Goal: Complete application form: Complete application form

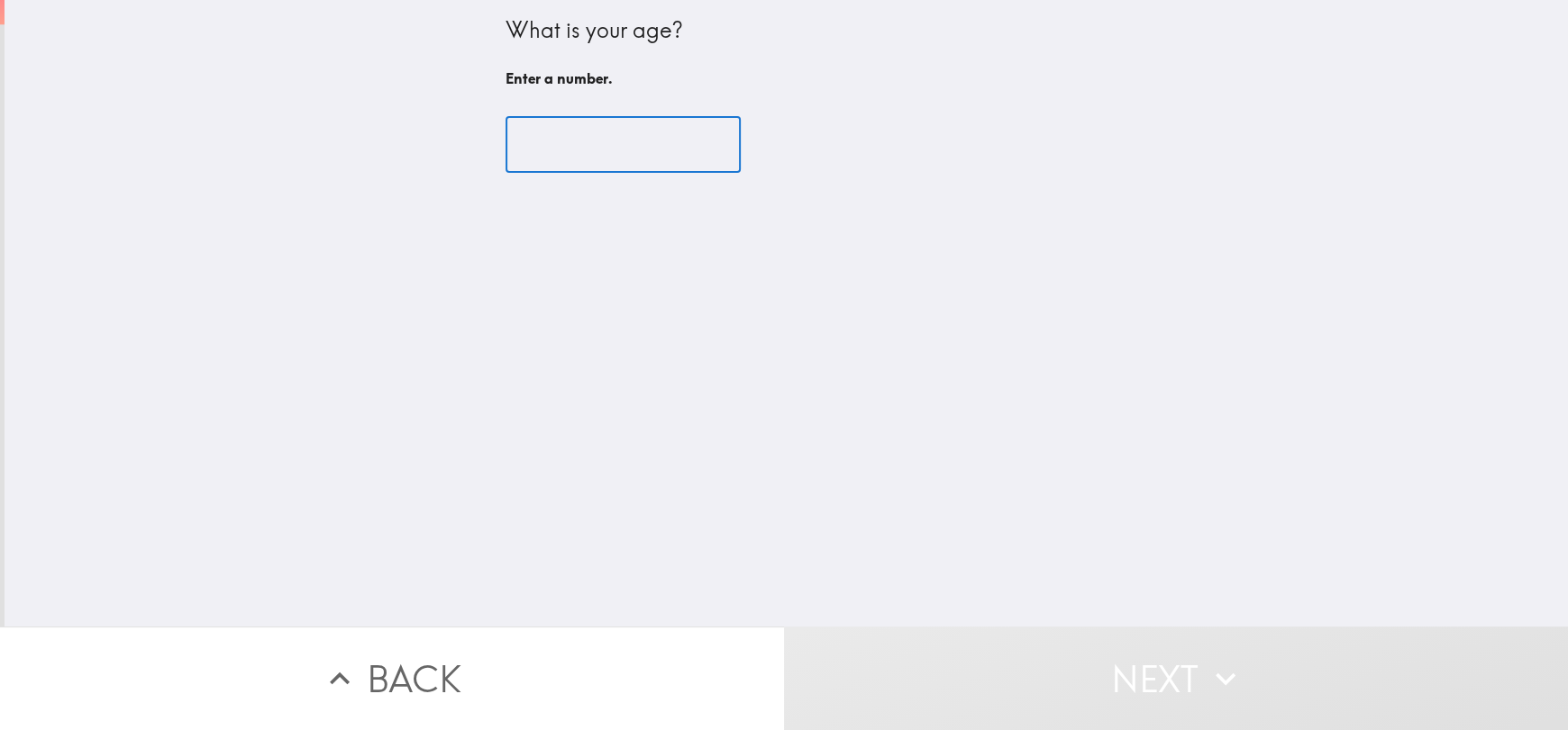
click at [554, 155] on input "number" at bounding box center [622, 145] width 235 height 55
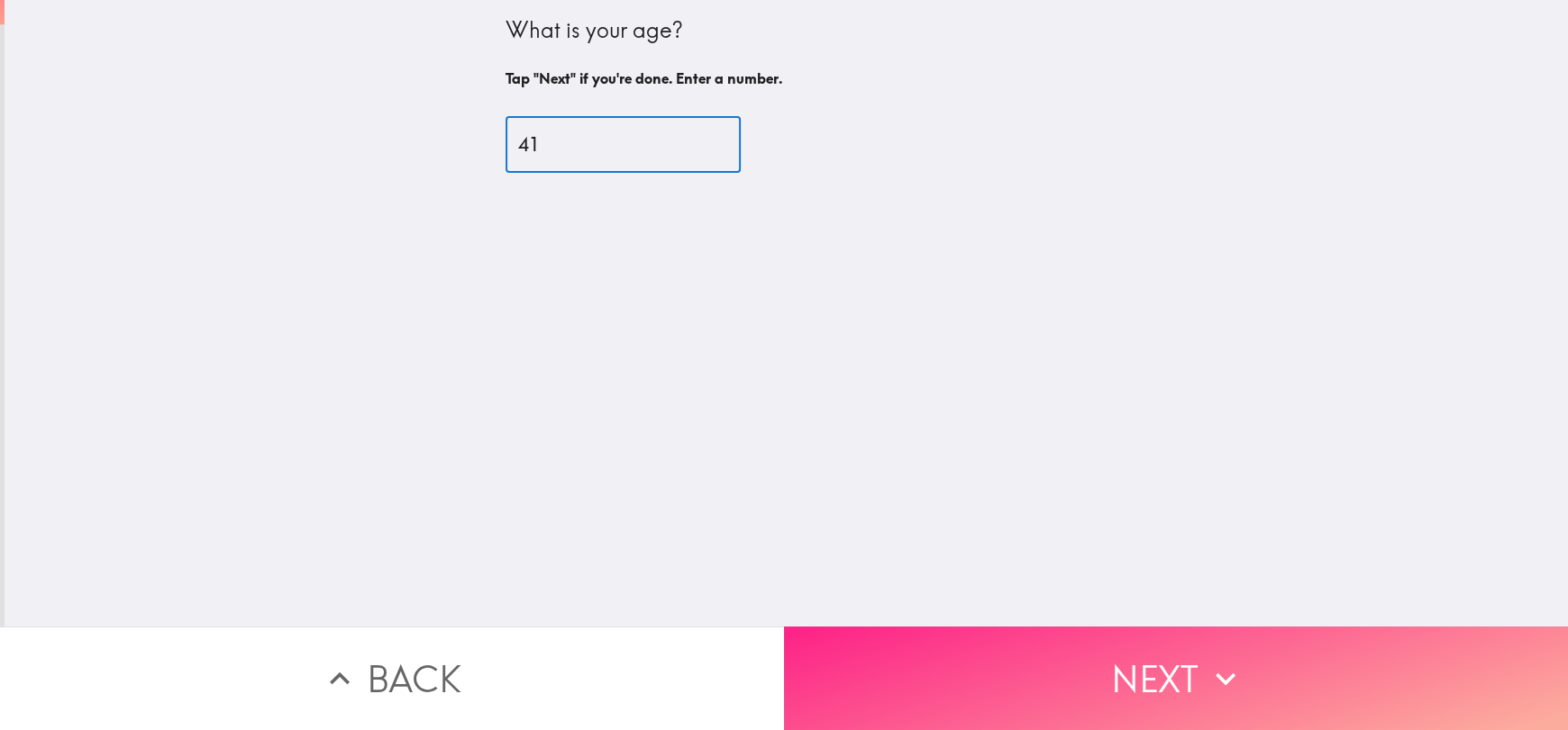
type input "41"
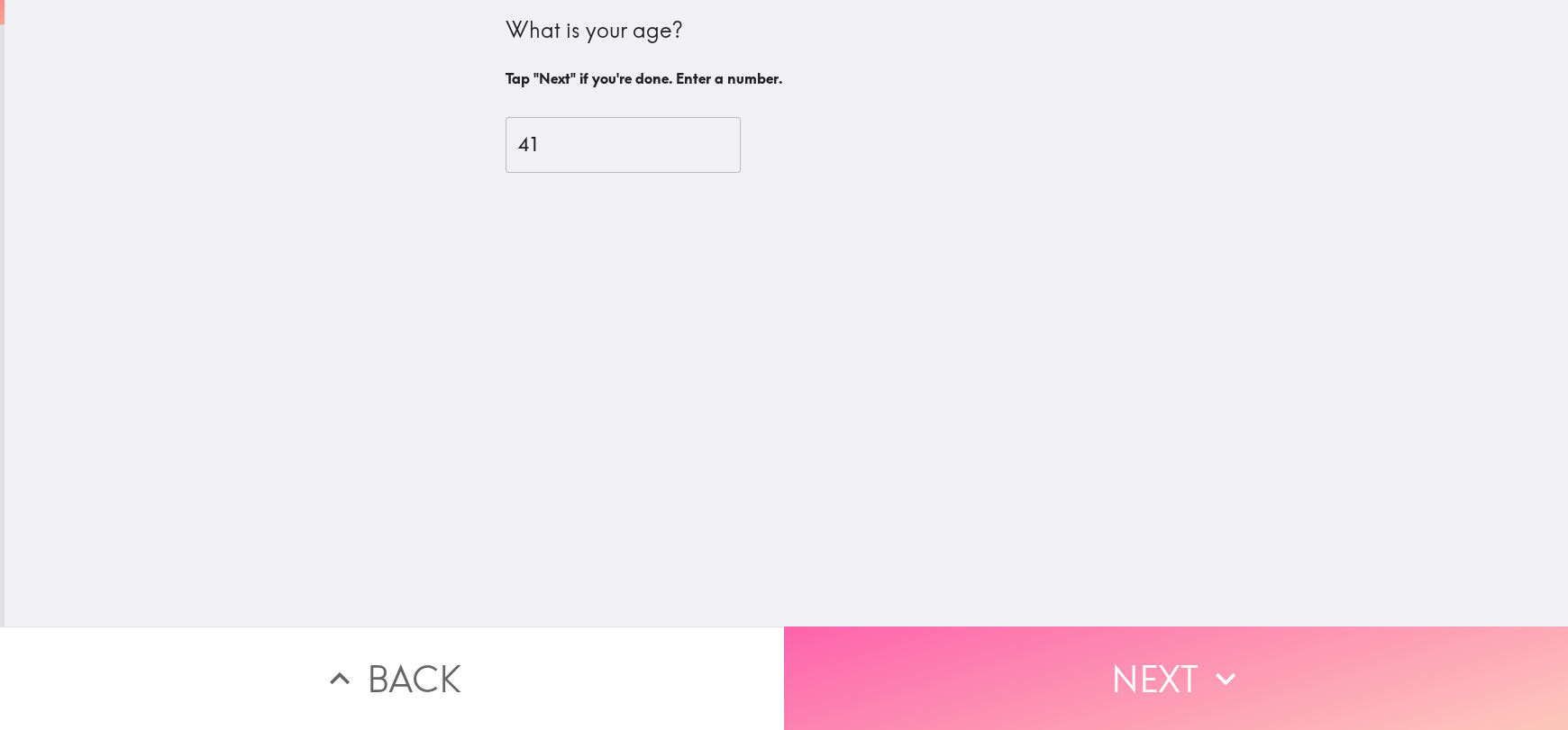
click at [1240, 655] on button "Next" at bounding box center [1176, 678] width 784 height 103
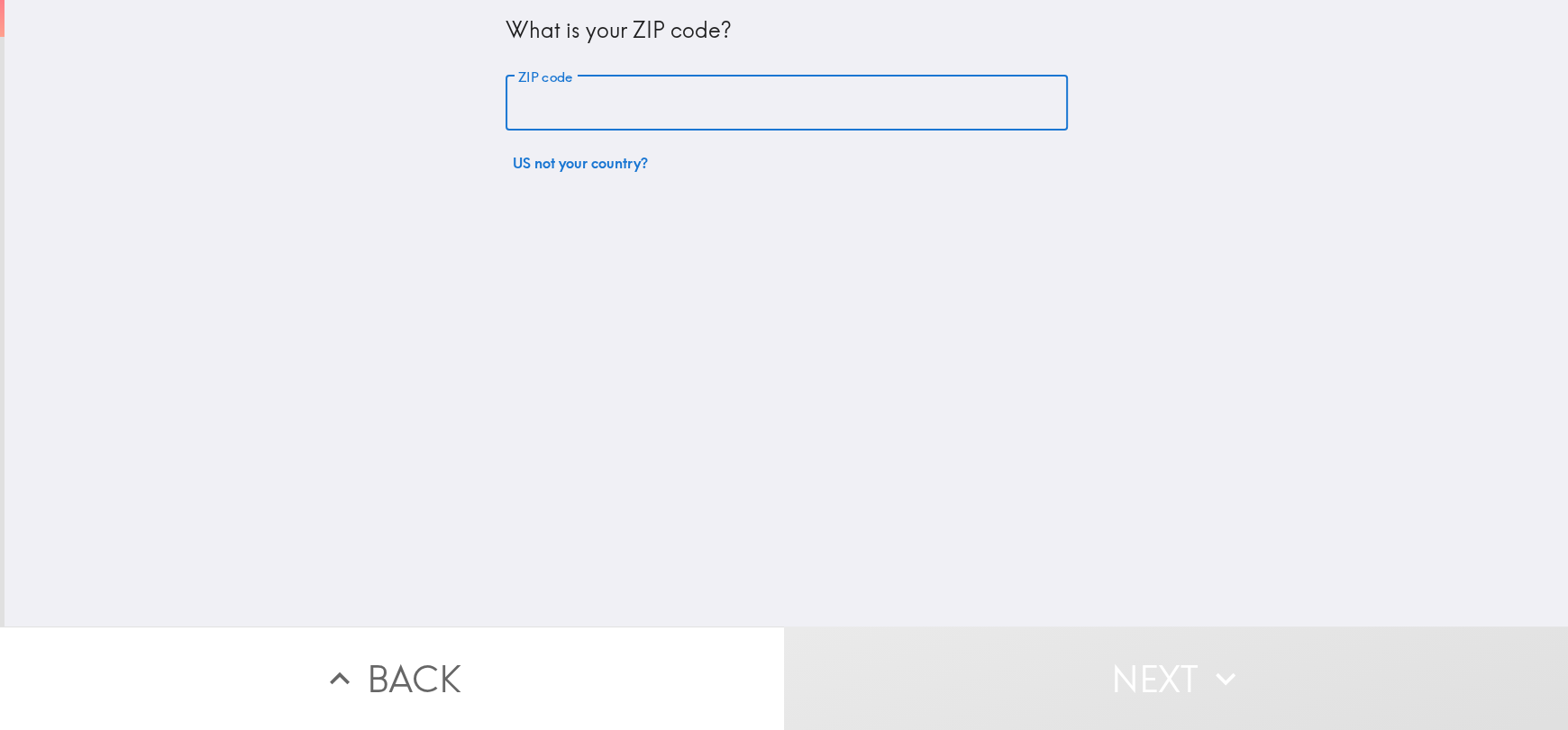
click at [544, 129] on input "ZIP code" at bounding box center [786, 103] width 562 height 55
type input "23508"
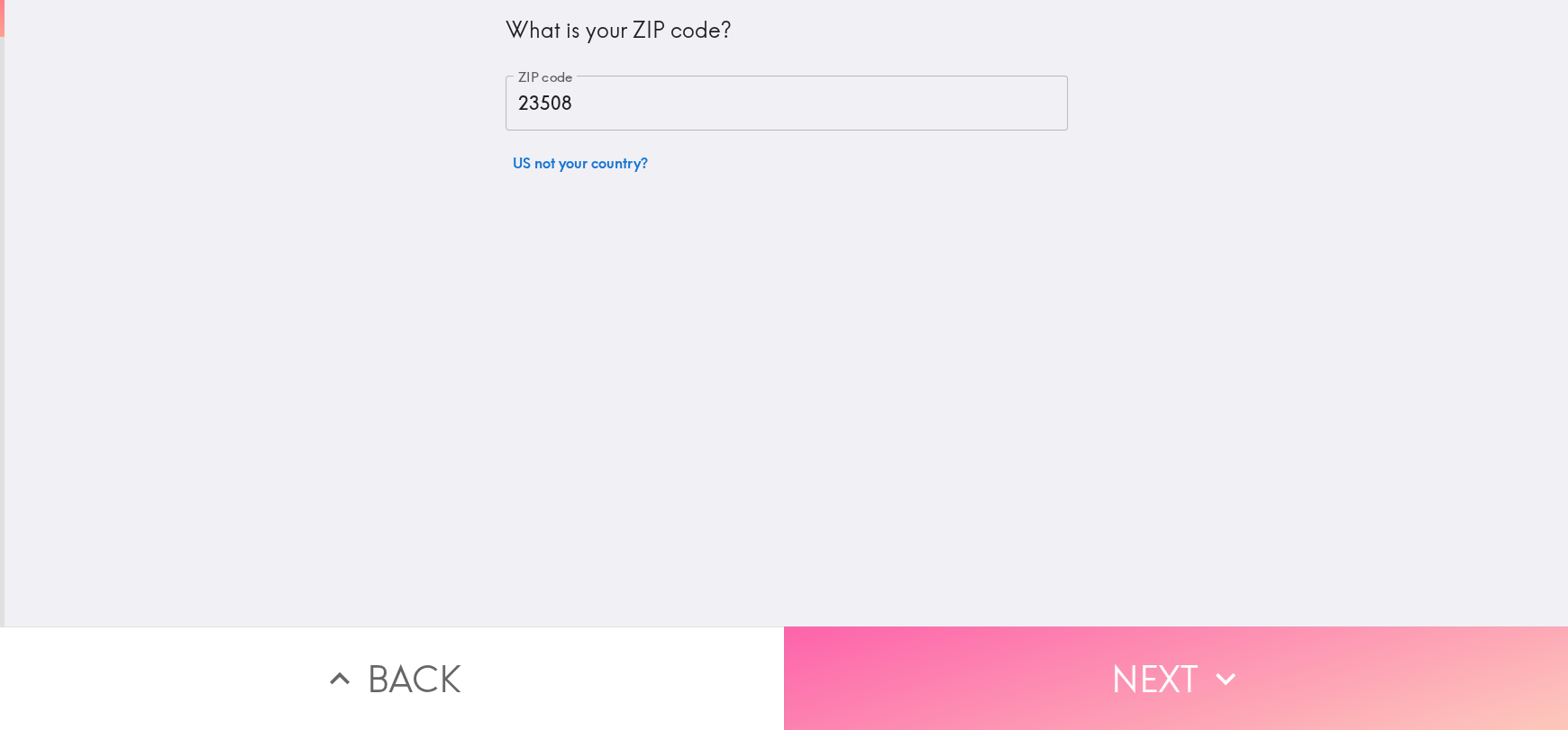
click at [1262, 668] on button "Next" at bounding box center [1176, 678] width 784 height 103
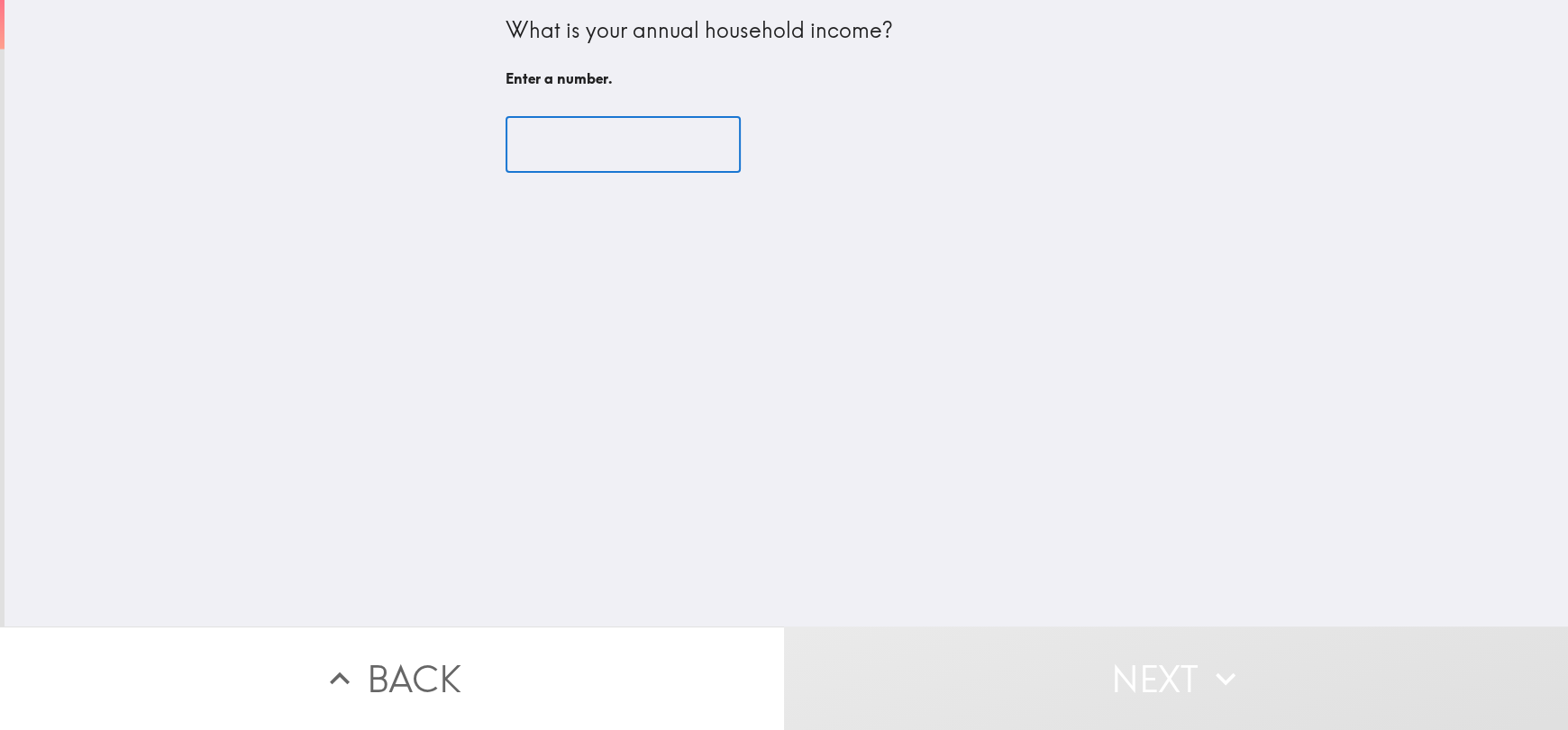
click at [527, 150] on input "number" at bounding box center [622, 145] width 235 height 55
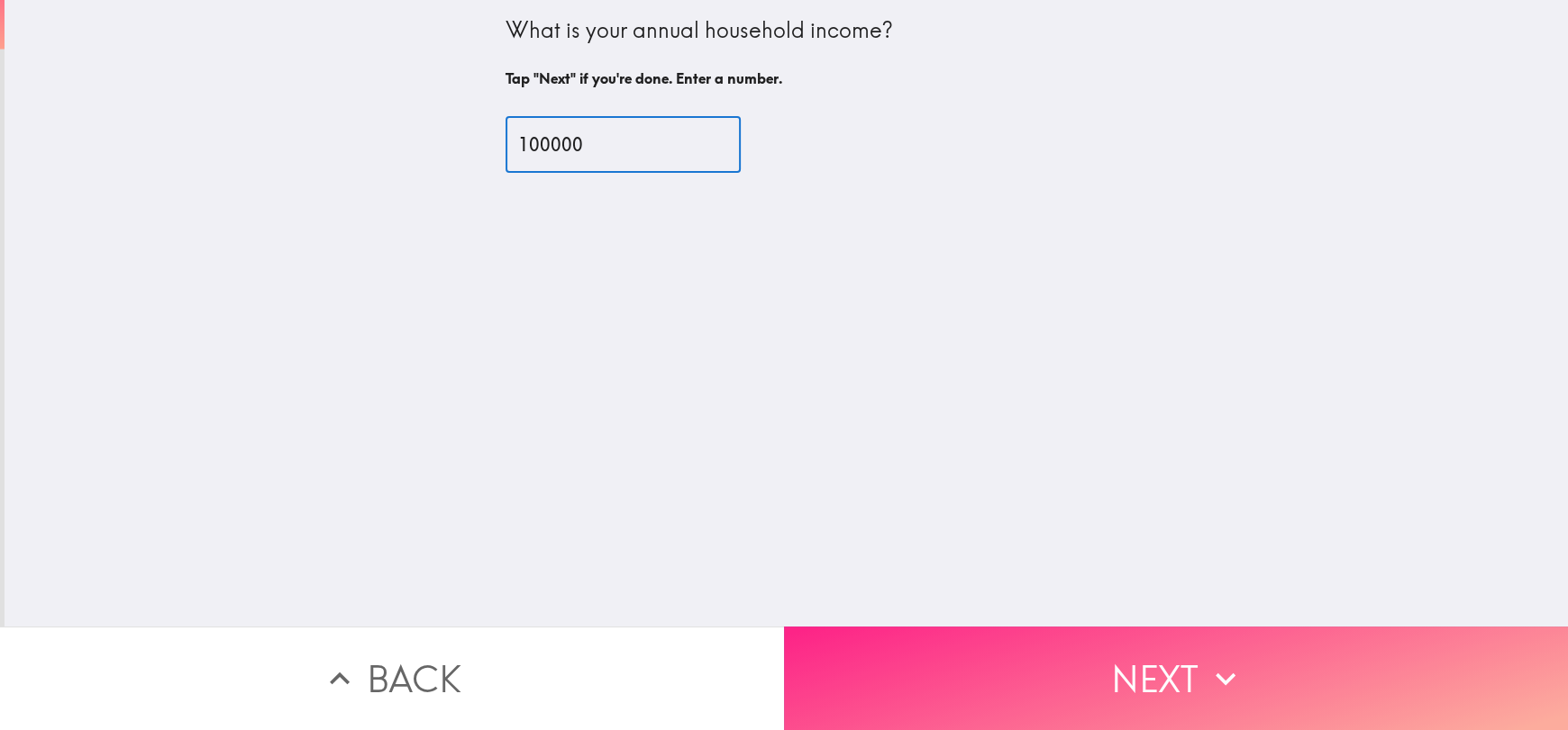
type input "100000"
click at [1175, 648] on button "Next" at bounding box center [1176, 678] width 784 height 103
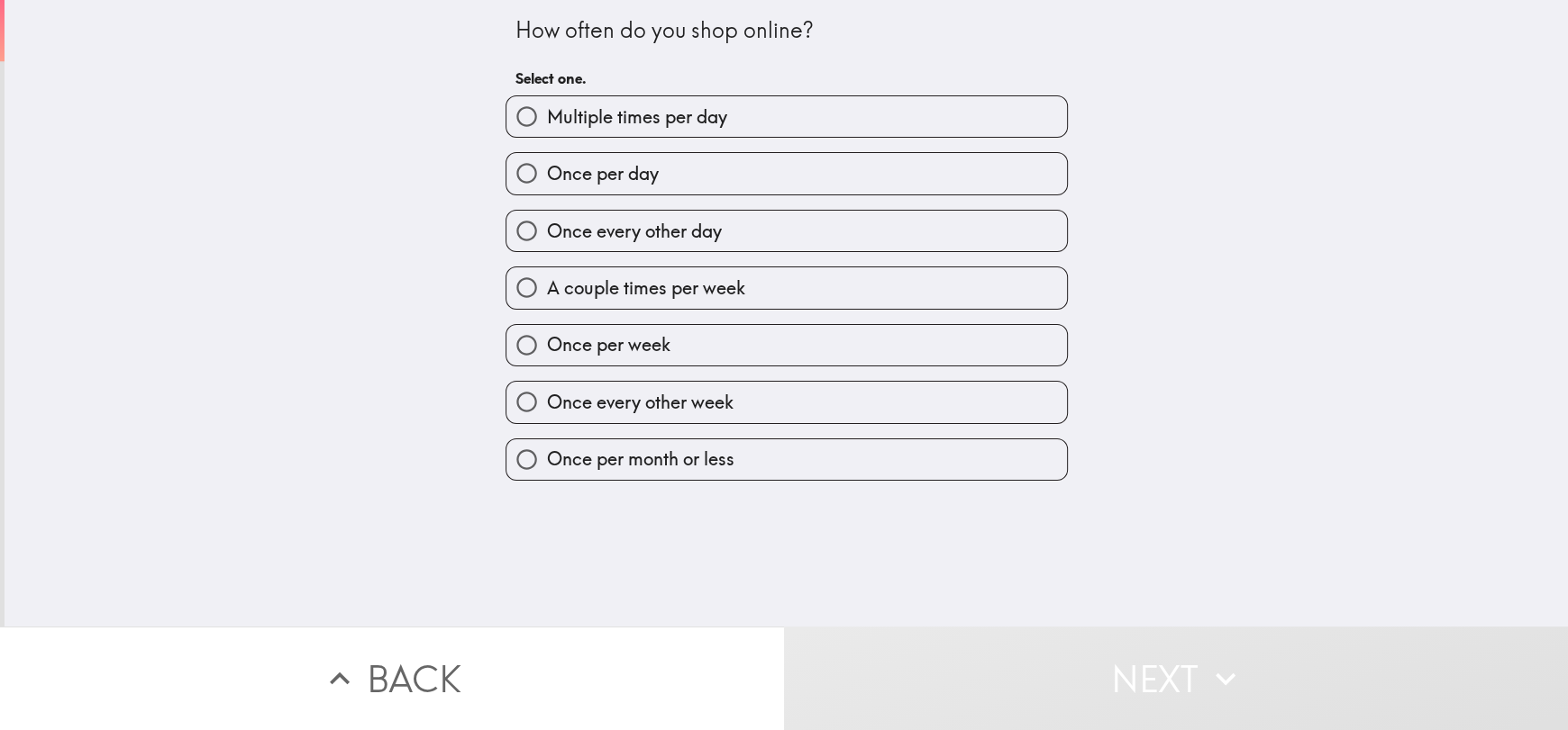
click at [368, 230] on div "How often do you shop online? Select one. Multiple times per day Once per day O…" at bounding box center [786, 313] width 1563 height 627
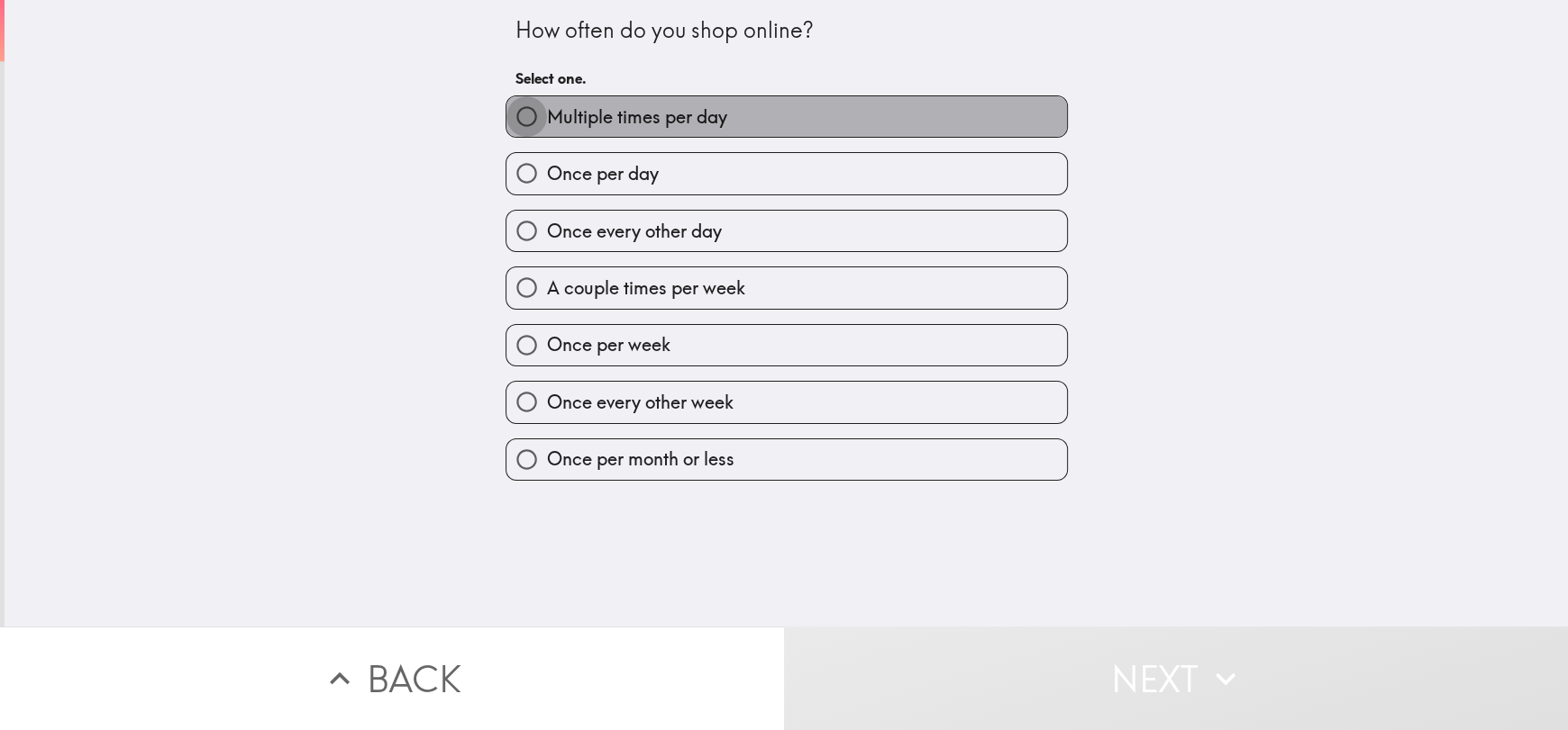
click at [525, 126] on input "Multiple times per day" at bounding box center [526, 116] width 41 height 41
radio input "true"
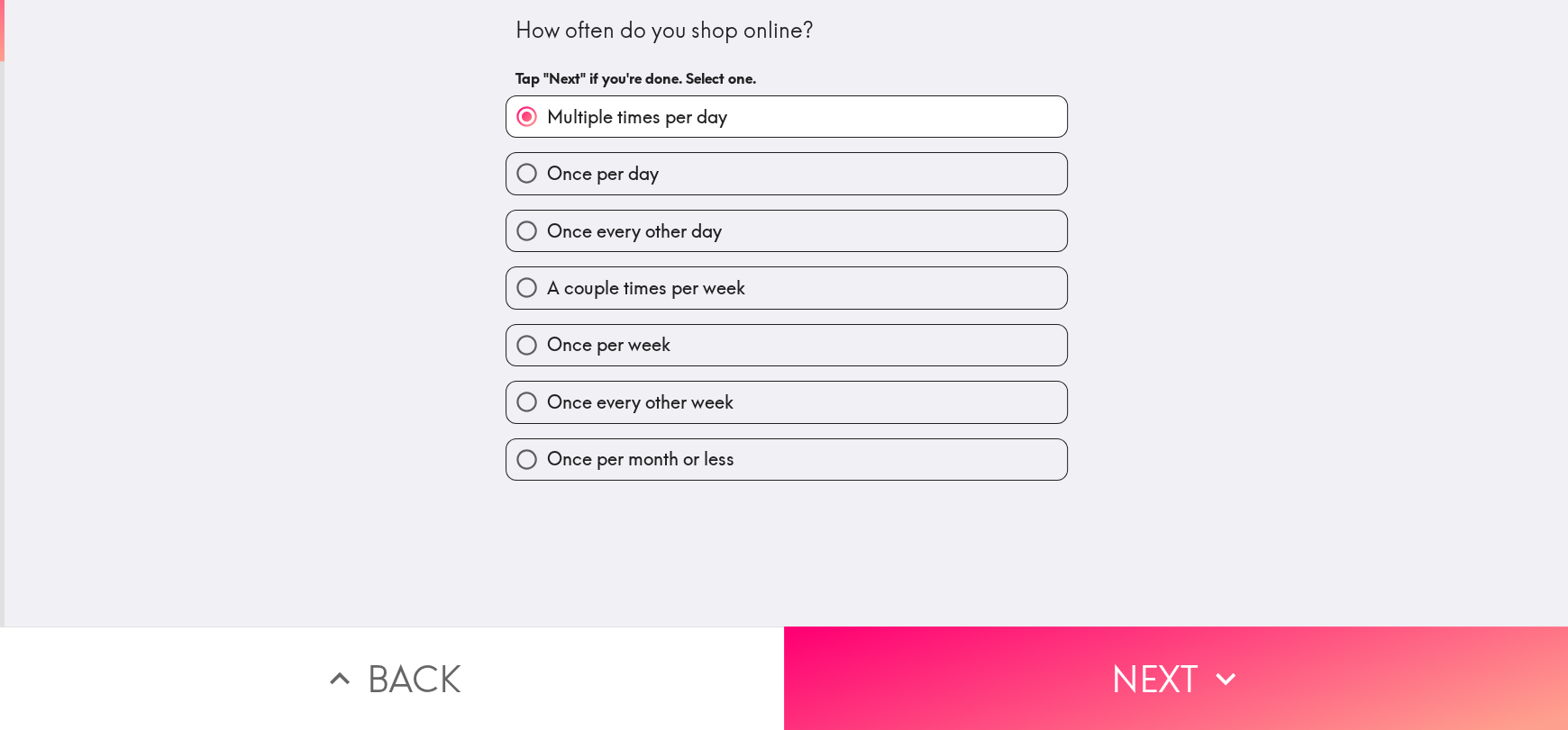
click at [528, 268] on input "A couple times per week" at bounding box center [526, 288] width 41 height 41
radio input "true"
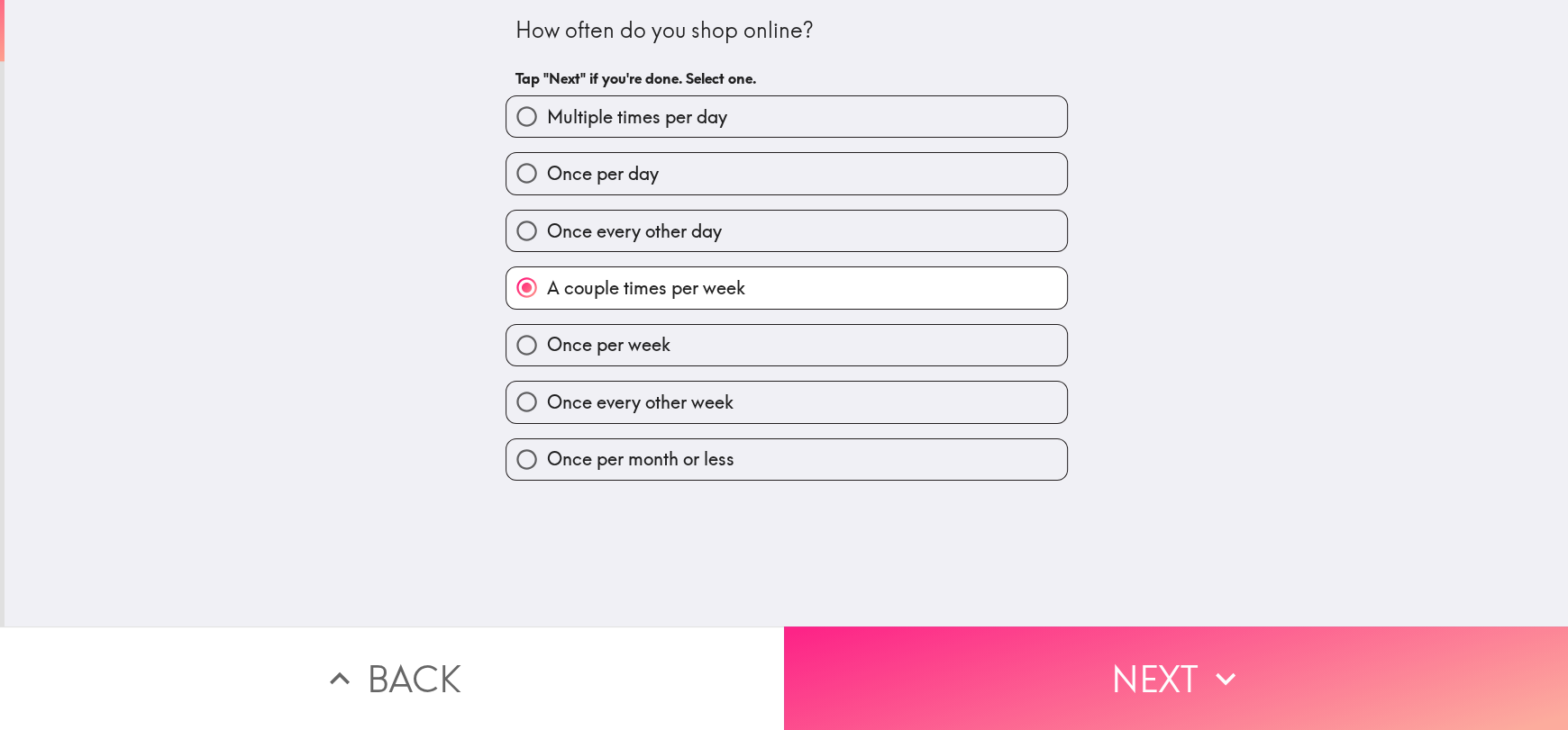
click at [1264, 698] on button "Next" at bounding box center [1176, 678] width 784 height 103
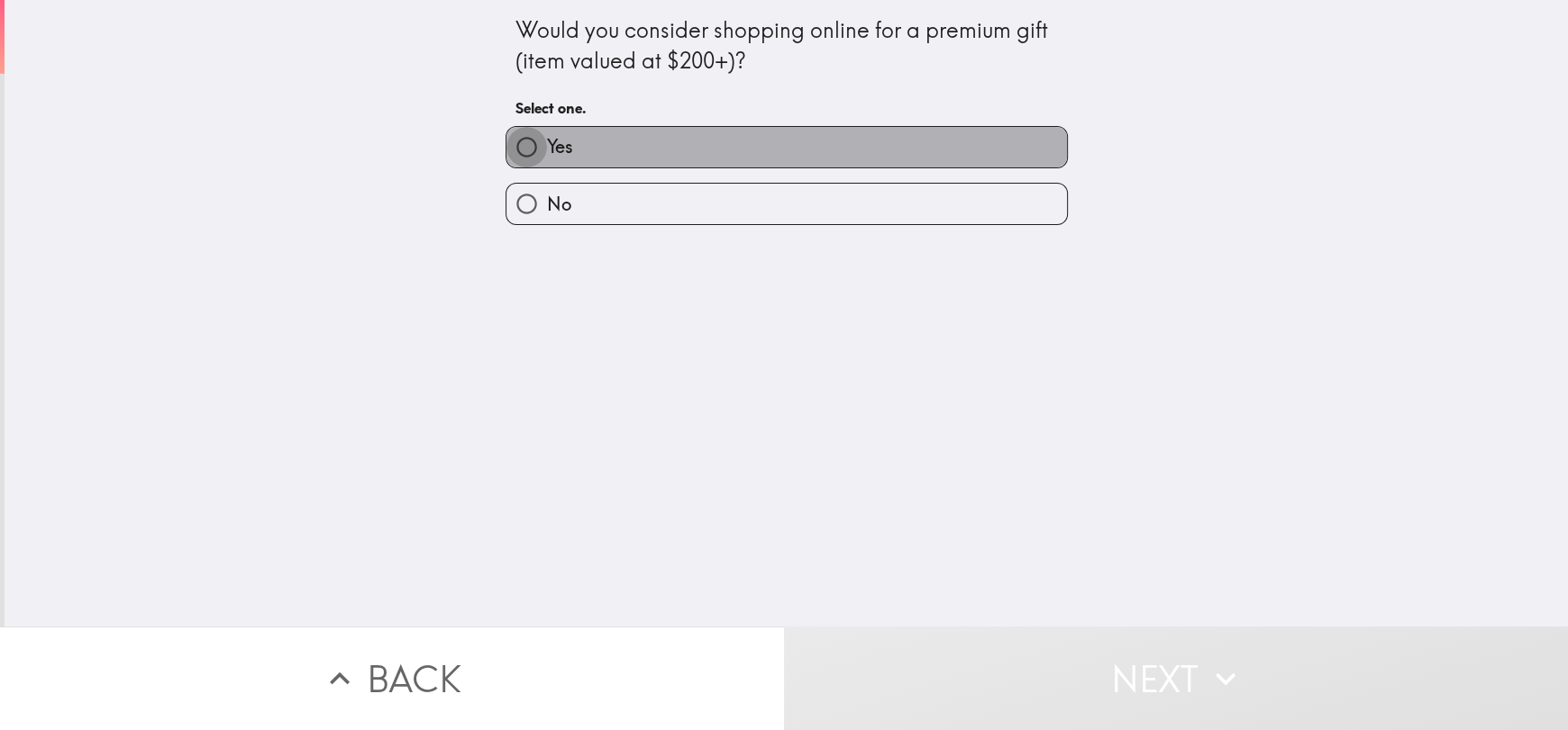
click at [520, 143] on input "Yes" at bounding box center [526, 148] width 41 height 41
radio input "true"
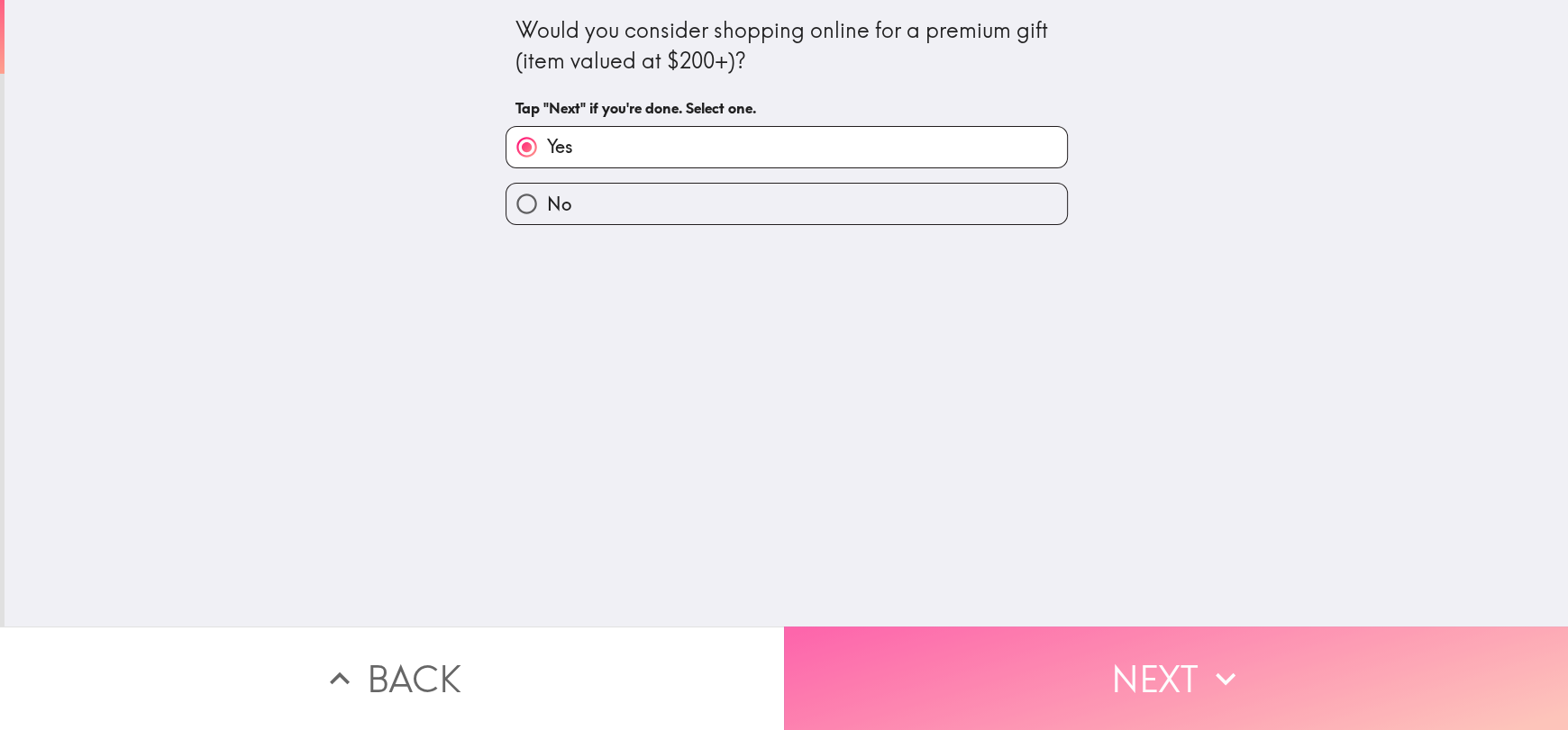
click at [1258, 666] on button "Next" at bounding box center [1176, 678] width 784 height 103
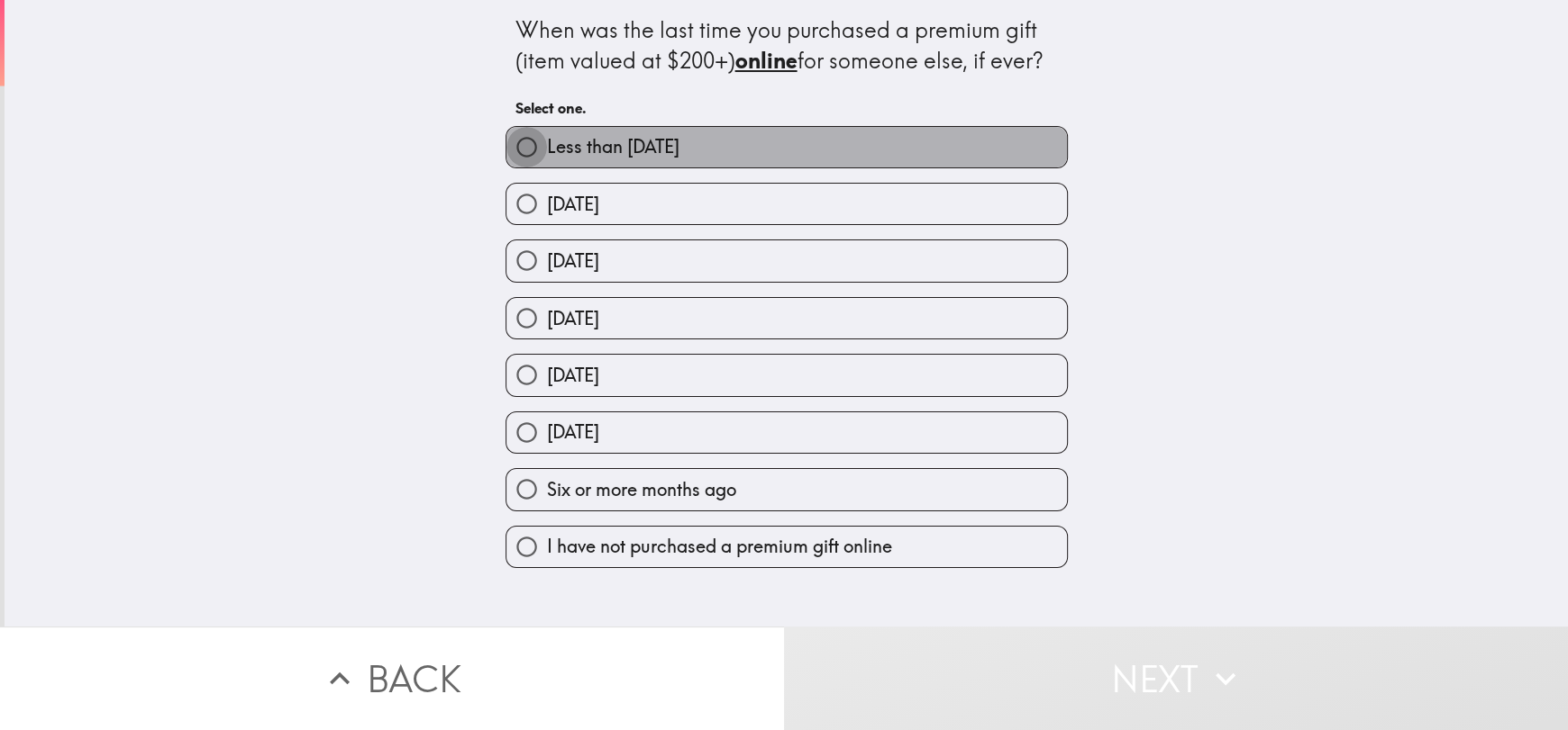
click at [506, 145] on input "Less than [DATE]" at bounding box center [526, 148] width 41 height 41
radio input "true"
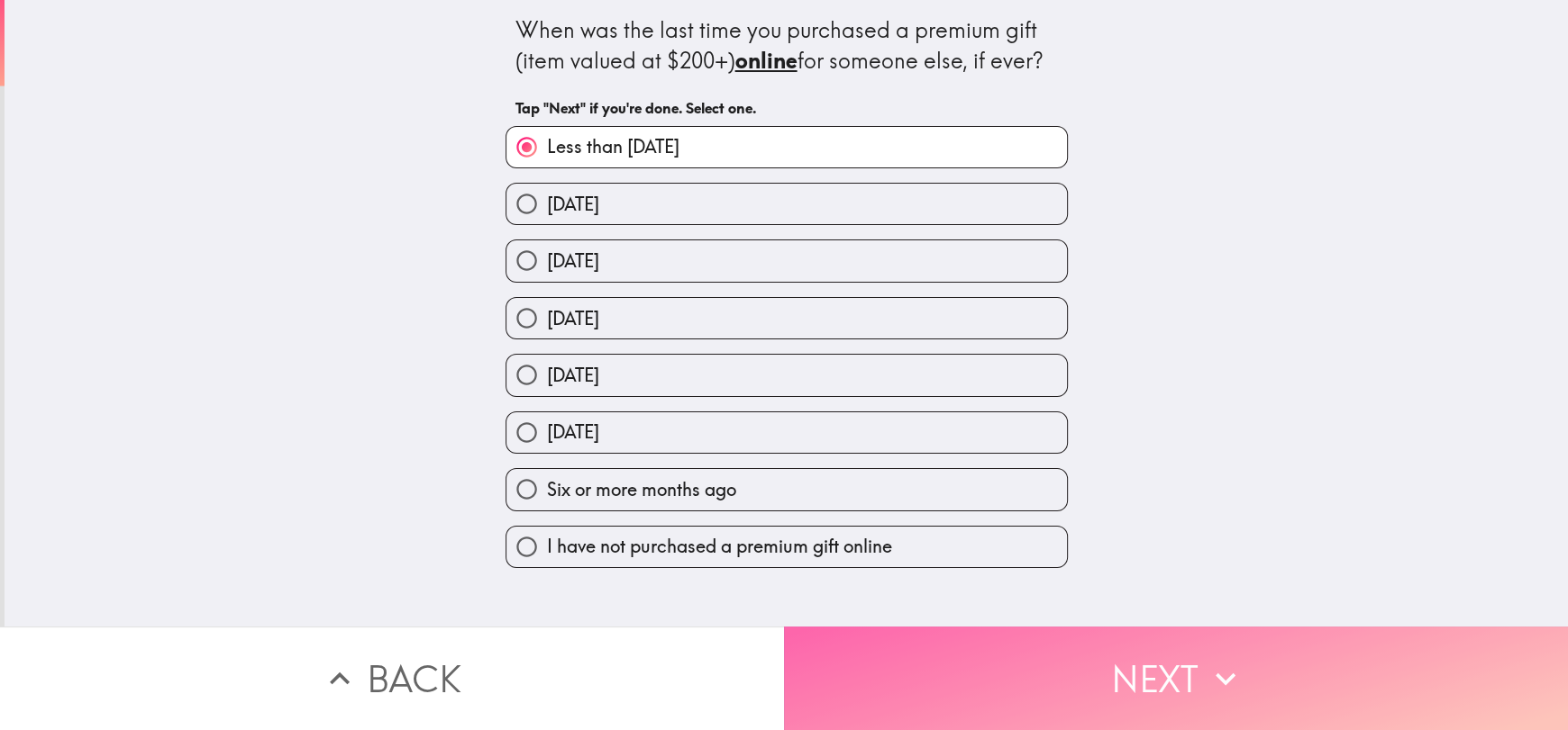
click at [1243, 672] on button "Next" at bounding box center [1176, 678] width 784 height 103
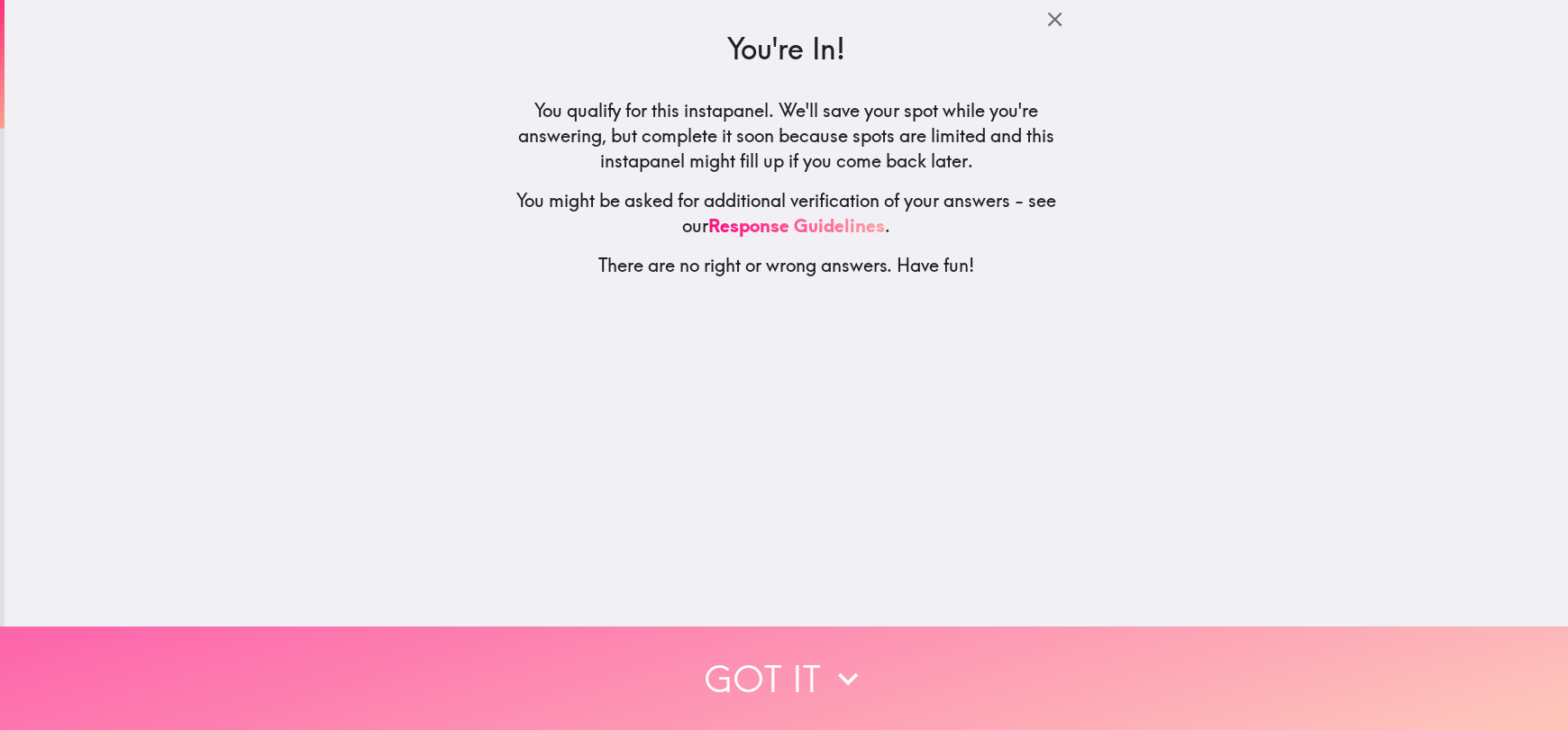
click at [1098, 655] on button "Got it" at bounding box center [784, 678] width 1568 height 103
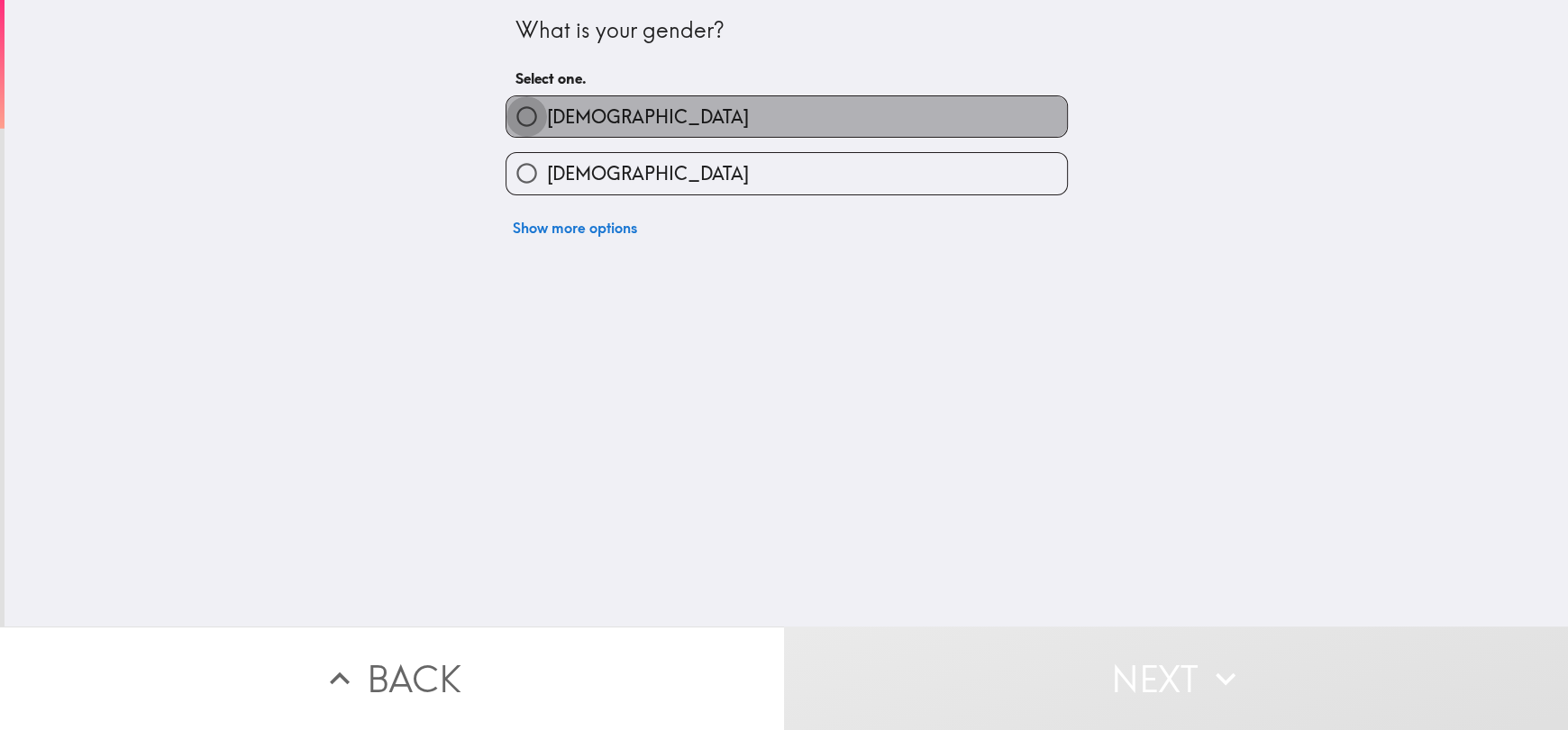
click at [515, 124] on input "[DEMOGRAPHIC_DATA]" at bounding box center [526, 116] width 41 height 41
radio input "true"
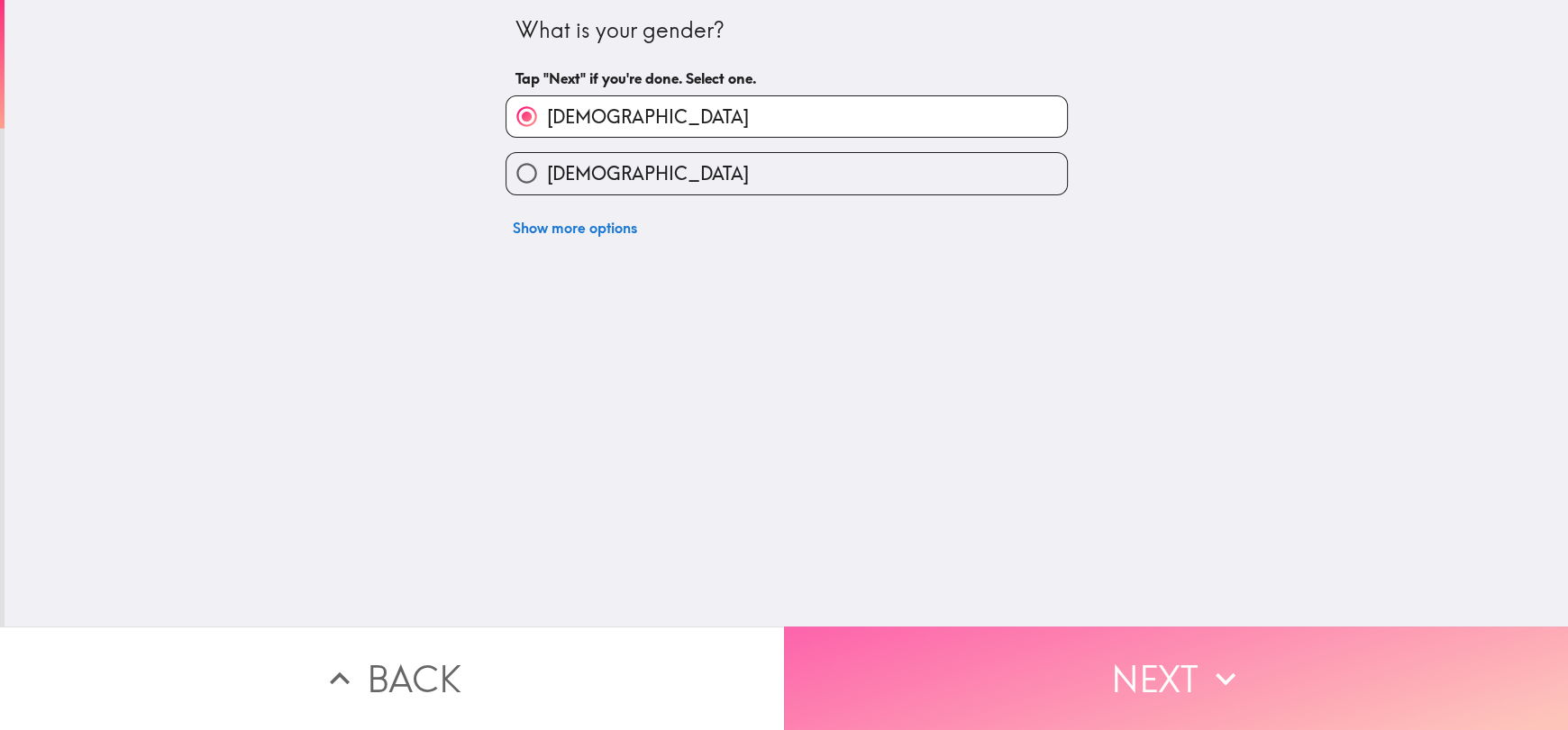
click at [1257, 649] on button "Next" at bounding box center [1176, 678] width 784 height 103
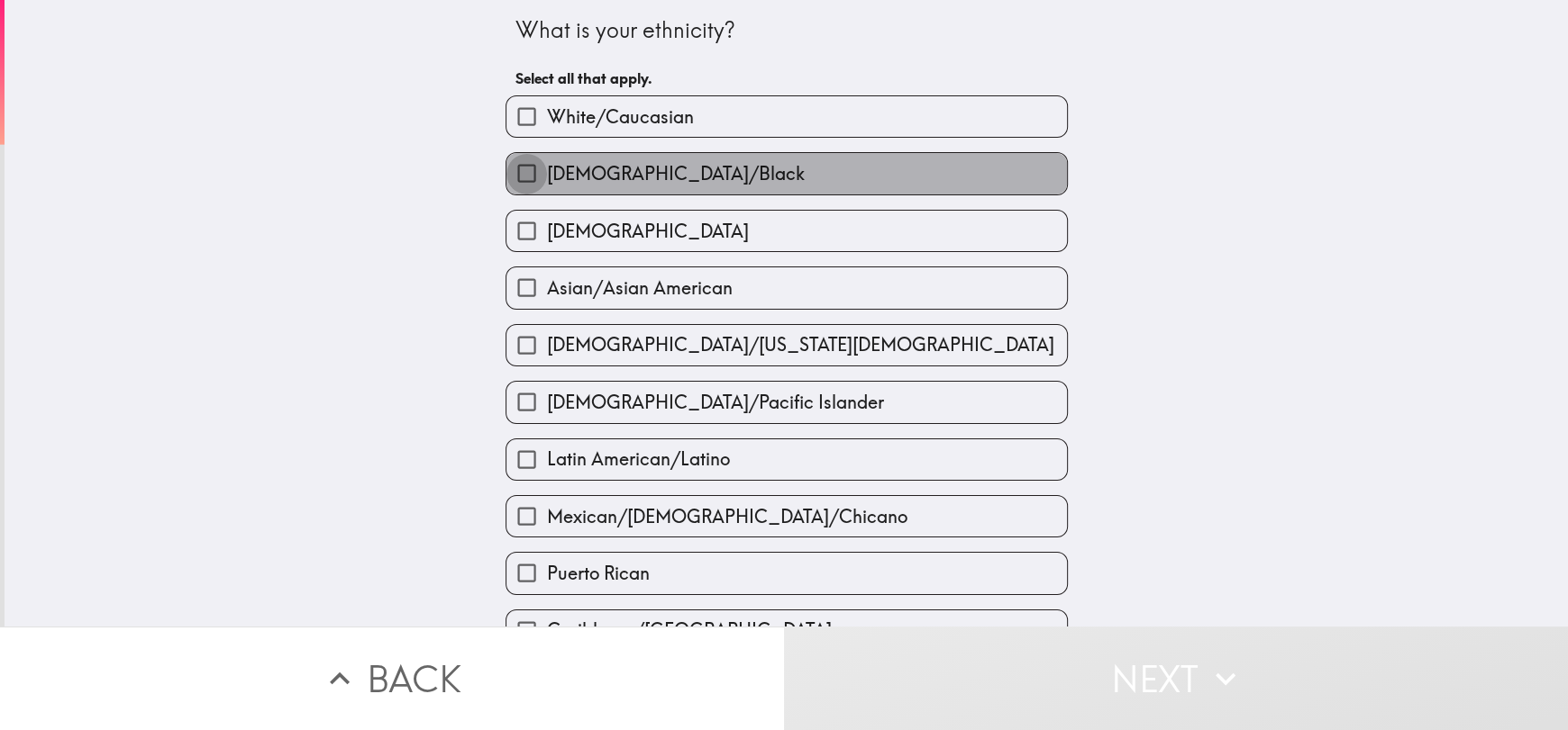
click at [524, 175] on input "[DEMOGRAPHIC_DATA]/Black" at bounding box center [526, 174] width 41 height 41
checkbox input "true"
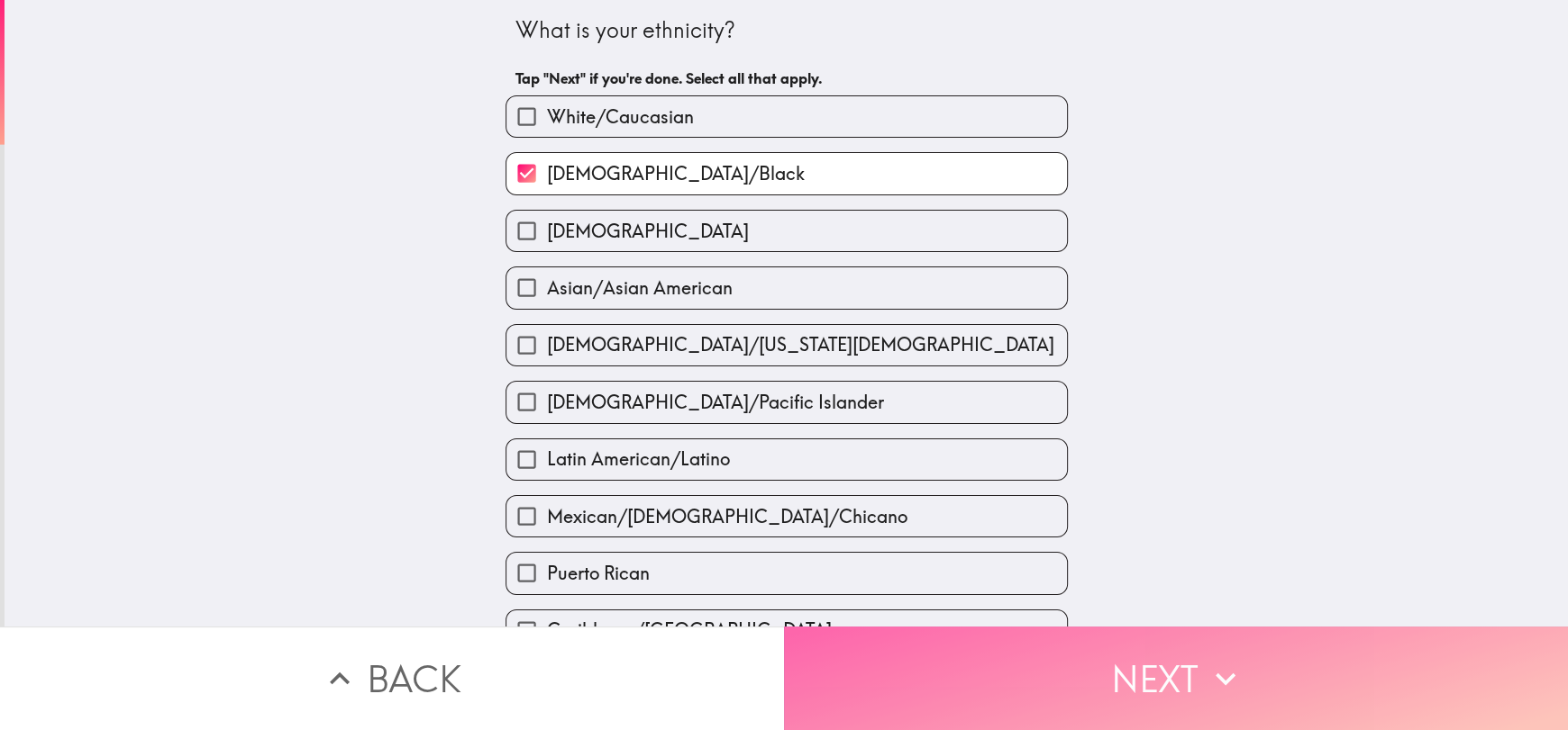
click at [1270, 672] on button "Next" at bounding box center [1176, 678] width 784 height 103
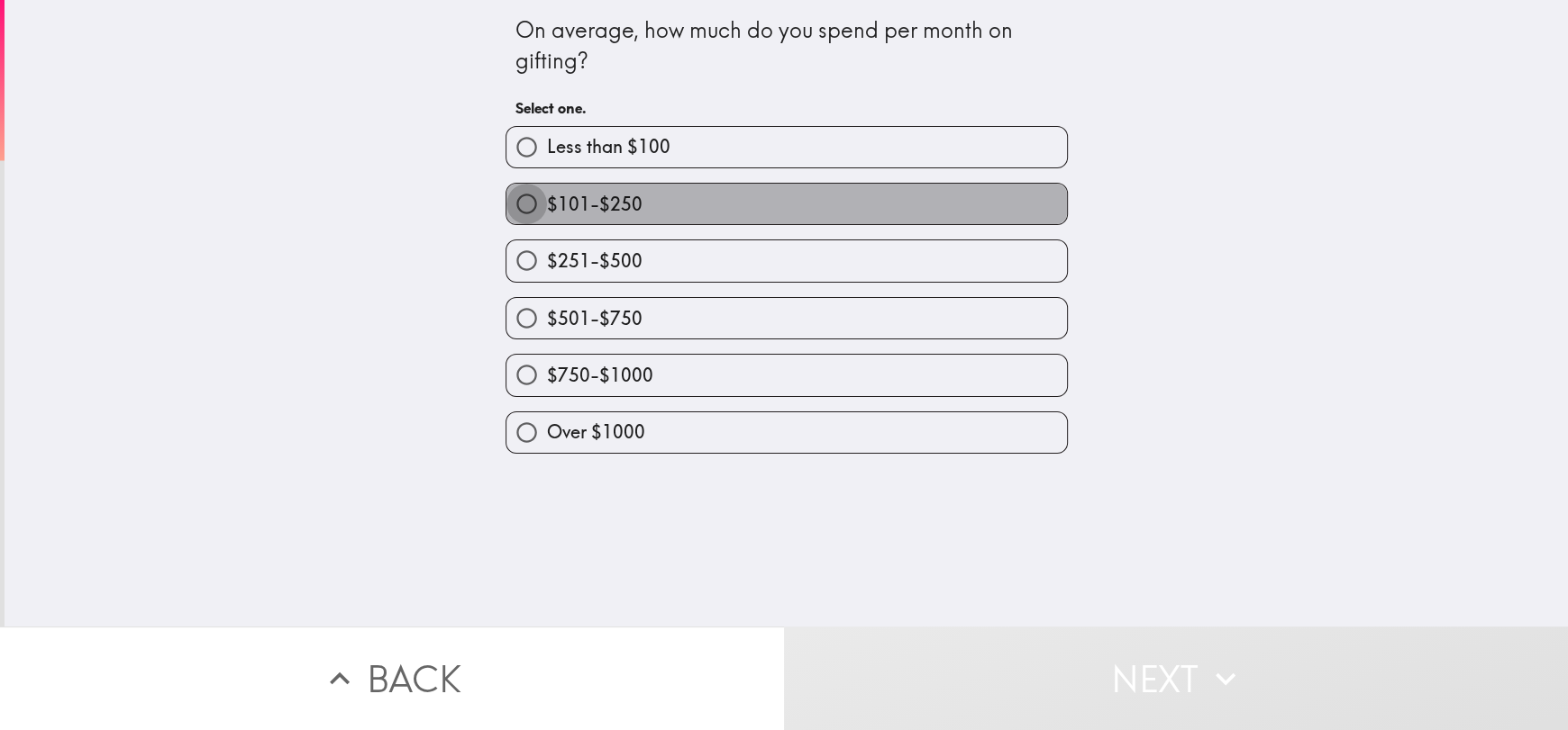
click at [515, 210] on input "$101-$250" at bounding box center [526, 204] width 41 height 41
radio input "true"
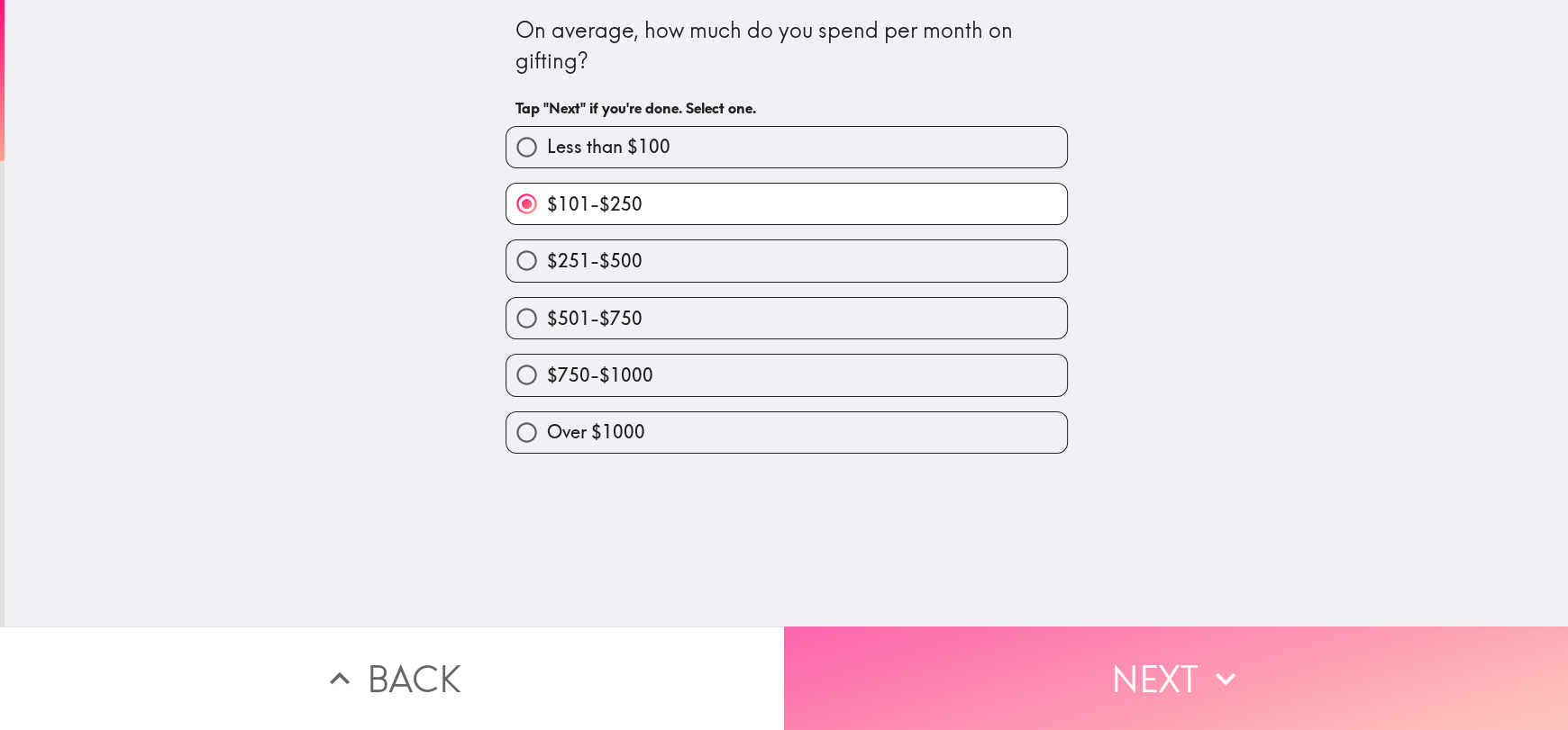
click at [1253, 674] on button "Next" at bounding box center [1176, 678] width 784 height 103
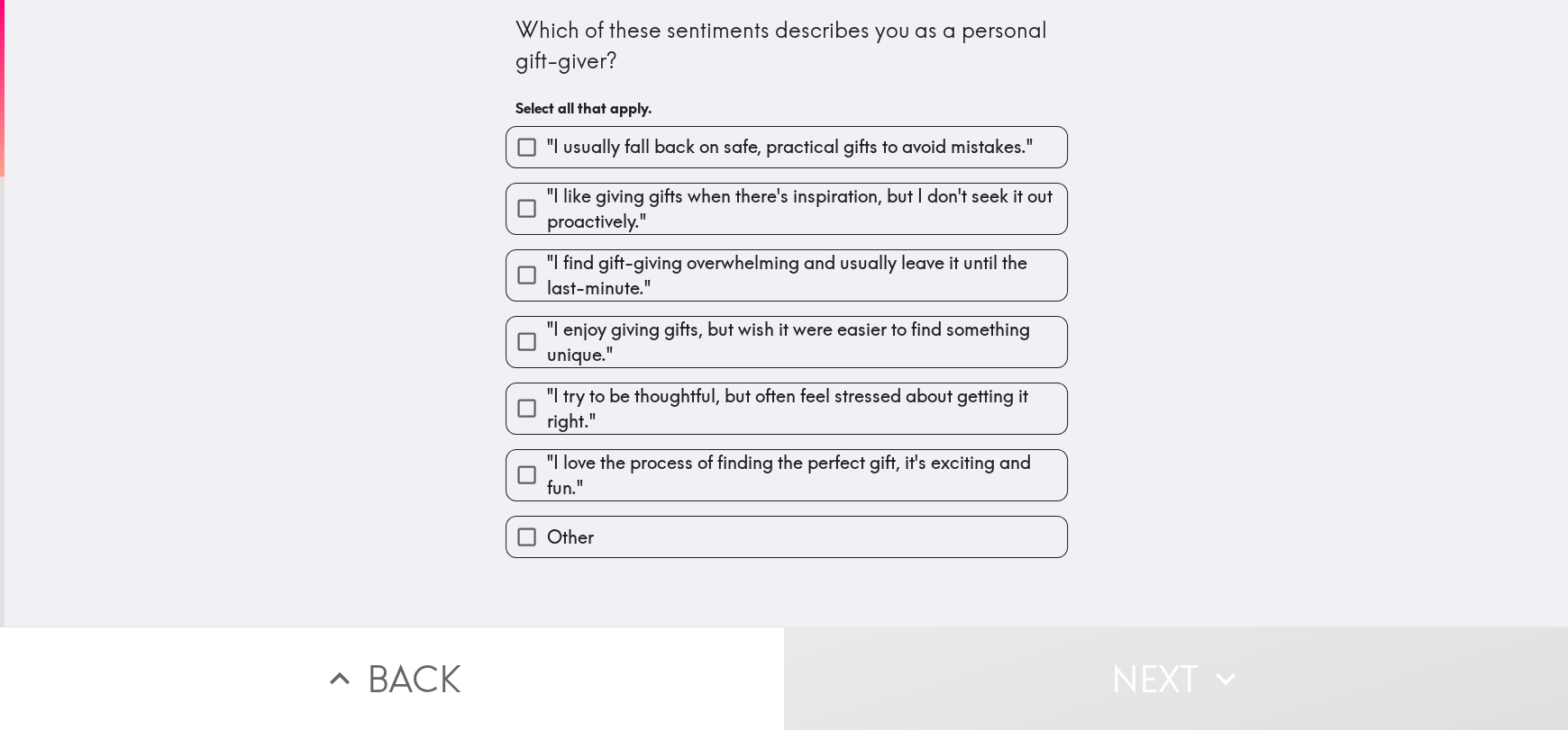
drag, startPoint x: 1105, startPoint y: 271, endPoint x: 380, endPoint y: 242, distance: 725.6
click at [380, 242] on div "Which of these sentiments describes you as a personal gift-giver? Select all th…" at bounding box center [786, 313] width 1563 height 627
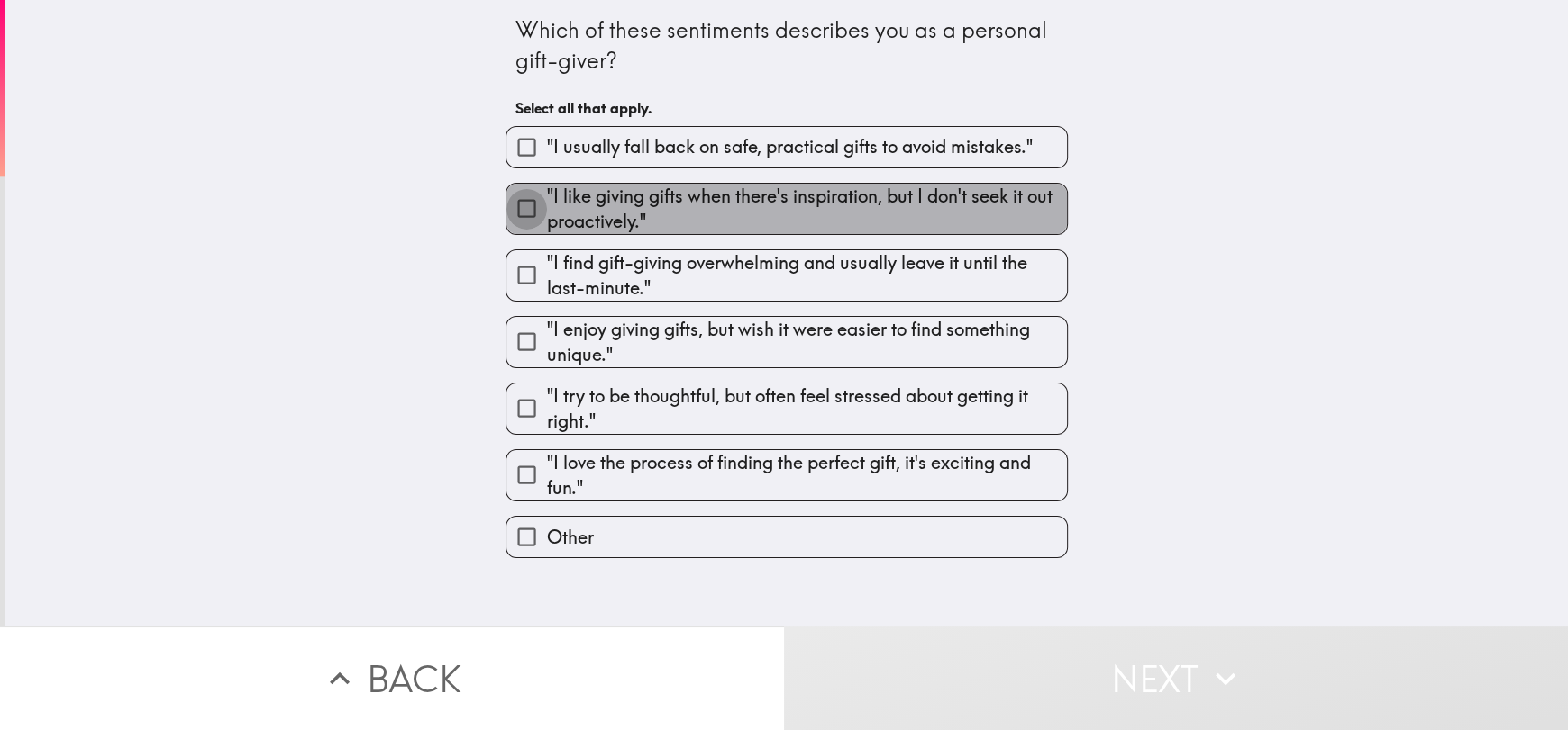
click at [525, 202] on input ""I like giving gifts when there's inspiration, but I don't seek it out proactiv…" at bounding box center [526, 209] width 41 height 41
checkbox input "true"
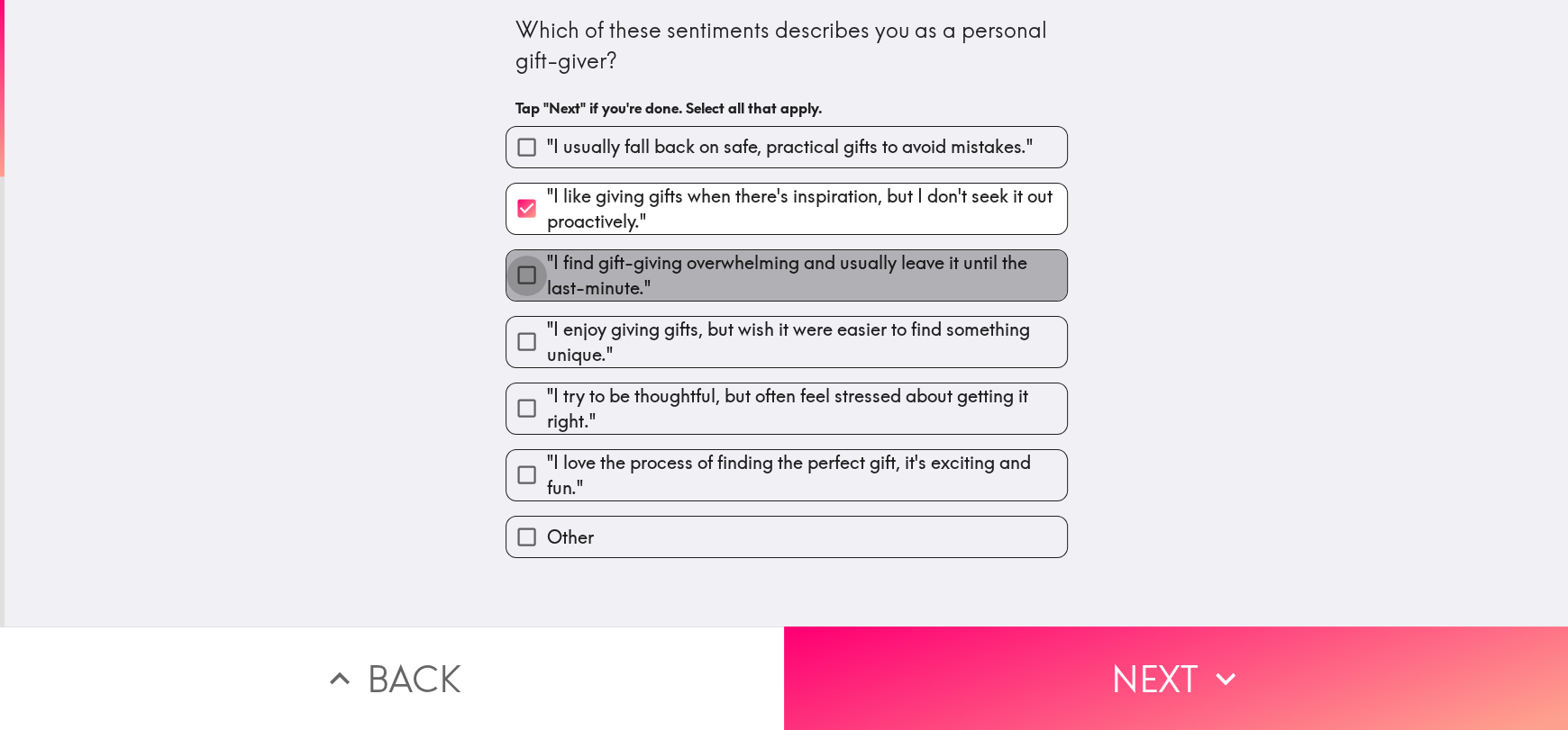
click at [516, 286] on input ""I find gift-giving overwhelming and usually leave it until the last-minute."" at bounding box center [526, 275] width 41 height 41
checkbox input "true"
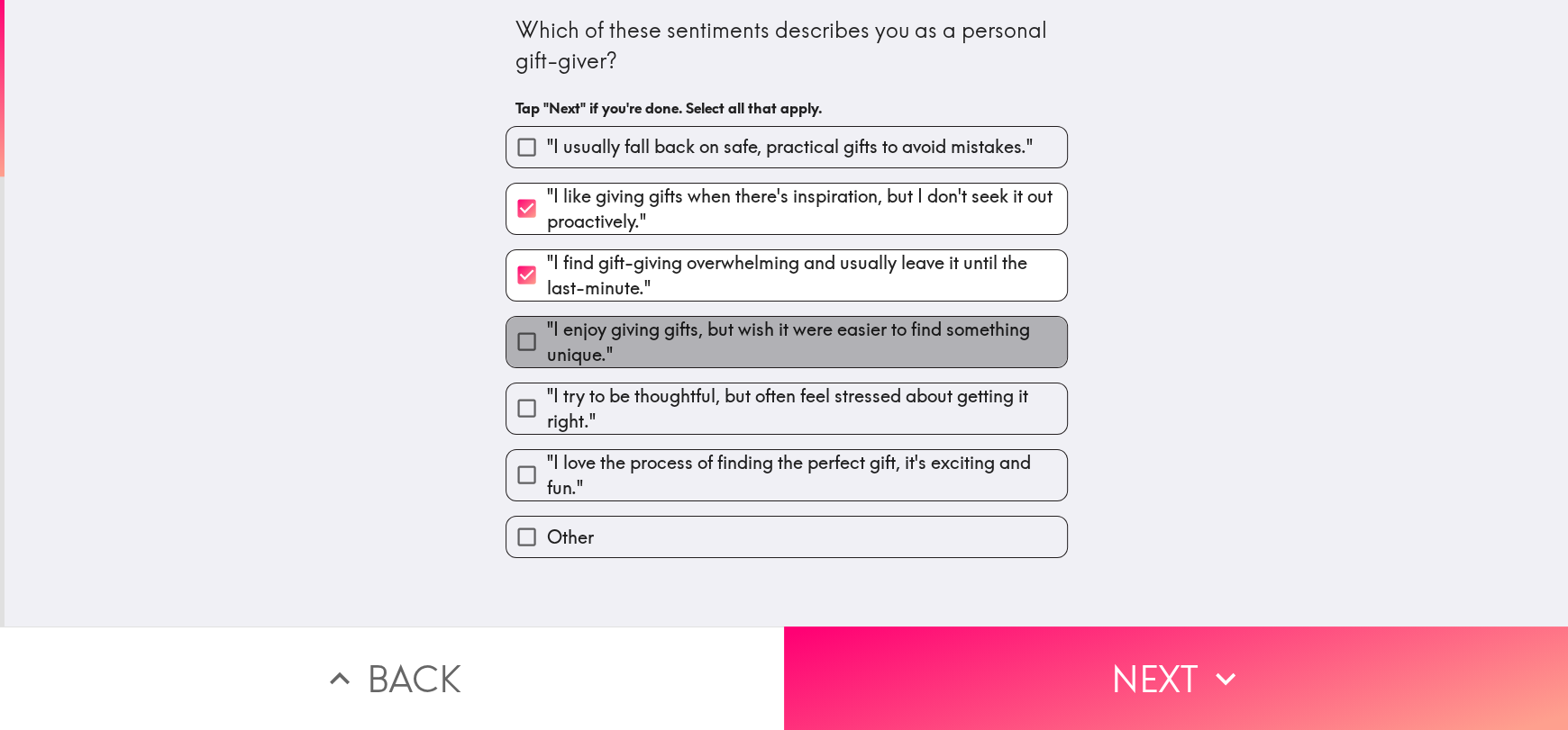
click at [547, 341] on span ""I enjoy giving gifts, but wish it were easier to find something unique."" at bounding box center [806, 341] width 520 height 51
click at [533, 341] on input ""I enjoy giving gifts, but wish it were easier to find something unique."" at bounding box center [526, 341] width 41 height 41
checkbox input "true"
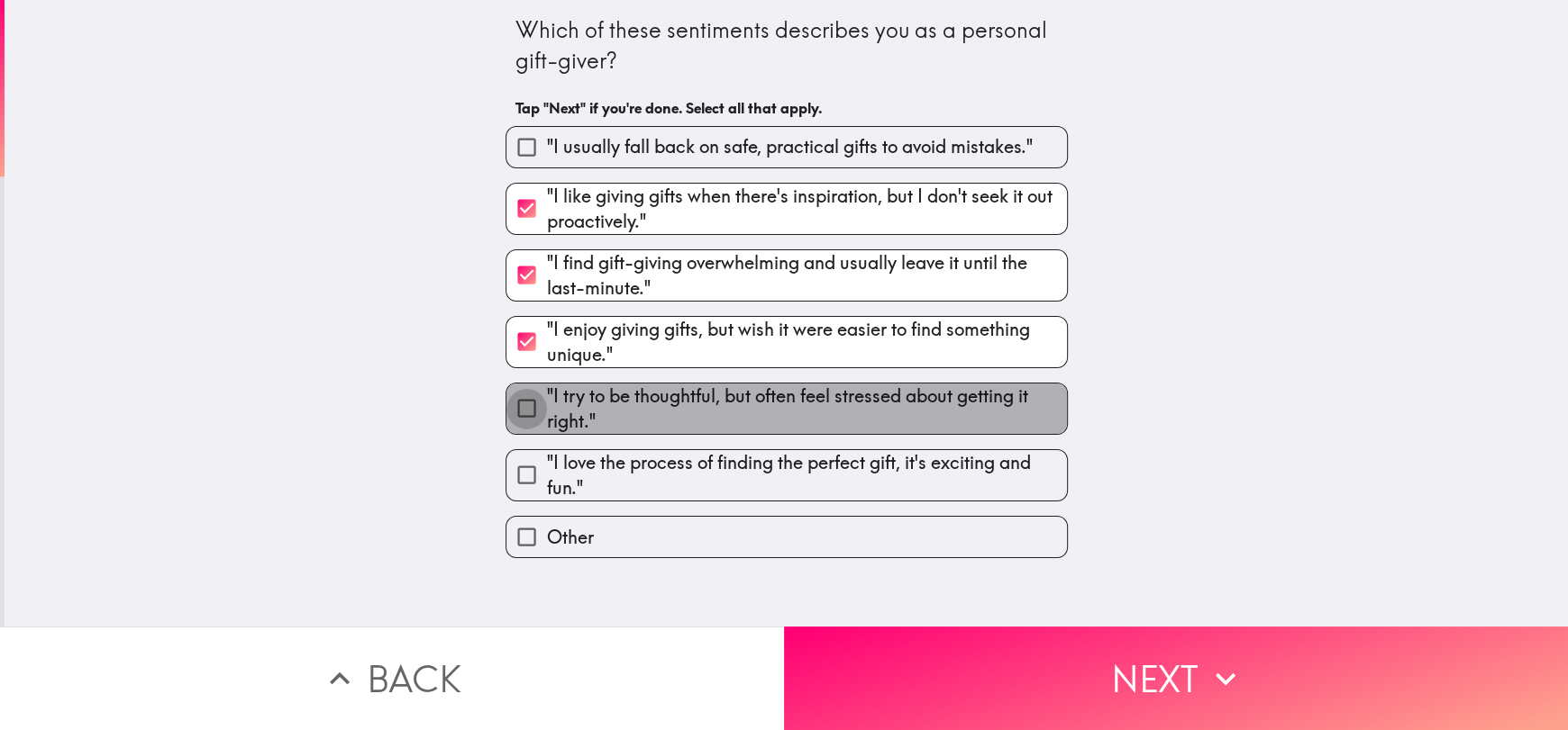
click at [525, 409] on input ""I try to be thoughtful, but often feel stressed about getting it right."" at bounding box center [526, 409] width 41 height 41
checkbox input "true"
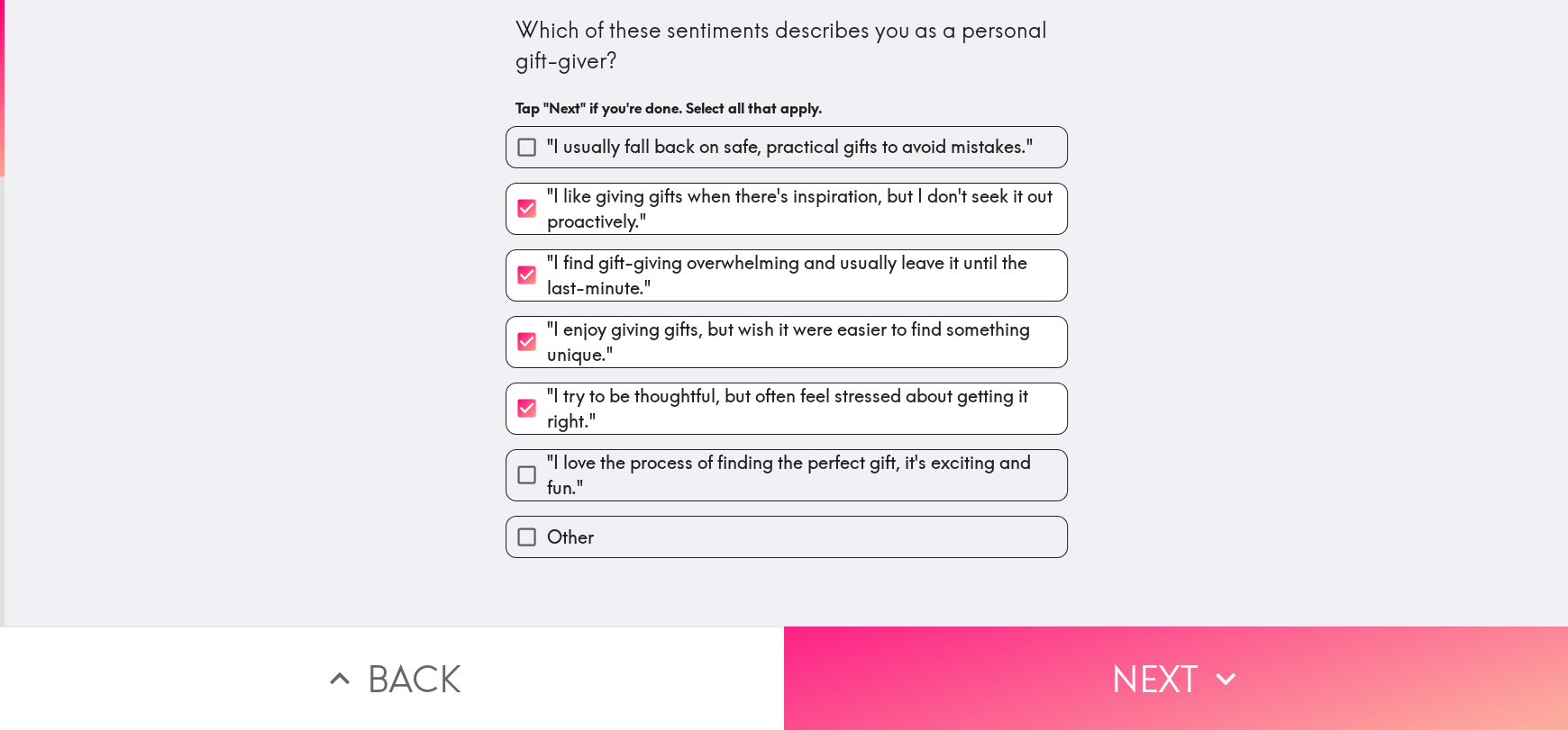
click at [1211, 659] on icon "button" at bounding box center [1225, 678] width 40 height 40
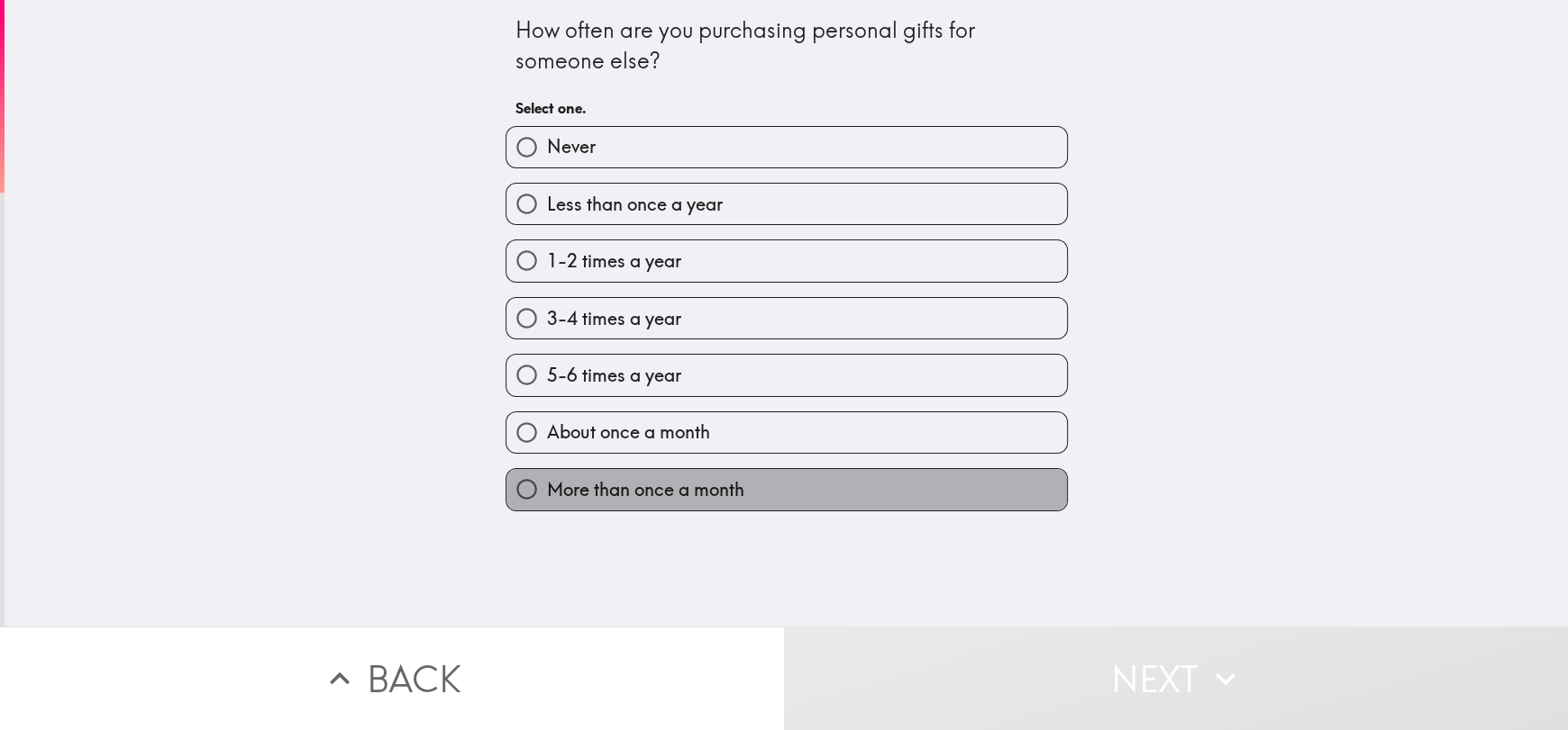
click at [547, 478] on span "More than once a month" at bounding box center [645, 489] width 198 height 25
click at [535, 478] on input "More than once a month" at bounding box center [526, 489] width 41 height 41
radio input "true"
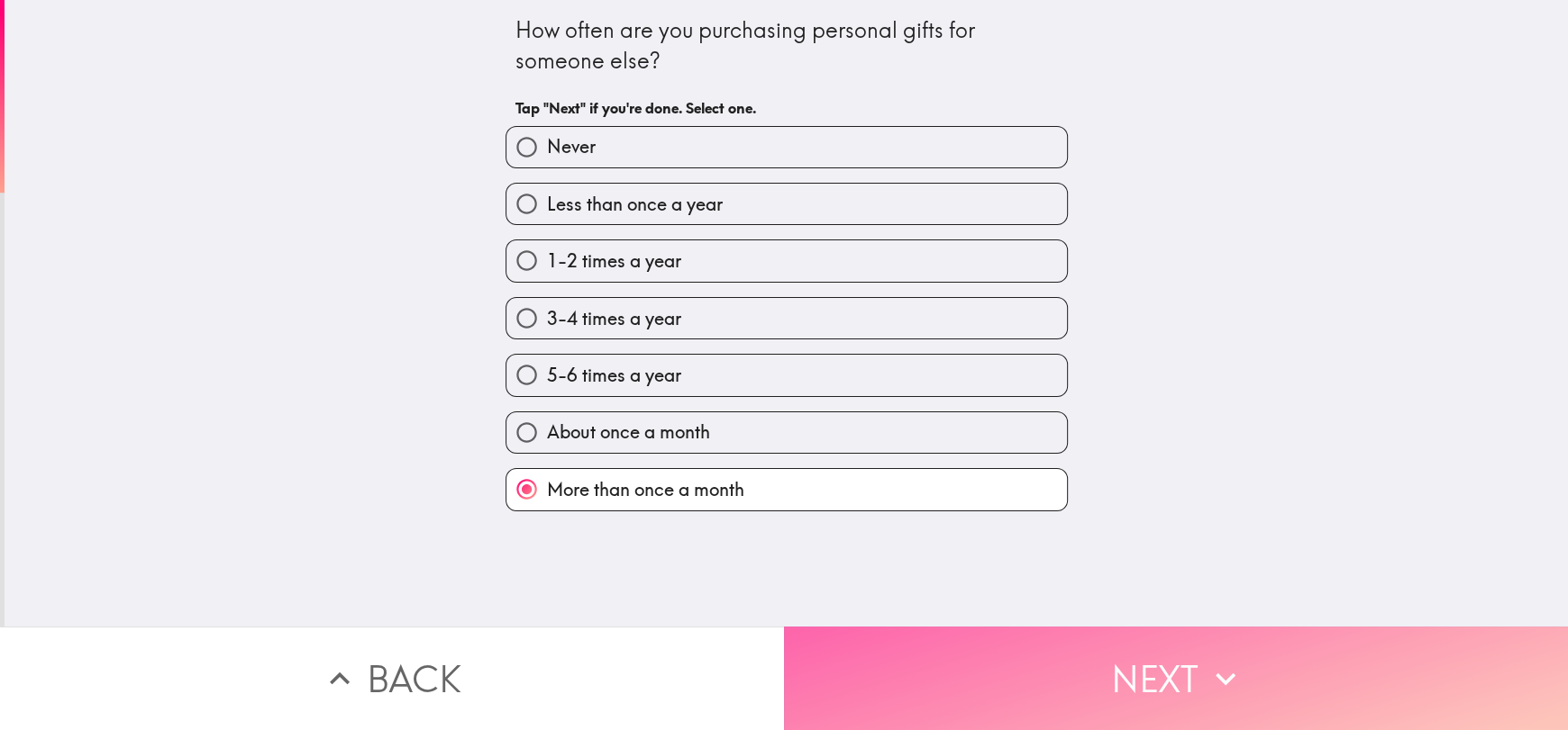
click at [1224, 659] on icon "button" at bounding box center [1225, 678] width 40 height 40
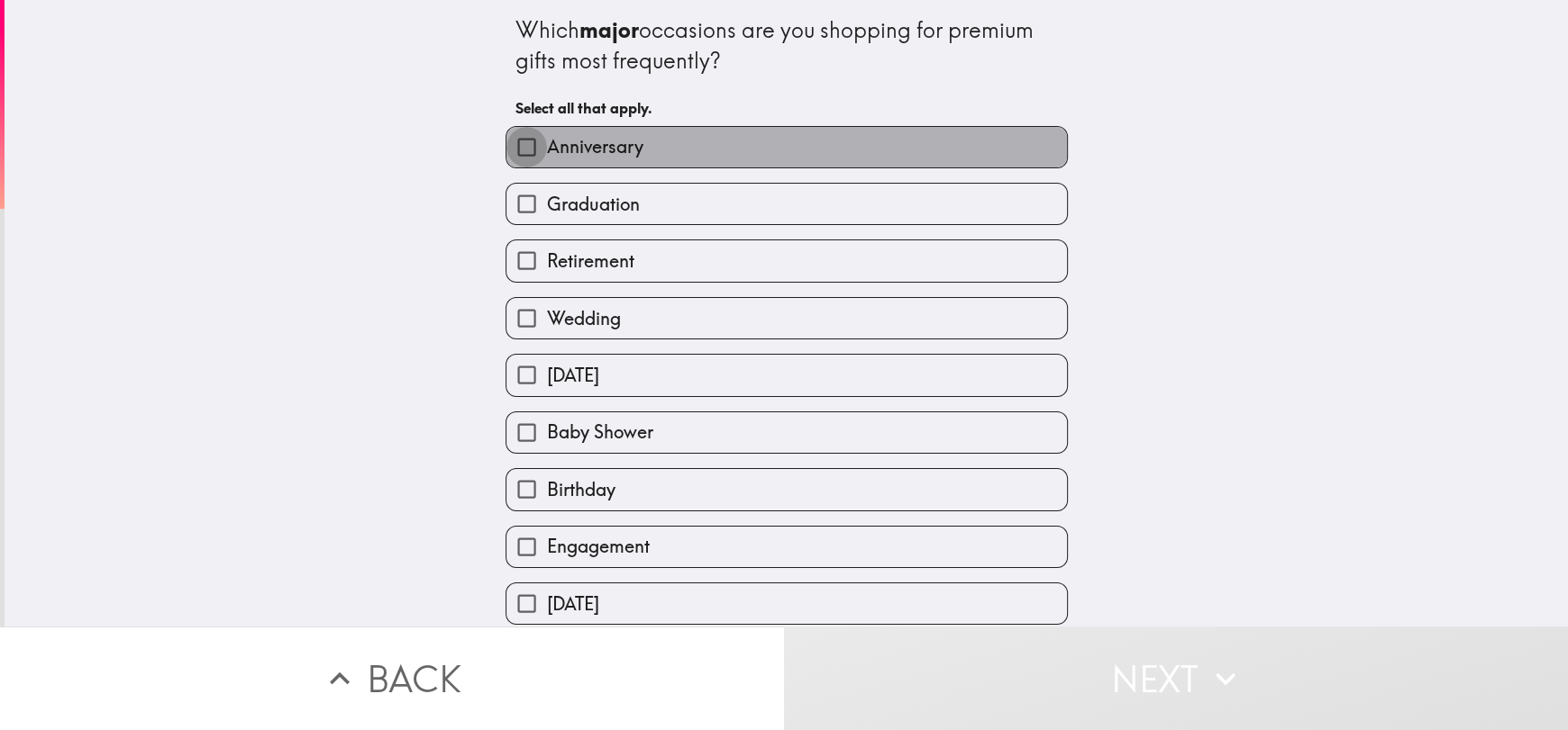
click at [529, 148] on input "Anniversary" at bounding box center [526, 148] width 41 height 41
checkbox input "true"
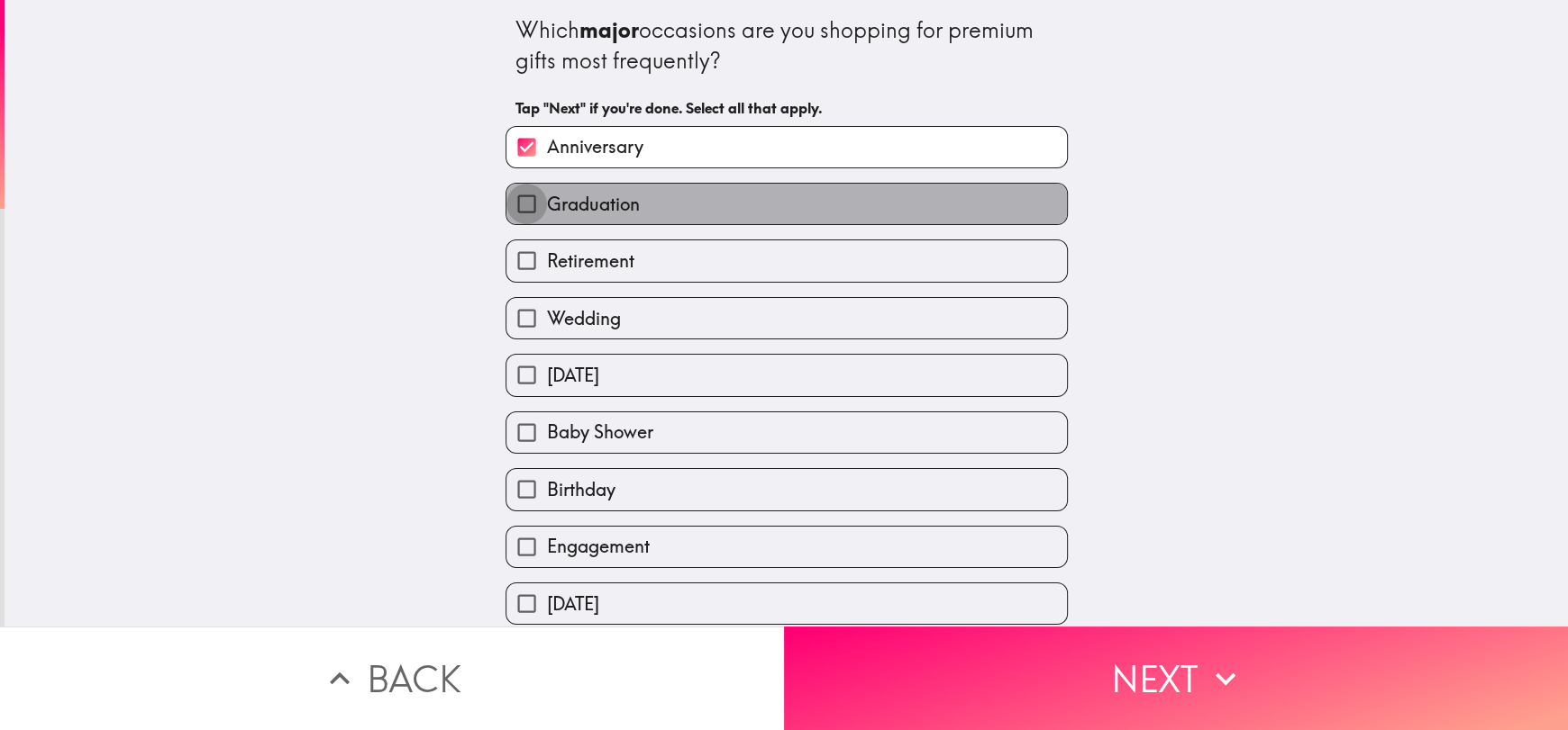
click at [521, 209] on input "Graduation" at bounding box center [526, 204] width 41 height 41
checkbox input "true"
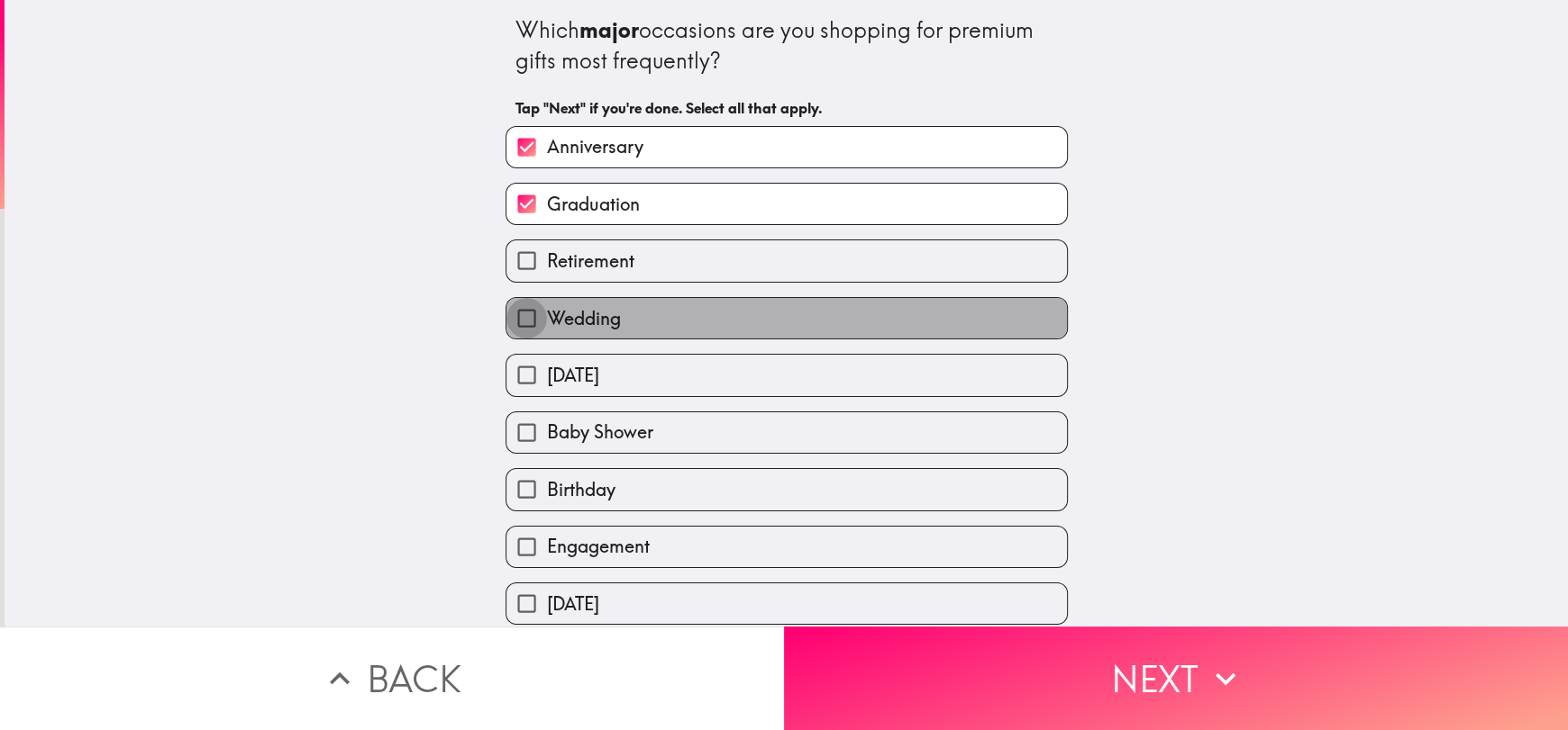
click at [530, 310] on input "Wedding" at bounding box center [526, 318] width 41 height 41
checkbox input "true"
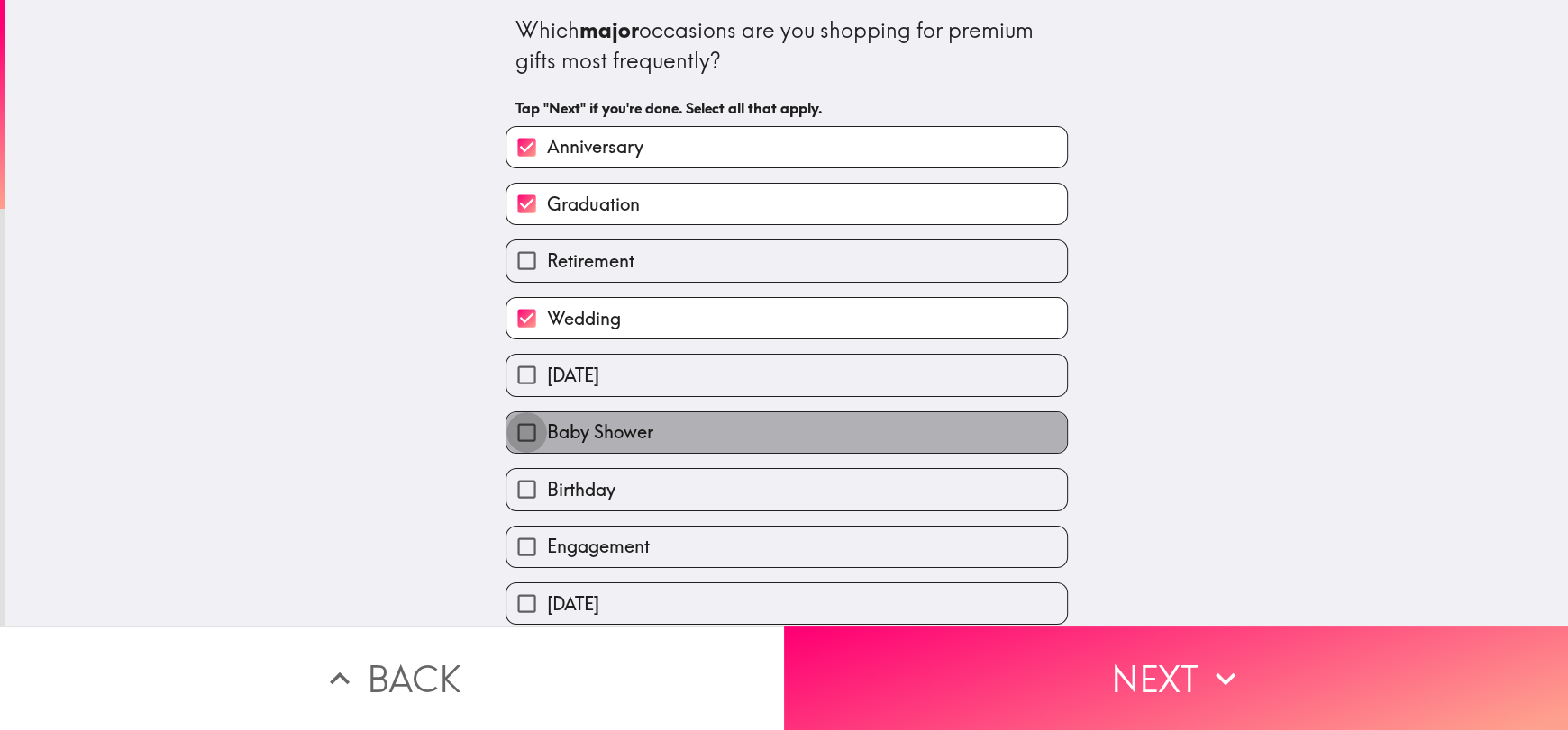
click at [523, 427] on input "Baby Shower" at bounding box center [526, 433] width 41 height 41
checkbox input "true"
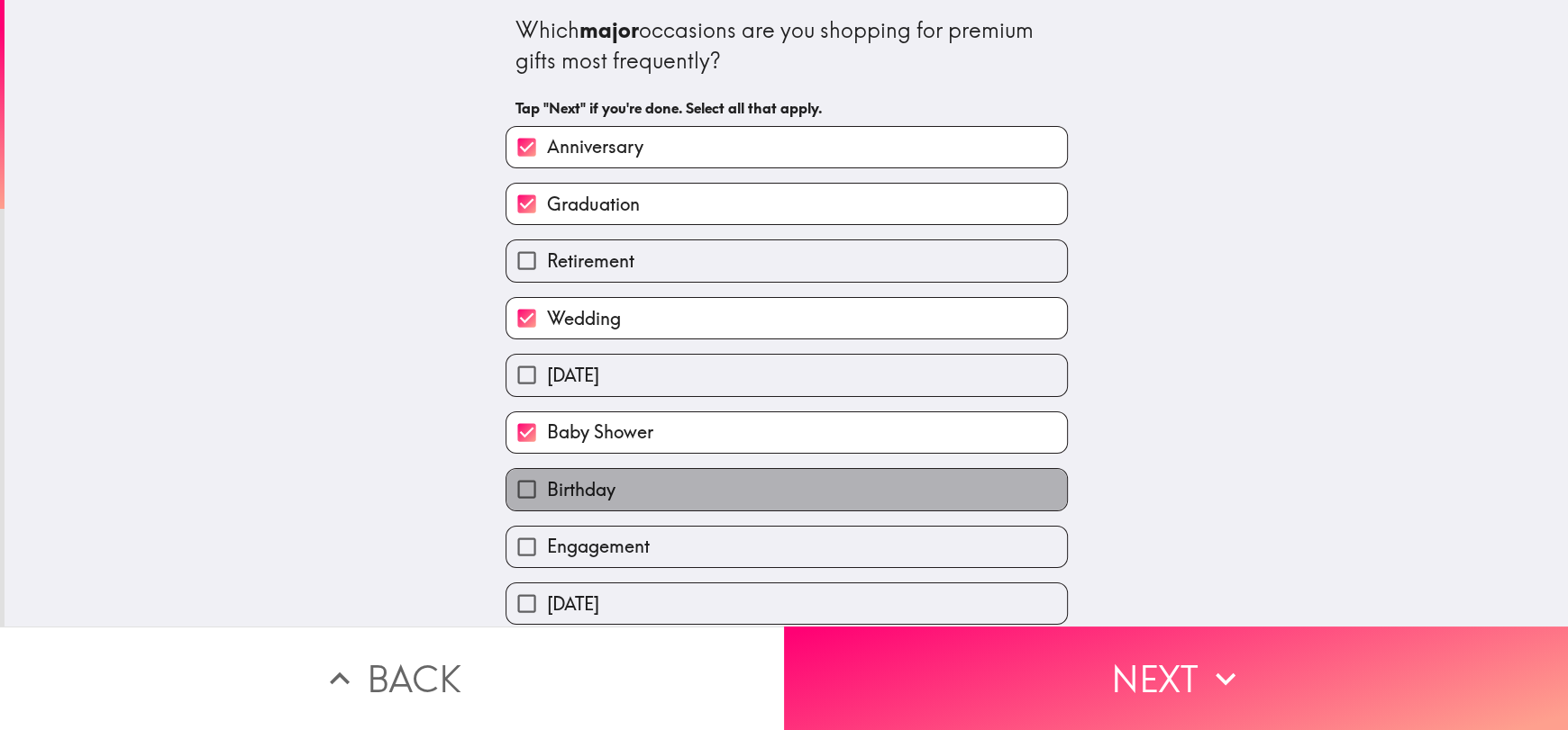
click at [547, 496] on span "Birthday" at bounding box center [581, 489] width 68 height 25
click at [535, 496] on input "Birthday" at bounding box center [526, 489] width 41 height 41
checkbox input "true"
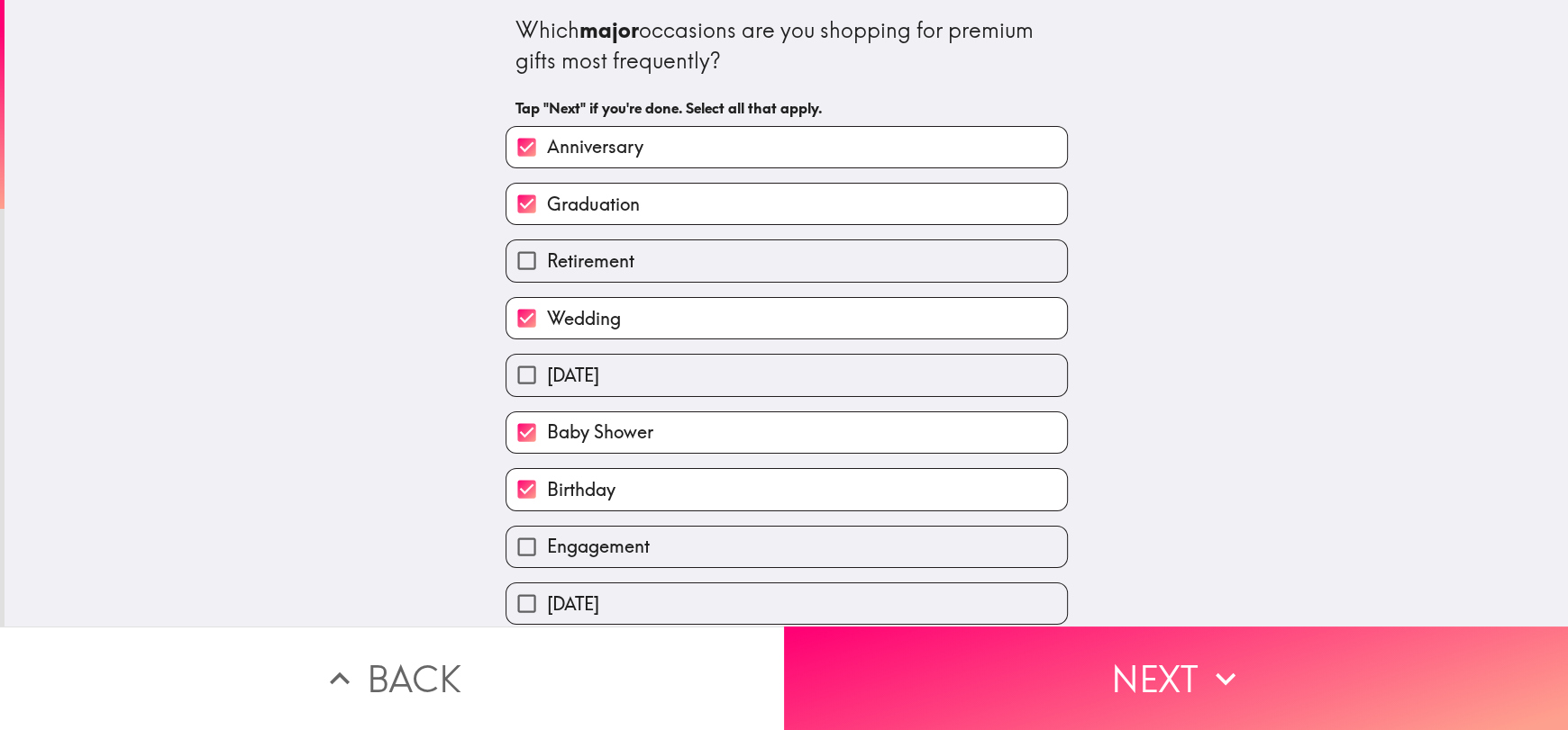
click at [1539, 549] on div "Which major occasions are you shopping for premium gifts most frequently? Tap "…" at bounding box center [786, 313] width 1563 height 627
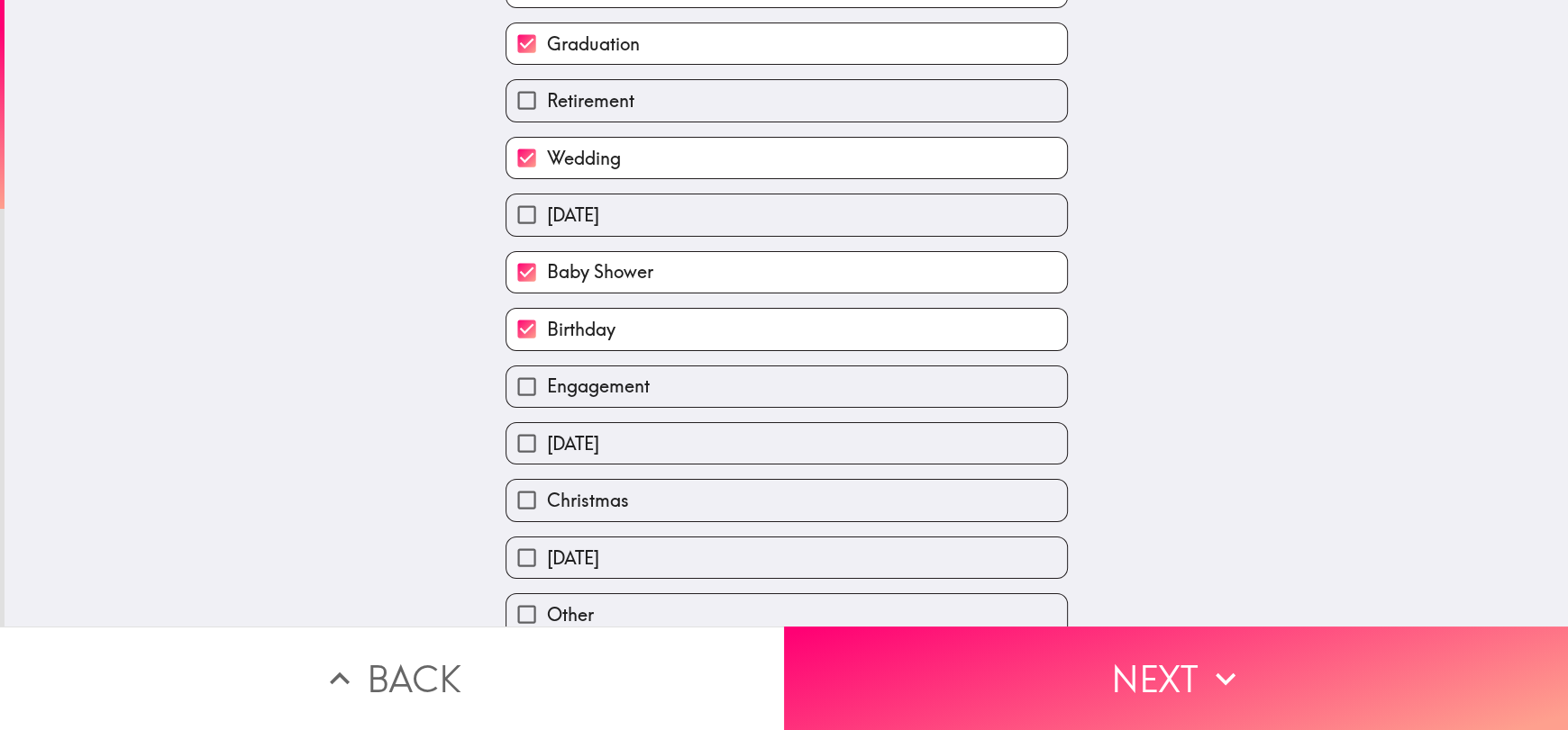
scroll to position [181, 0]
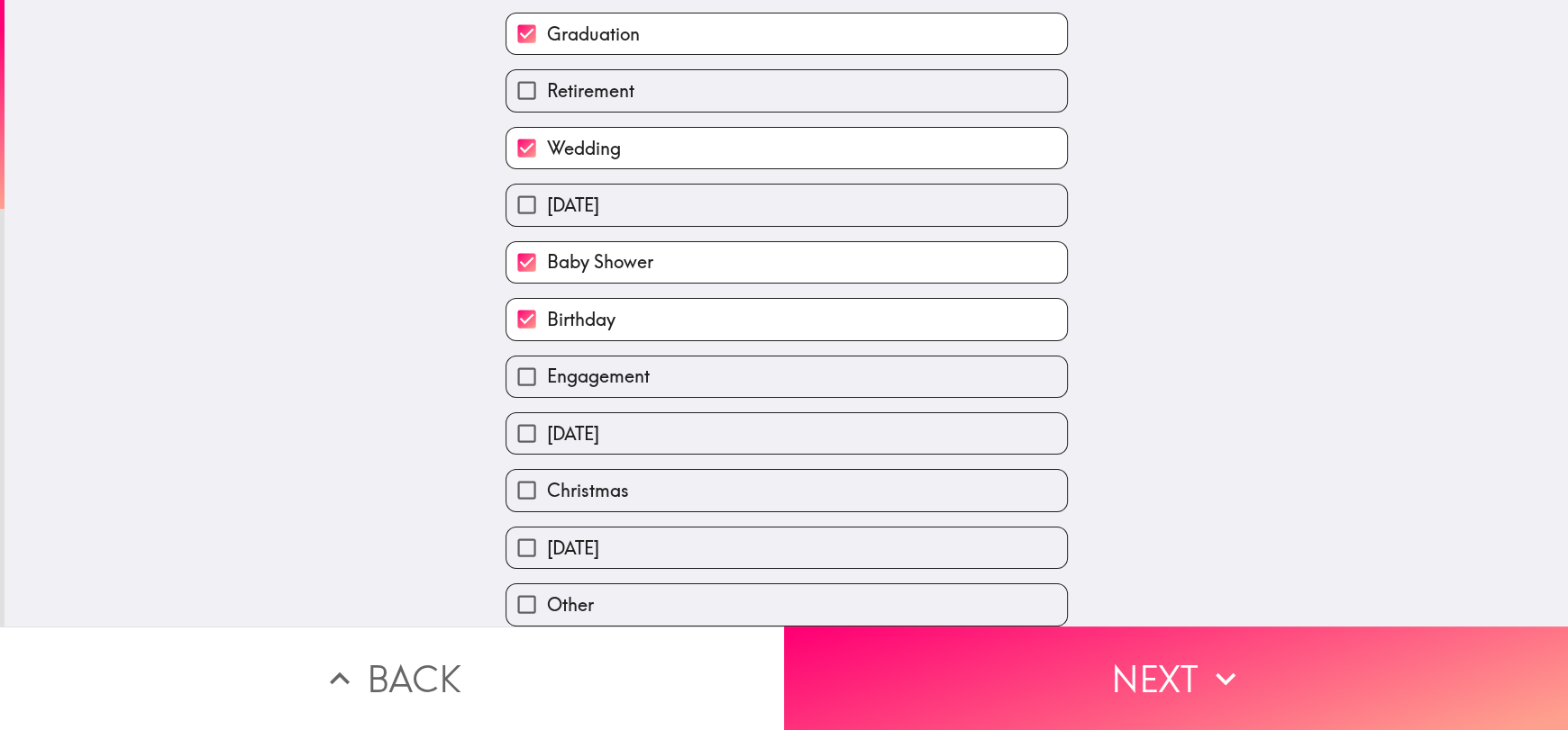
click at [525, 428] on input "[DATE]" at bounding box center [526, 434] width 41 height 41
checkbox input "true"
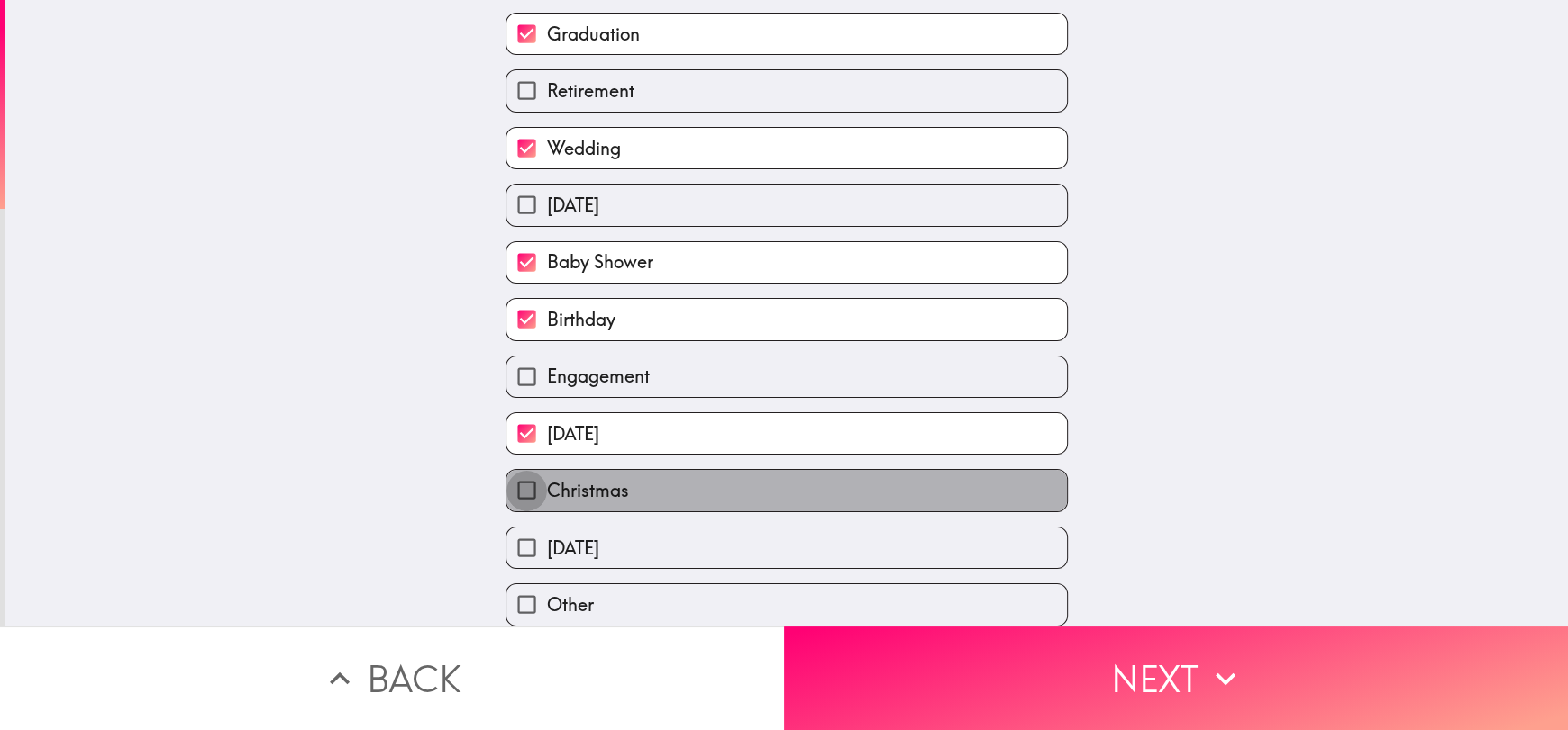
click at [515, 470] on input "Christmas" at bounding box center [526, 490] width 41 height 41
checkbox input "true"
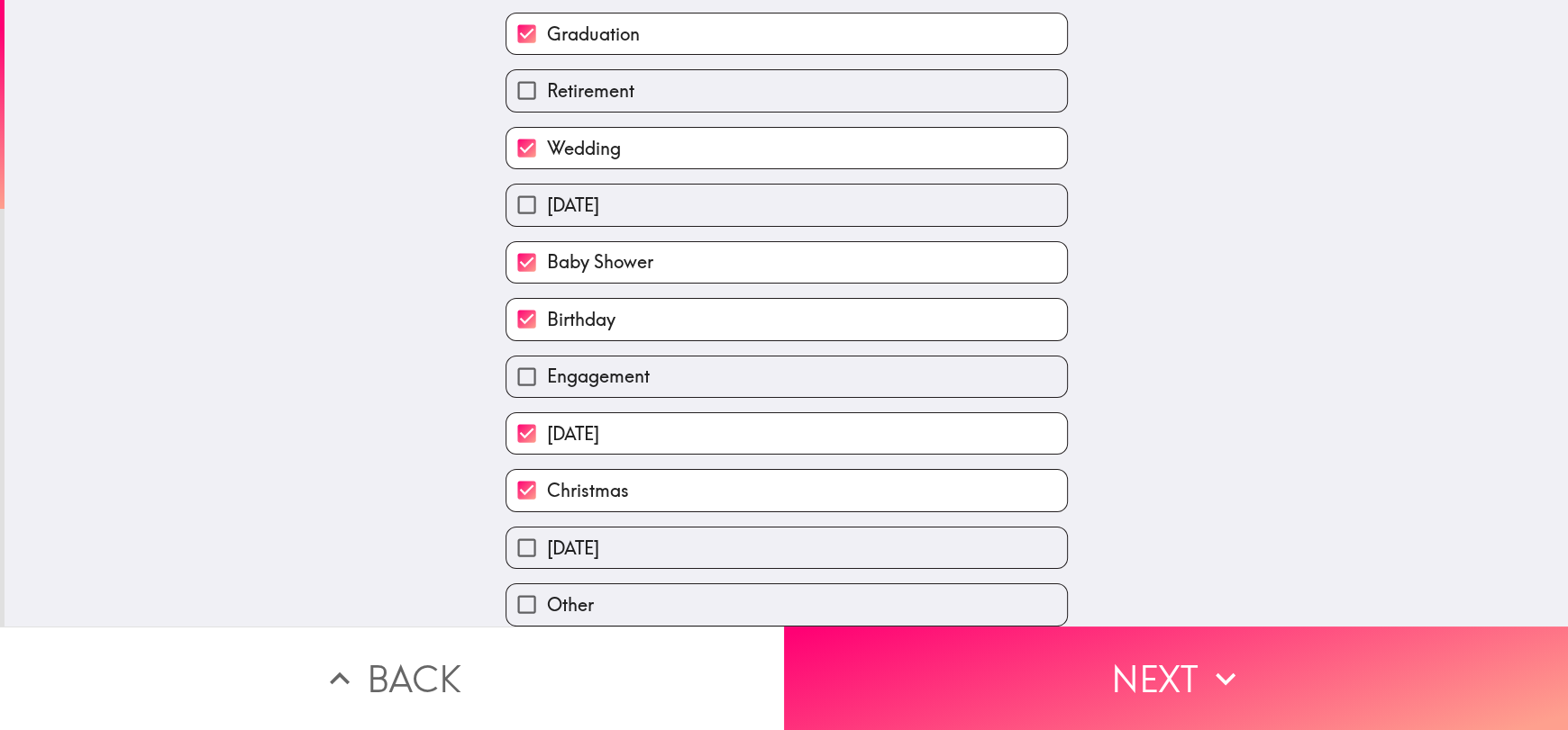
click at [519, 527] on div "[DATE]" at bounding box center [786, 548] width 562 height 42
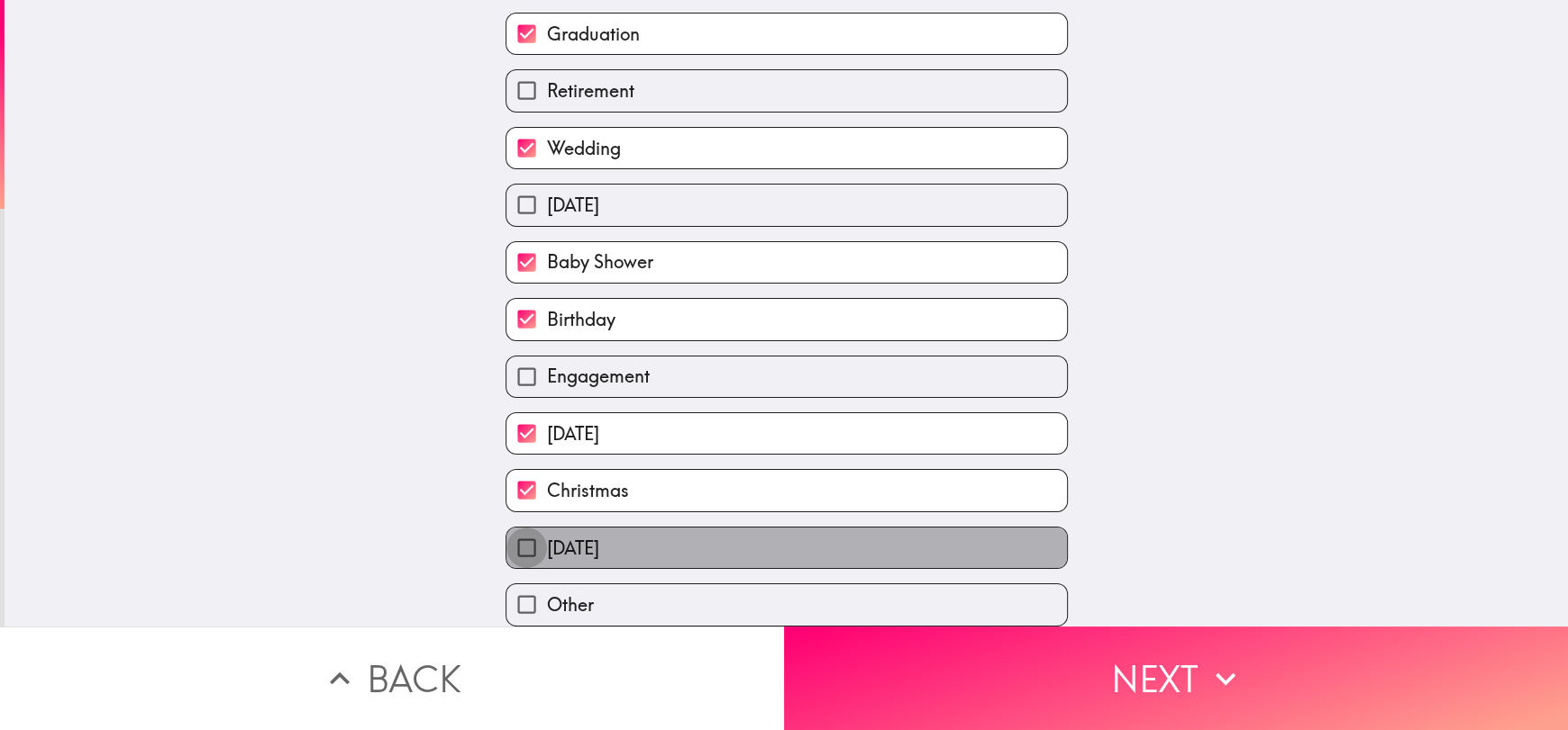
click at [515, 531] on input "[DATE]" at bounding box center [526, 548] width 41 height 41
checkbox input "true"
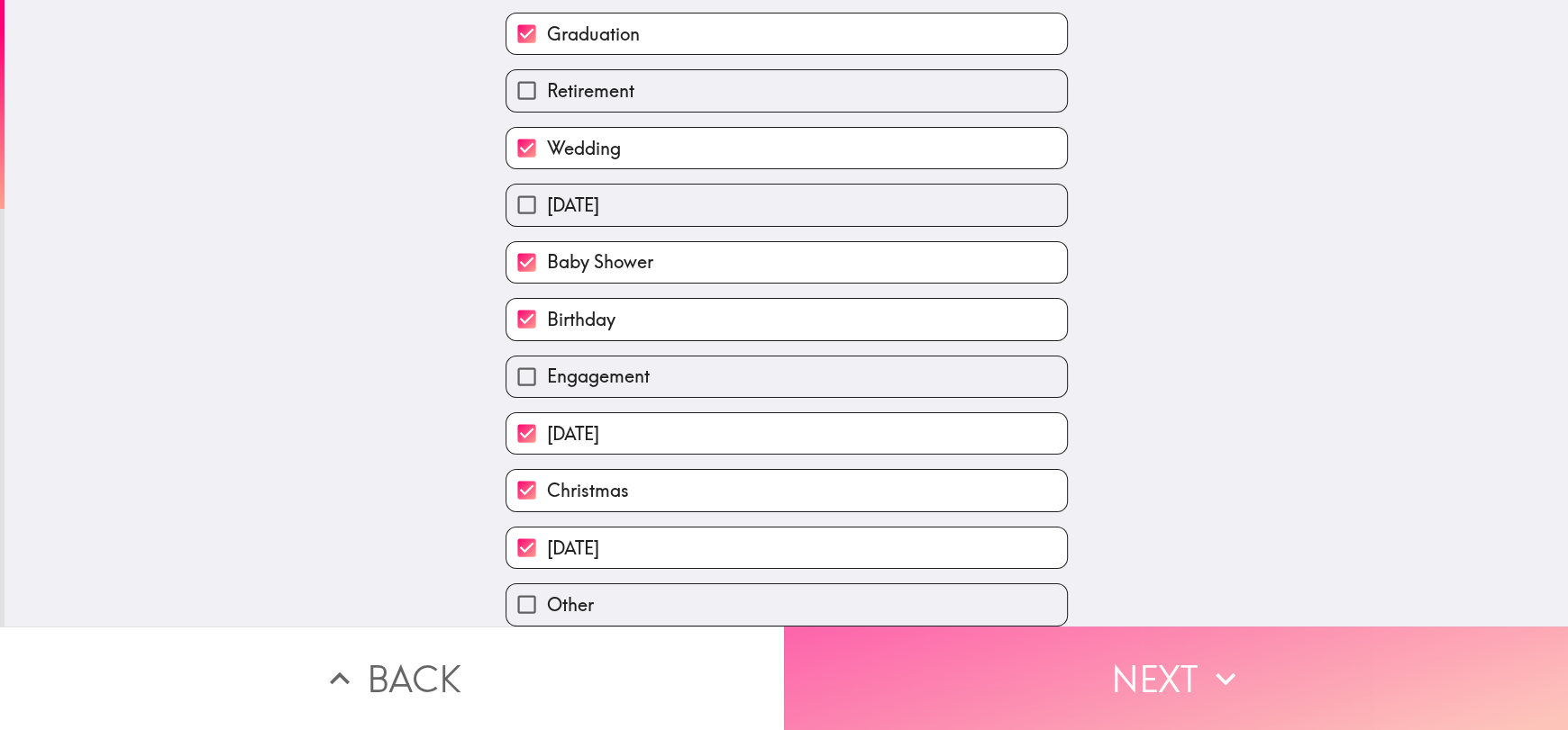
click at [1135, 660] on button "Next" at bounding box center [1176, 678] width 784 height 103
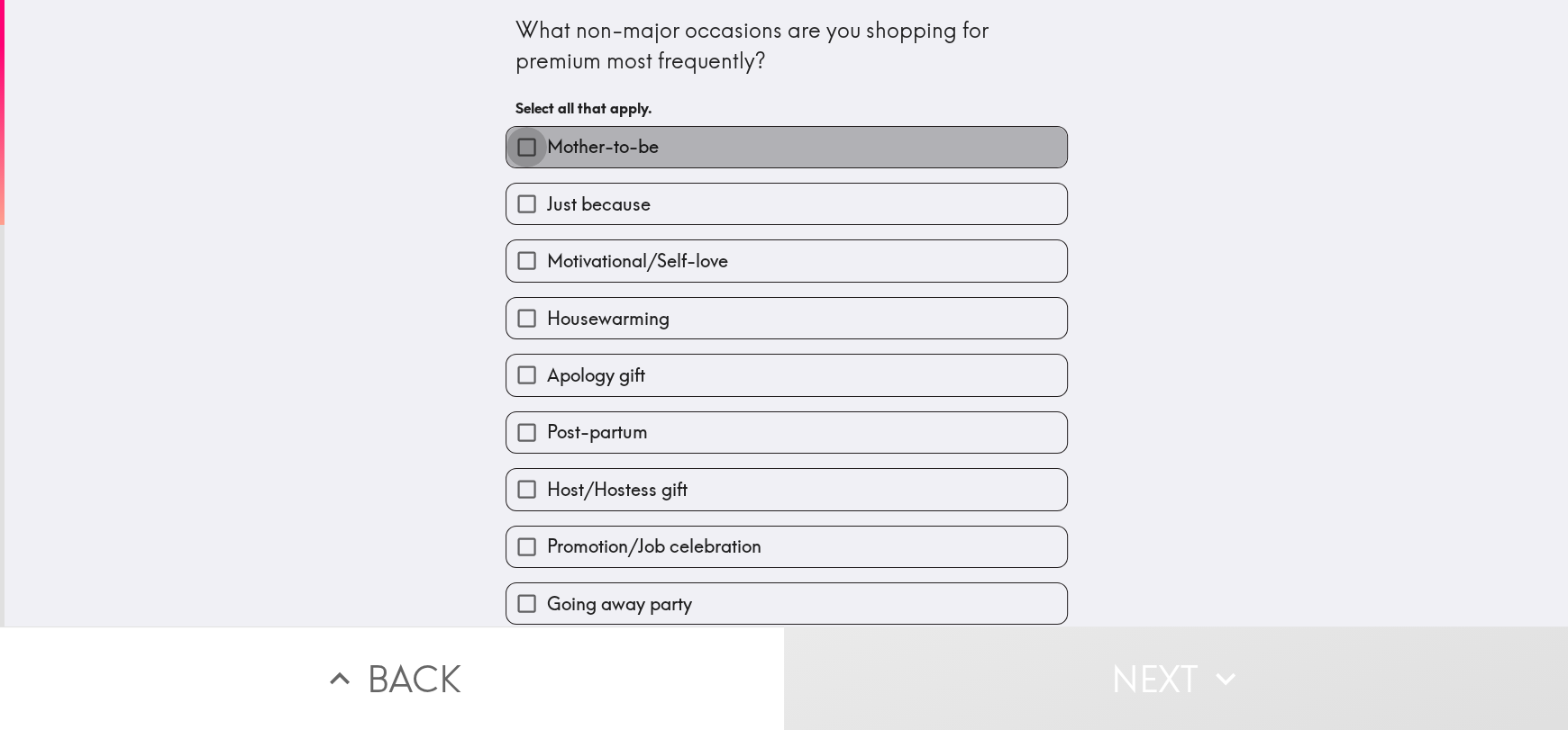
click at [506, 152] on input "Mother-to-be" at bounding box center [526, 148] width 41 height 41
checkbox input "true"
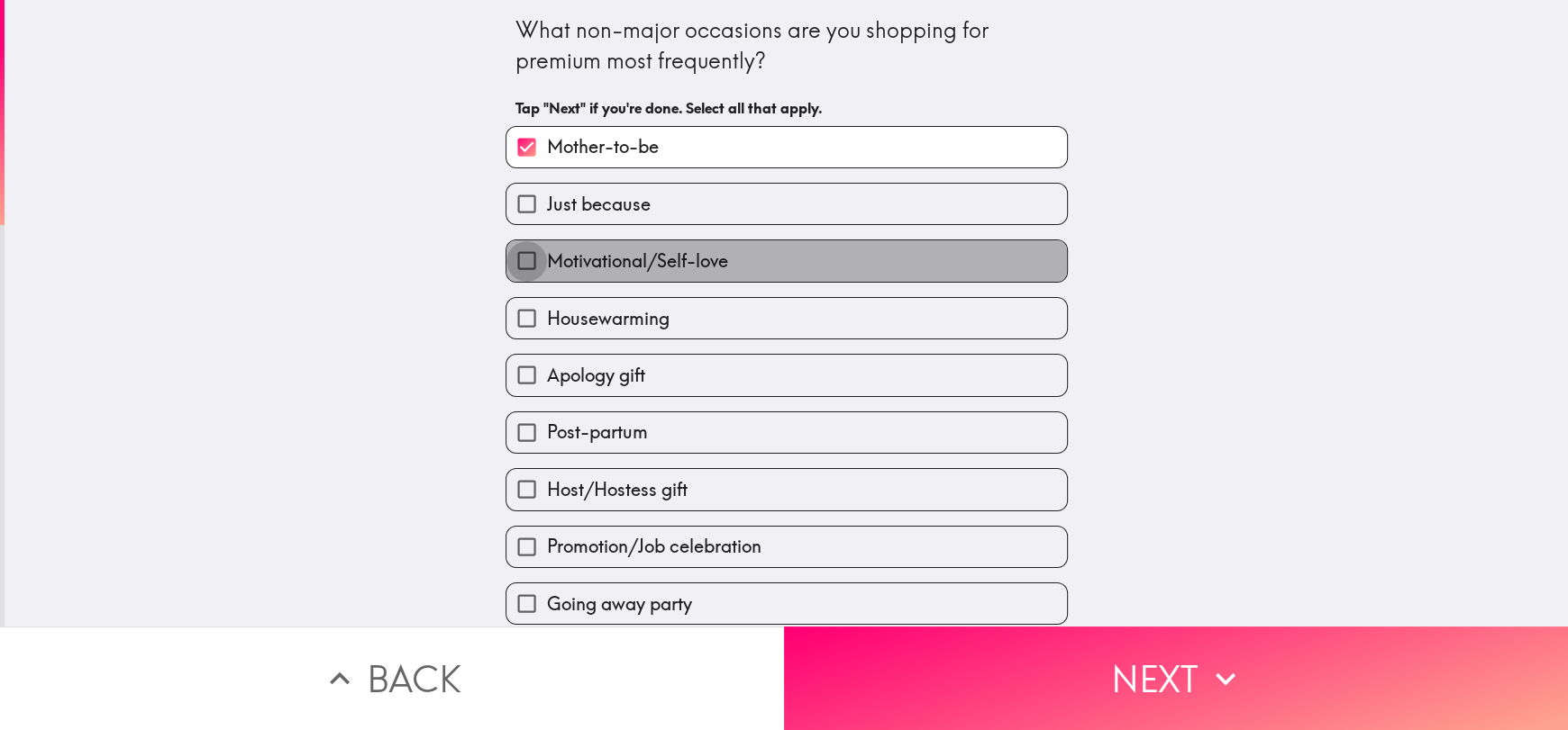
click at [506, 268] on input "Motivational/Self-love" at bounding box center [526, 261] width 41 height 41
checkbox input "true"
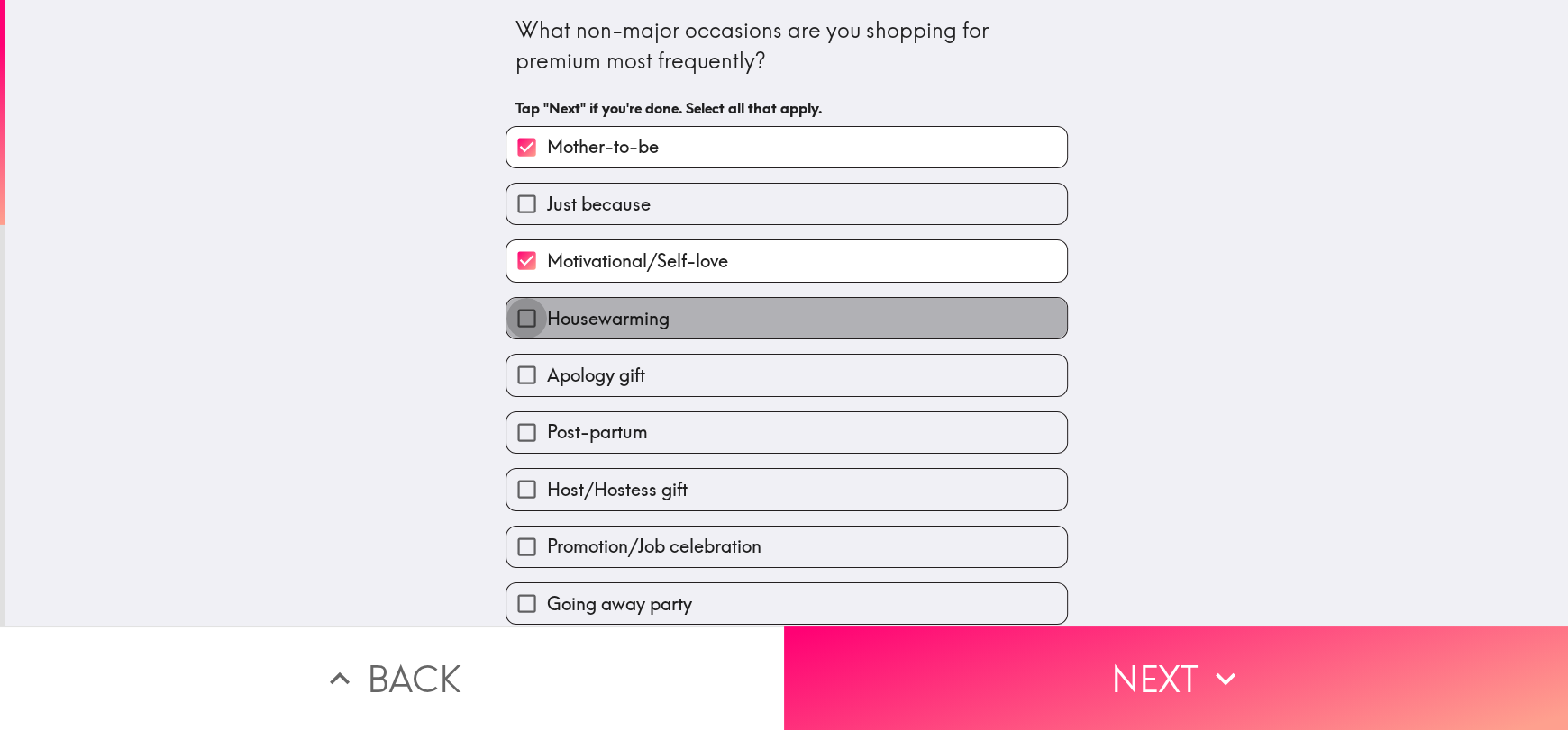
click at [518, 335] on input "Housewarming" at bounding box center [526, 318] width 41 height 41
checkbox input "true"
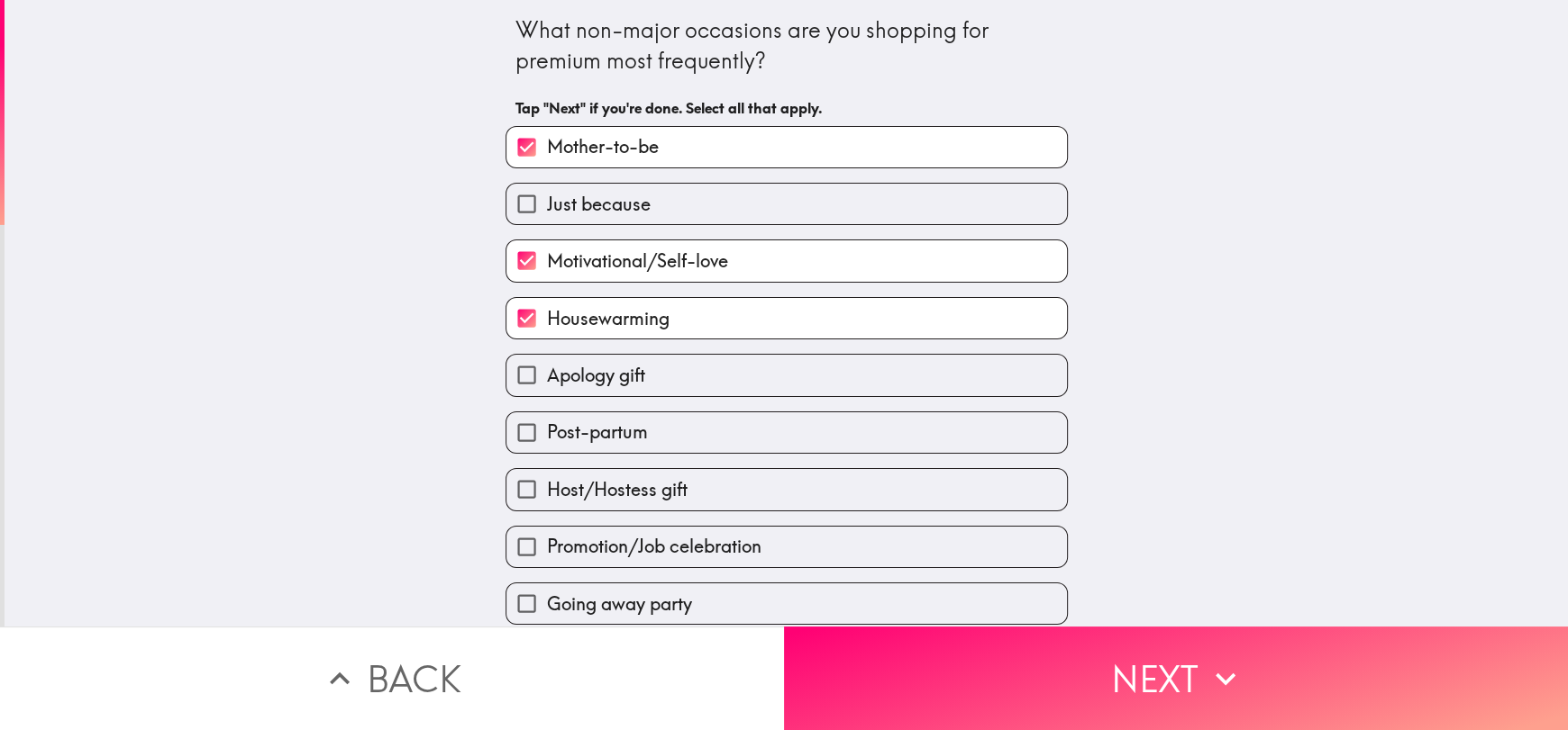
click at [1545, 533] on div "What non-major occasions are you shopping for premium most frequently? Tap "Nex…" at bounding box center [786, 313] width 1563 height 627
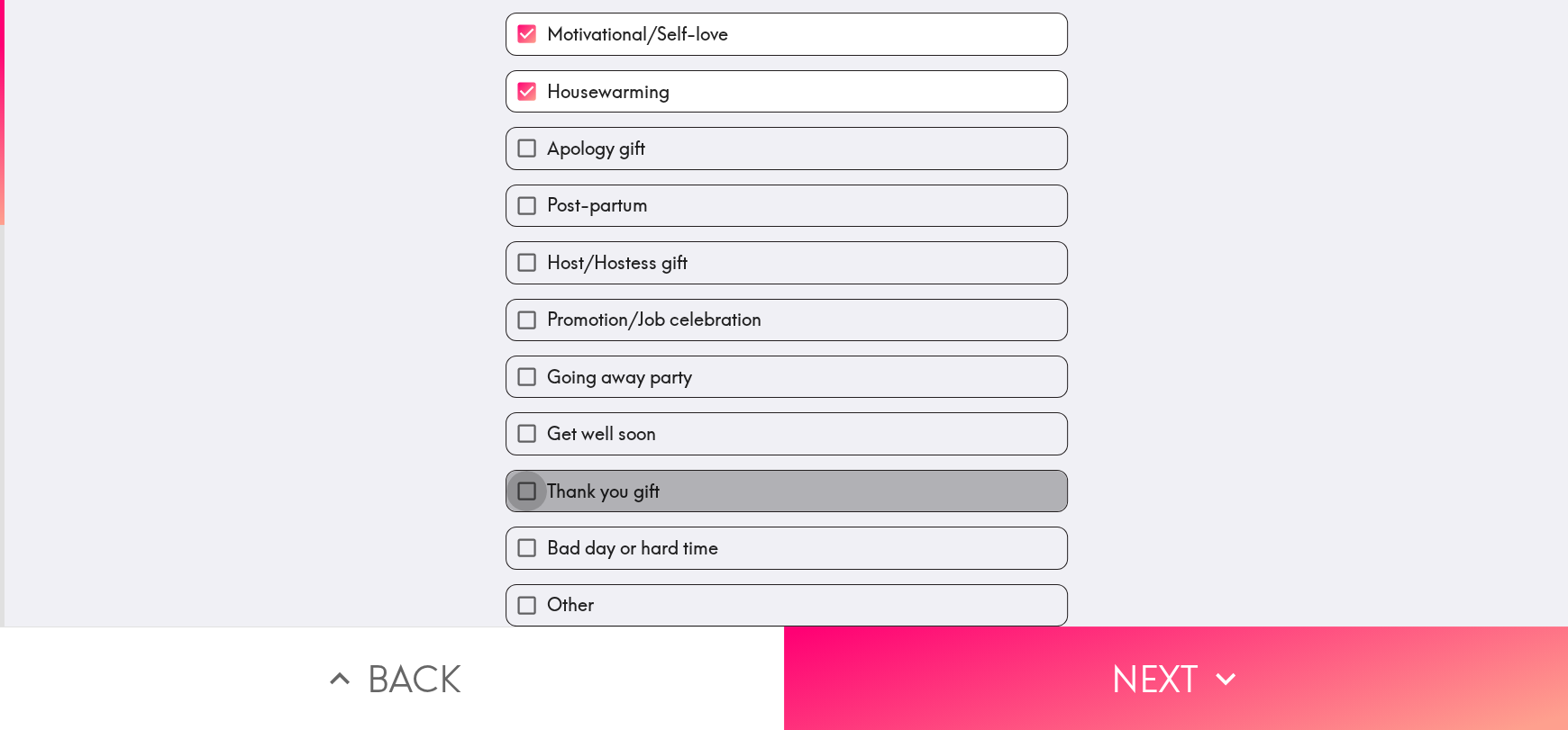
click at [520, 473] on input "Thank you gift" at bounding box center [526, 491] width 41 height 41
checkbox input "true"
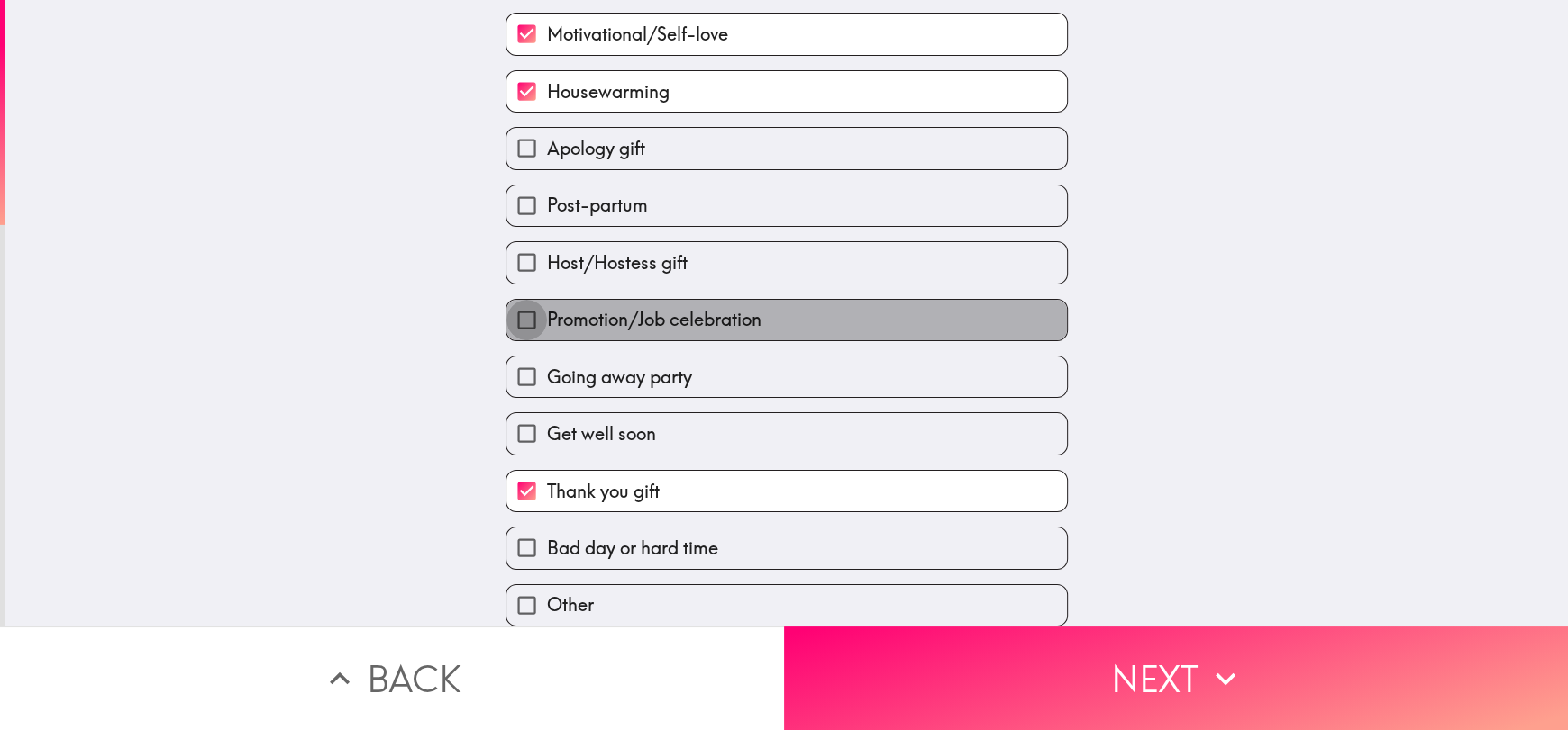
click at [511, 303] on input "Promotion/Job celebration" at bounding box center [526, 320] width 41 height 41
checkbox input "true"
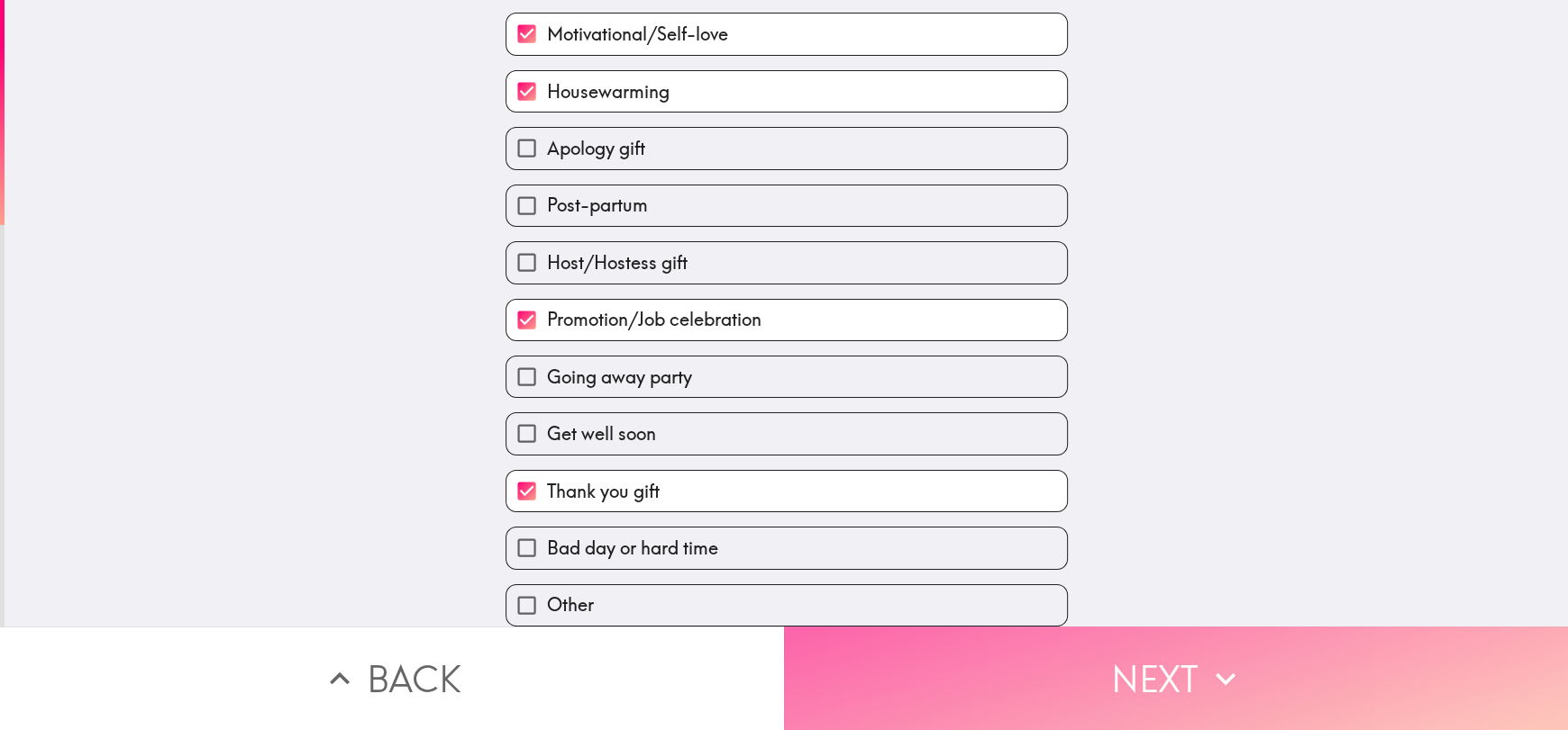
click at [1265, 652] on button "Next" at bounding box center [1176, 678] width 784 height 103
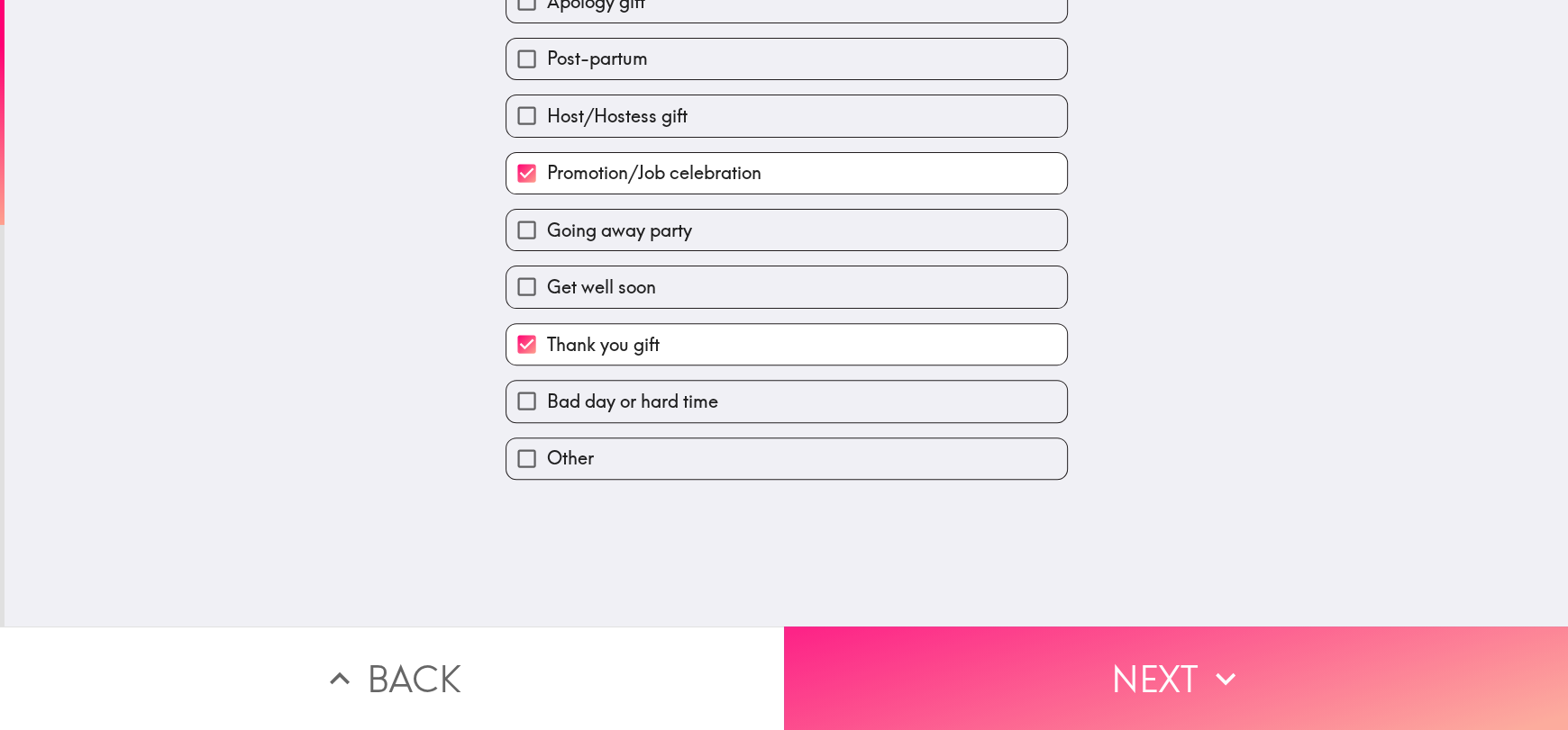
scroll to position [0, 0]
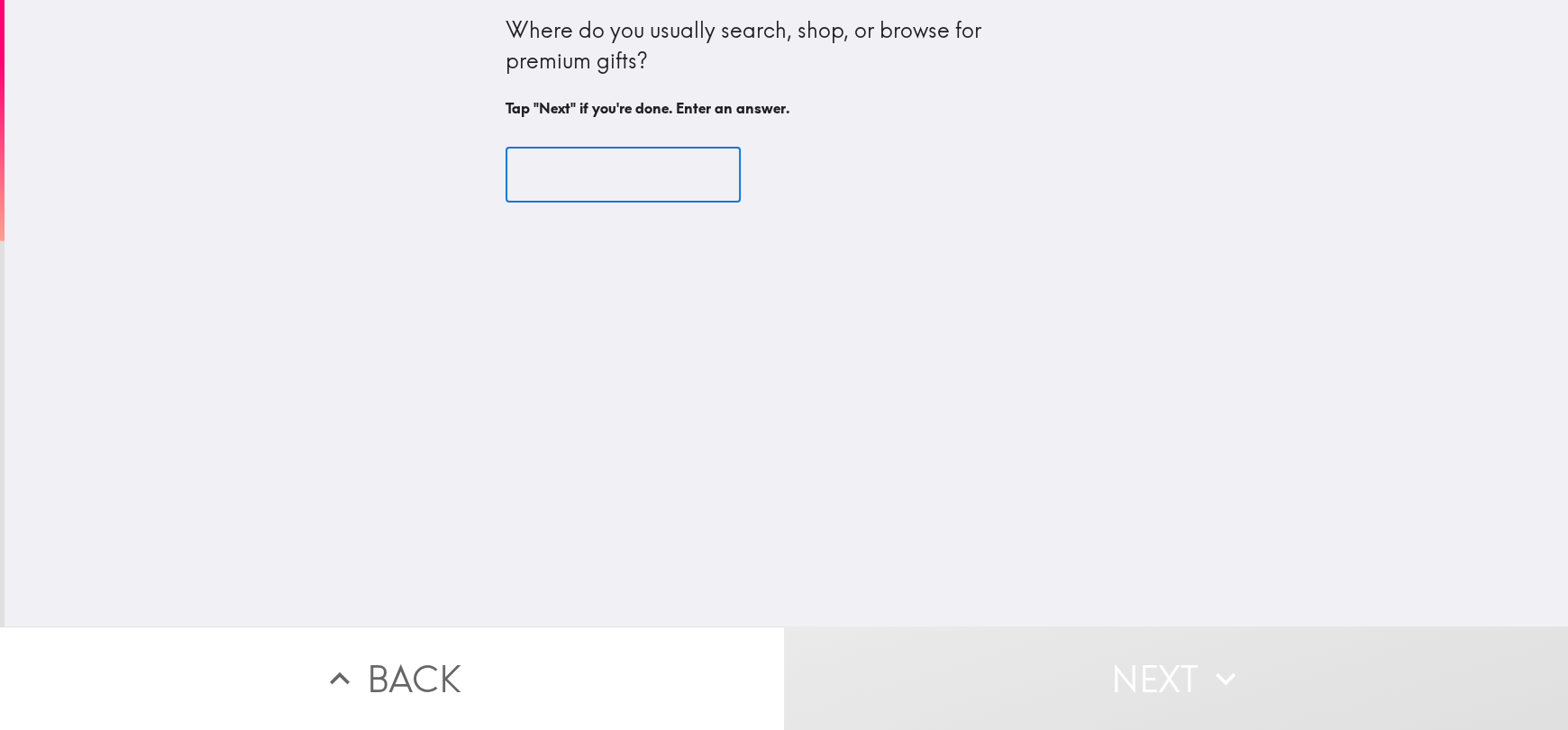
click at [518, 185] on input "text" at bounding box center [622, 175] width 235 height 55
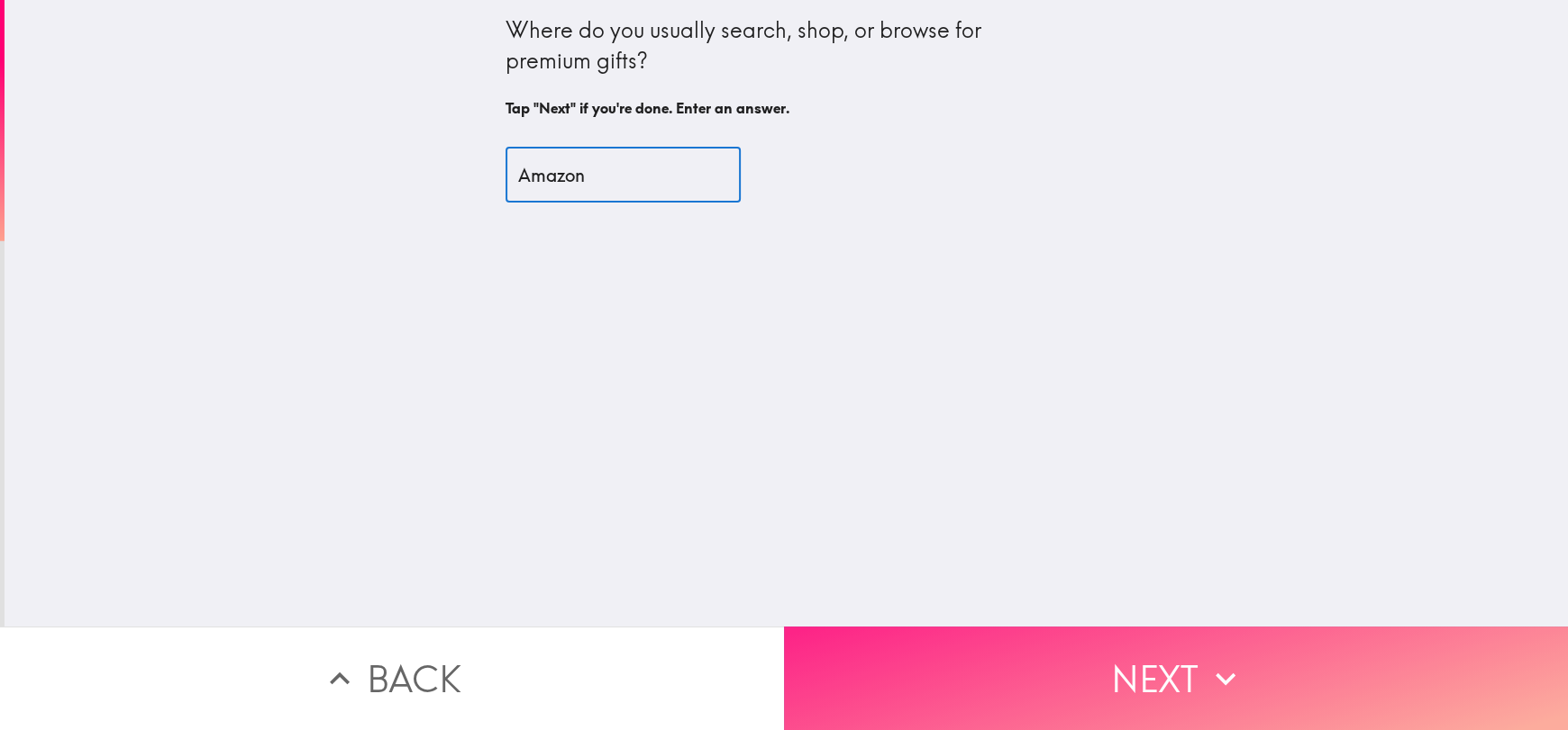
type input "Amazon"
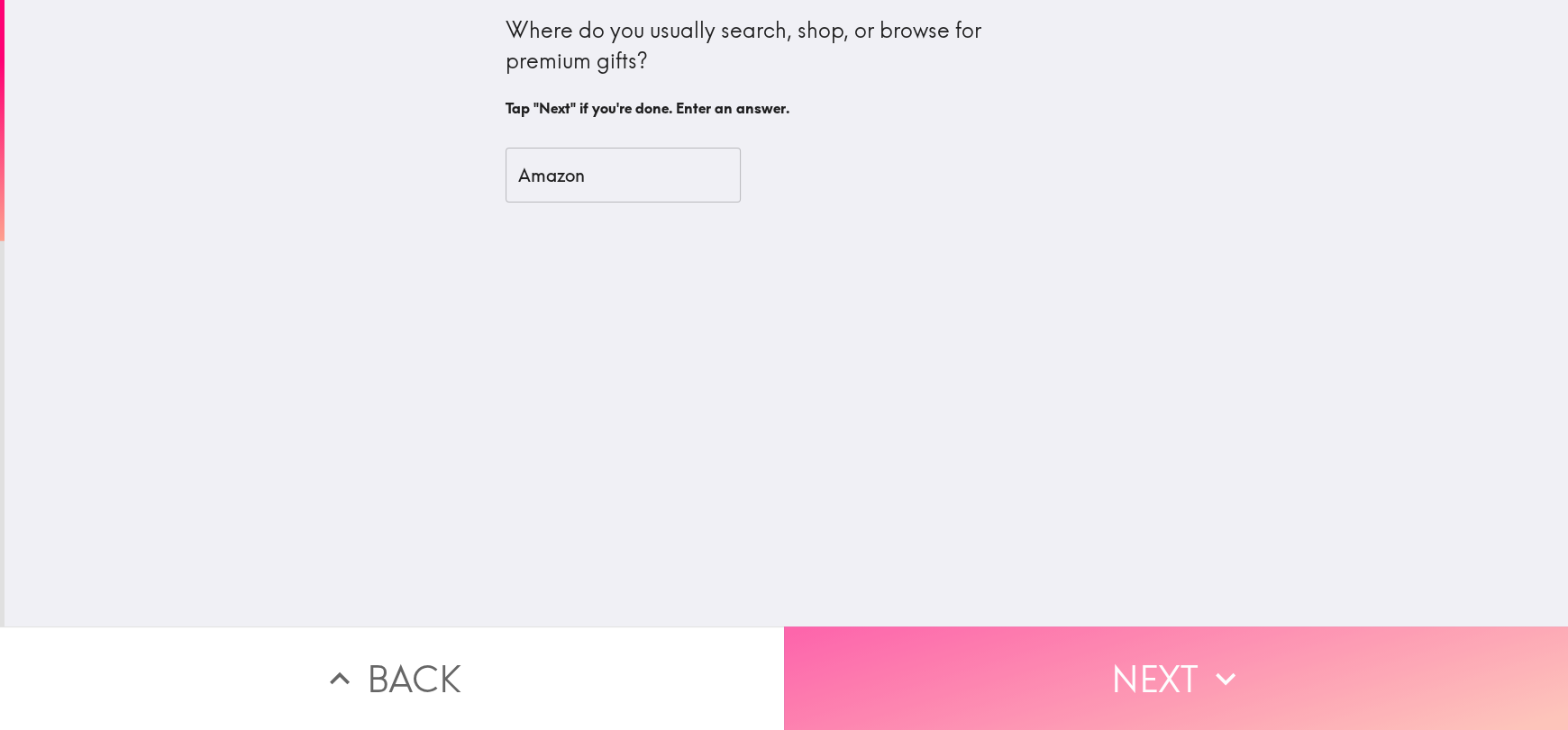
click at [1139, 639] on button "Next" at bounding box center [1176, 678] width 784 height 103
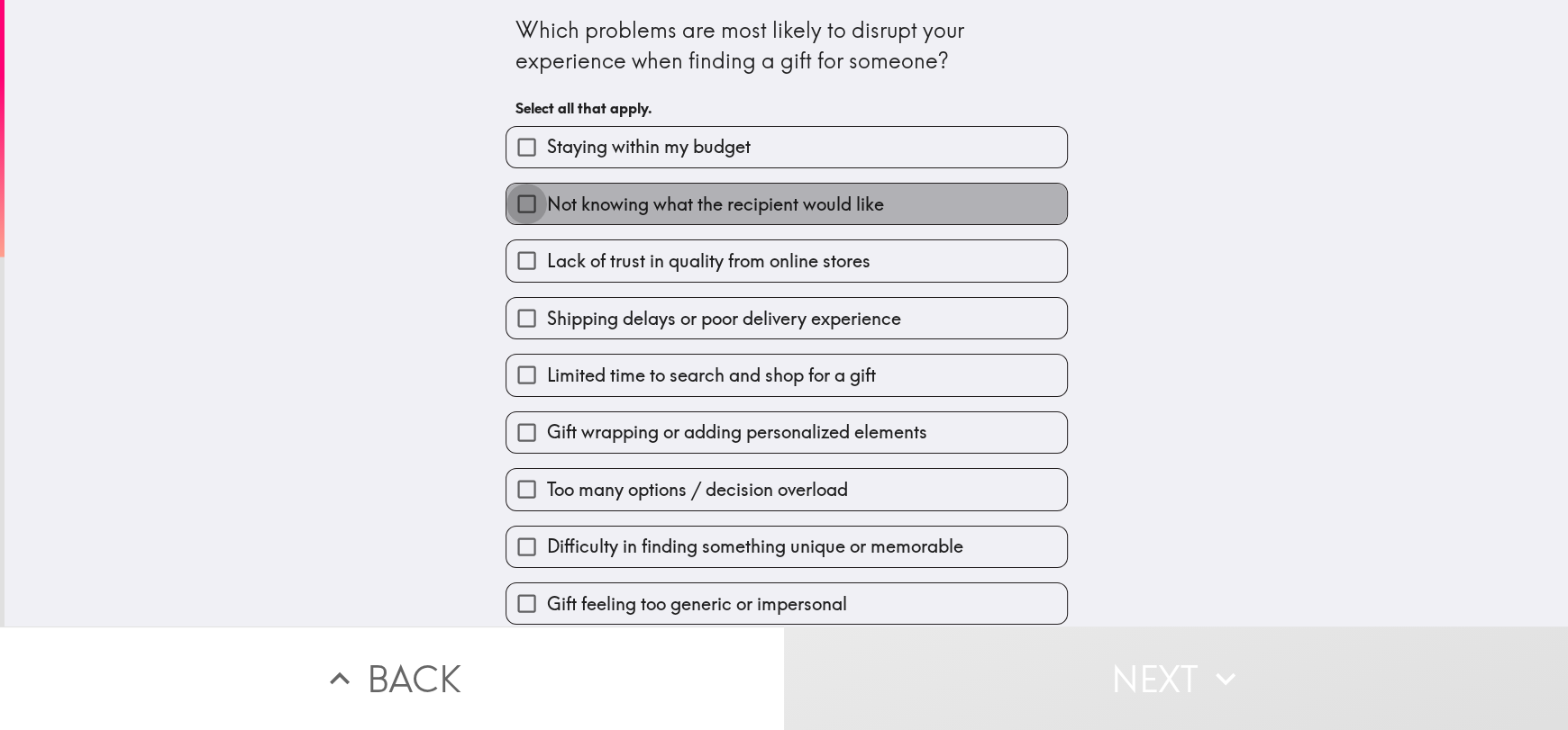
click at [508, 197] on input "Not knowing what the recipient would like" at bounding box center [526, 204] width 41 height 41
checkbox input "true"
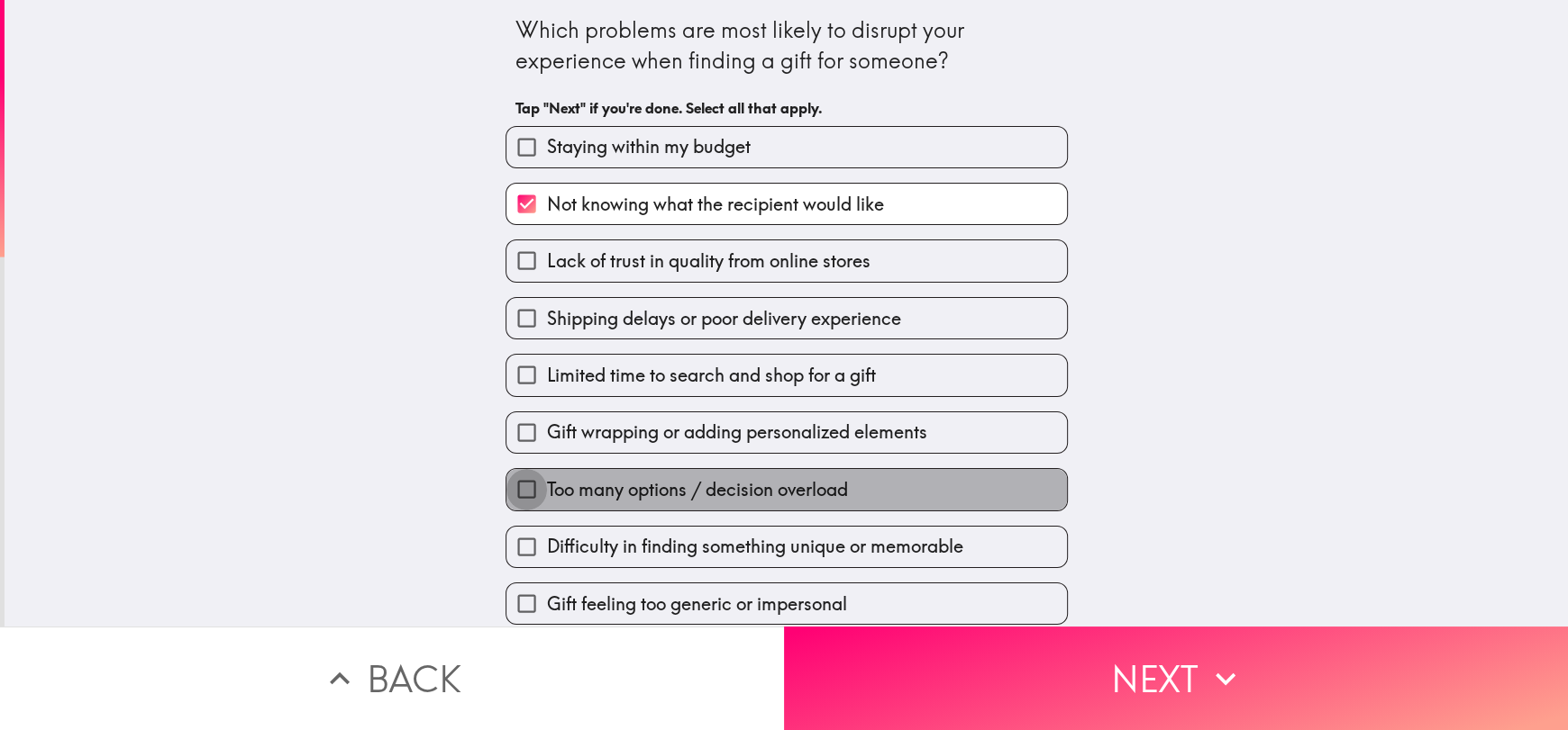
click at [516, 493] on input "Too many options / decision overload" at bounding box center [526, 489] width 41 height 41
checkbox input "true"
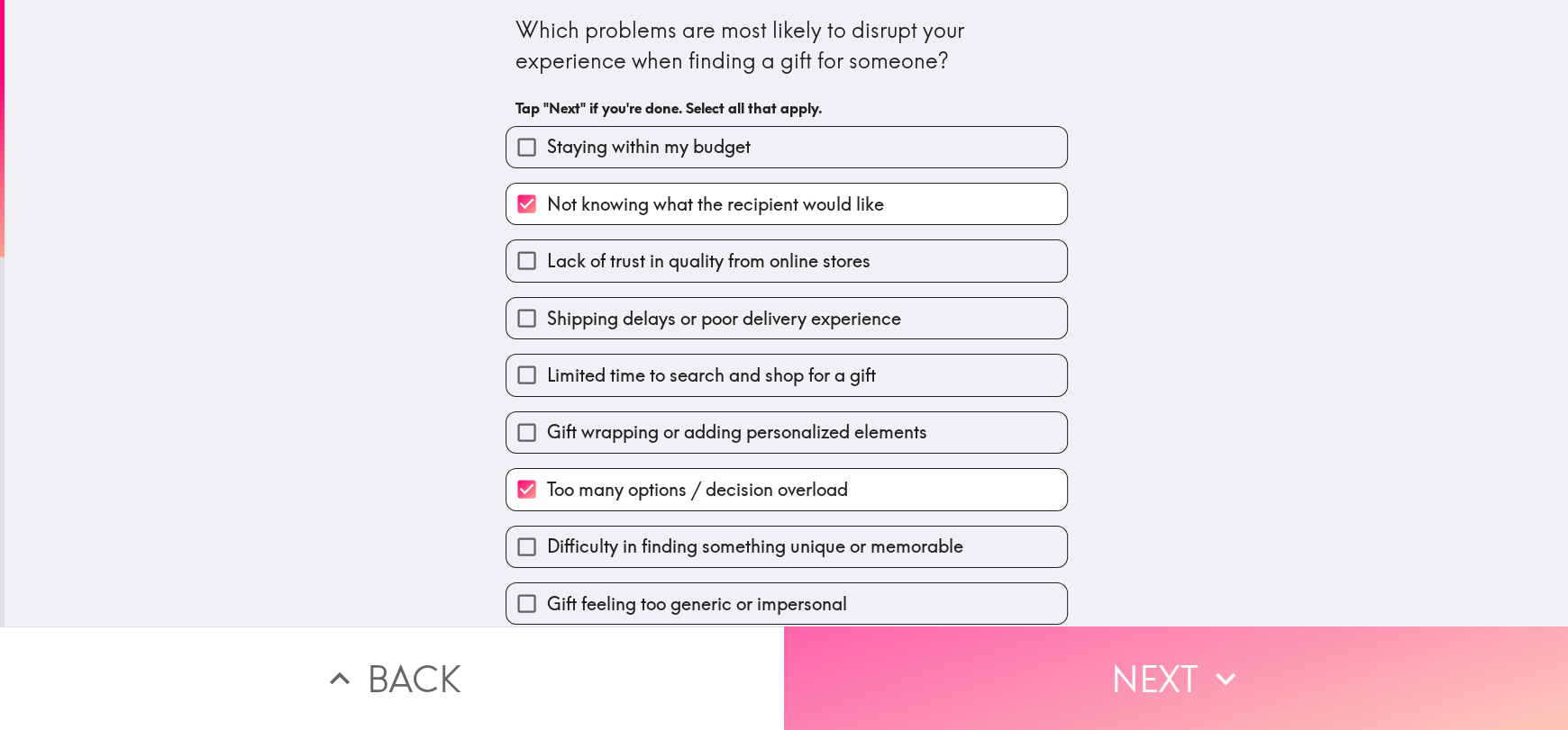
click at [1288, 669] on button "Next" at bounding box center [1176, 678] width 784 height 103
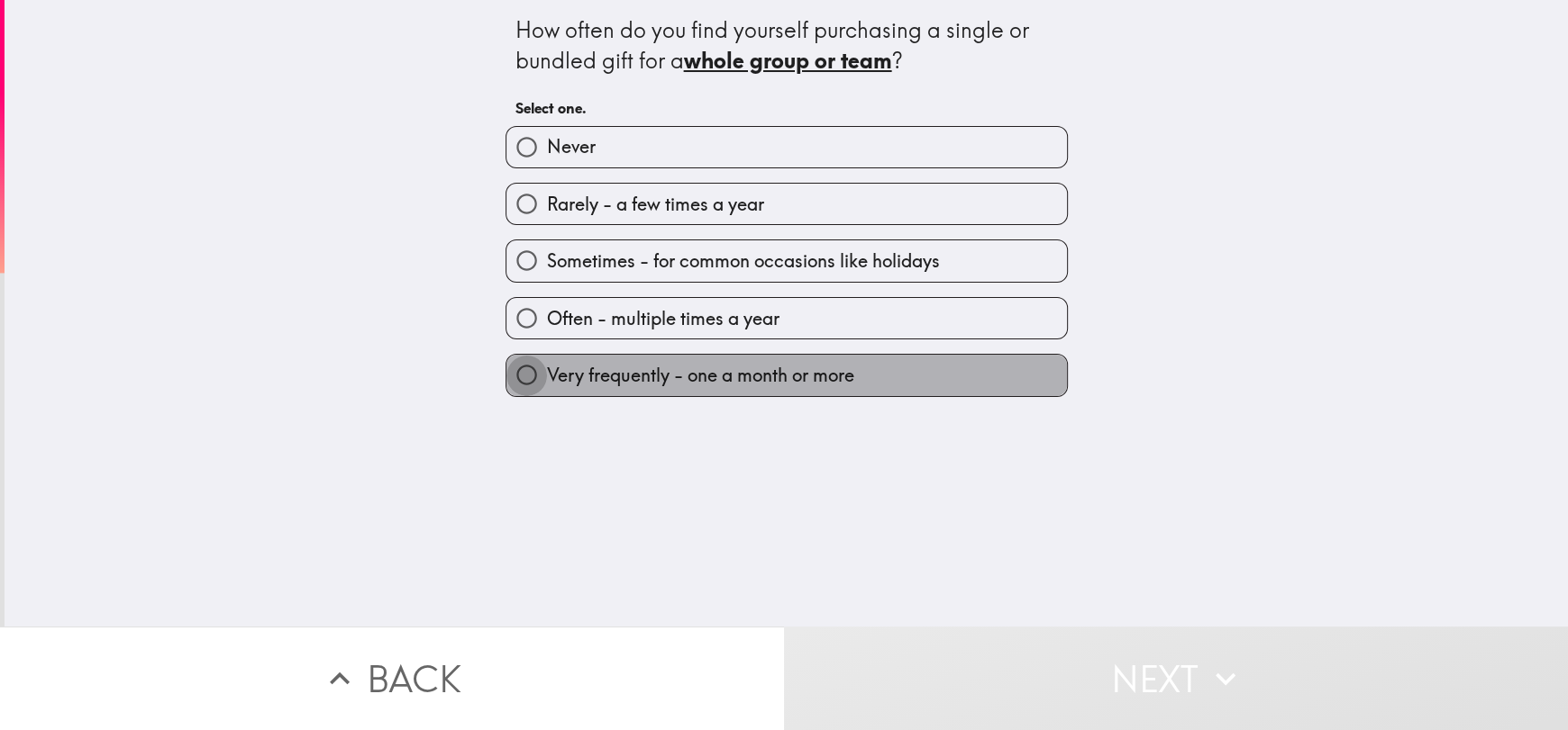
click at [506, 377] on input "Very frequently - one a month or more" at bounding box center [526, 375] width 41 height 41
radio input "true"
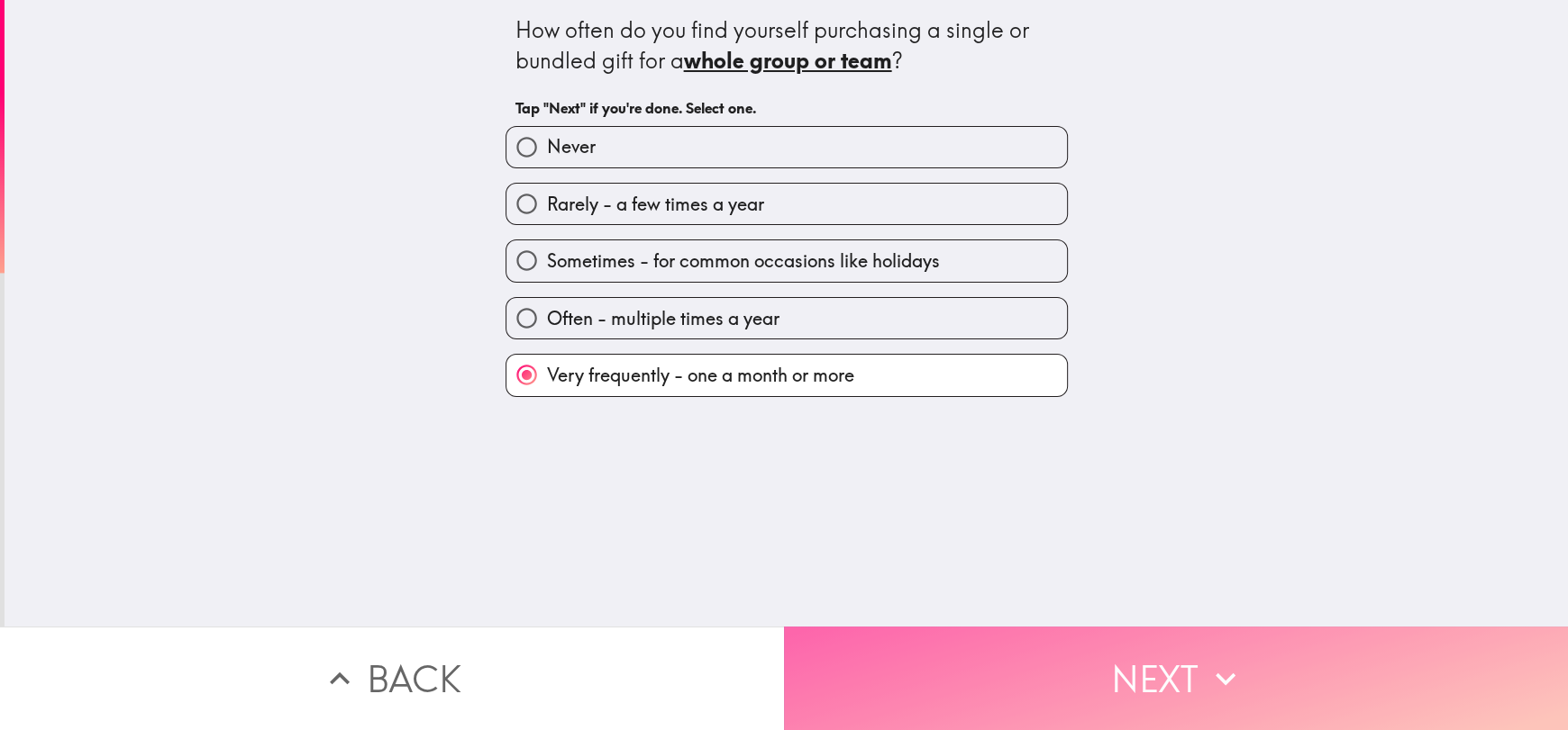
click at [1206, 659] on icon "button" at bounding box center [1225, 678] width 40 height 40
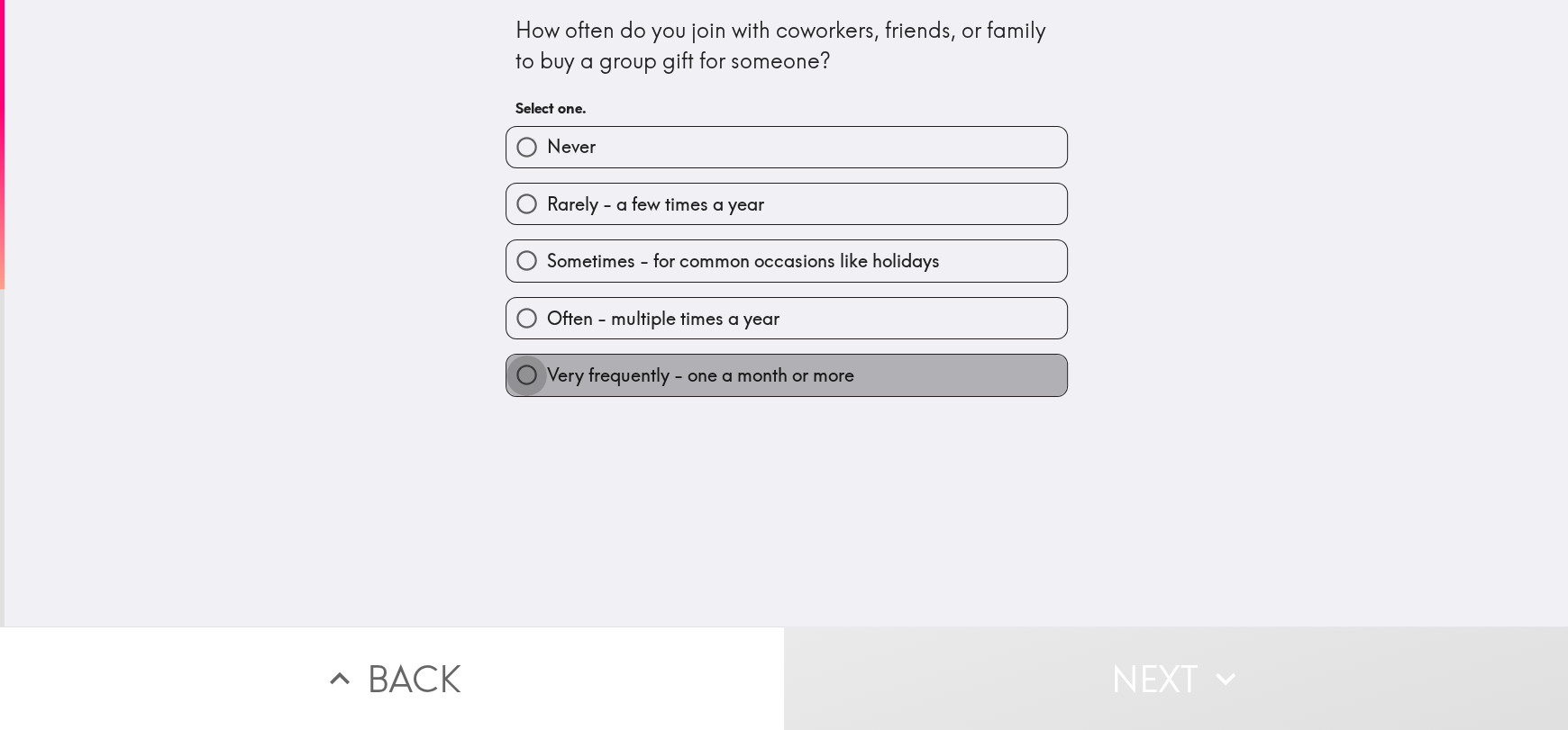
click at [509, 386] on input "Very frequently - one a month or more" at bounding box center [526, 375] width 41 height 41
radio input "true"
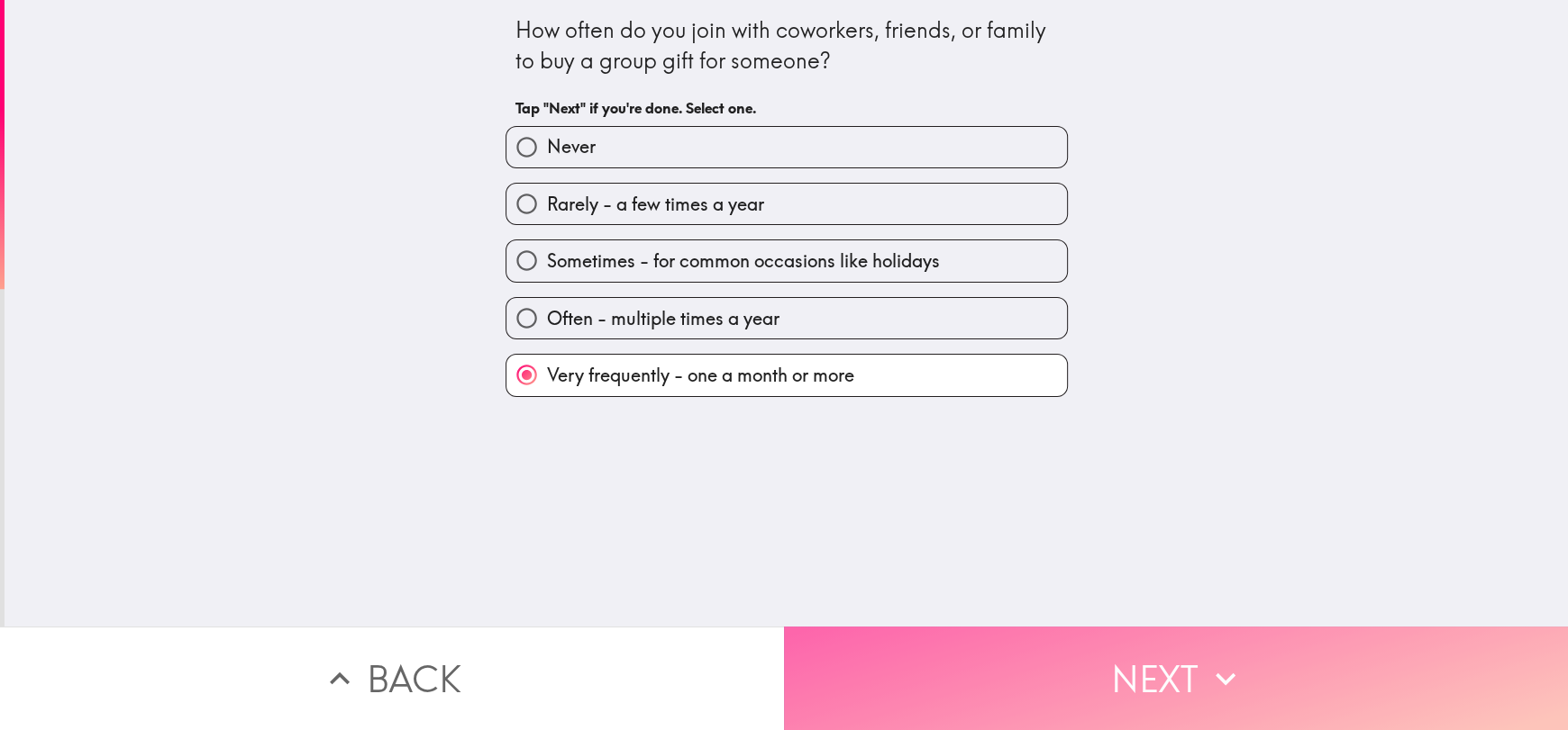
click at [1209, 659] on icon "button" at bounding box center [1225, 678] width 40 height 40
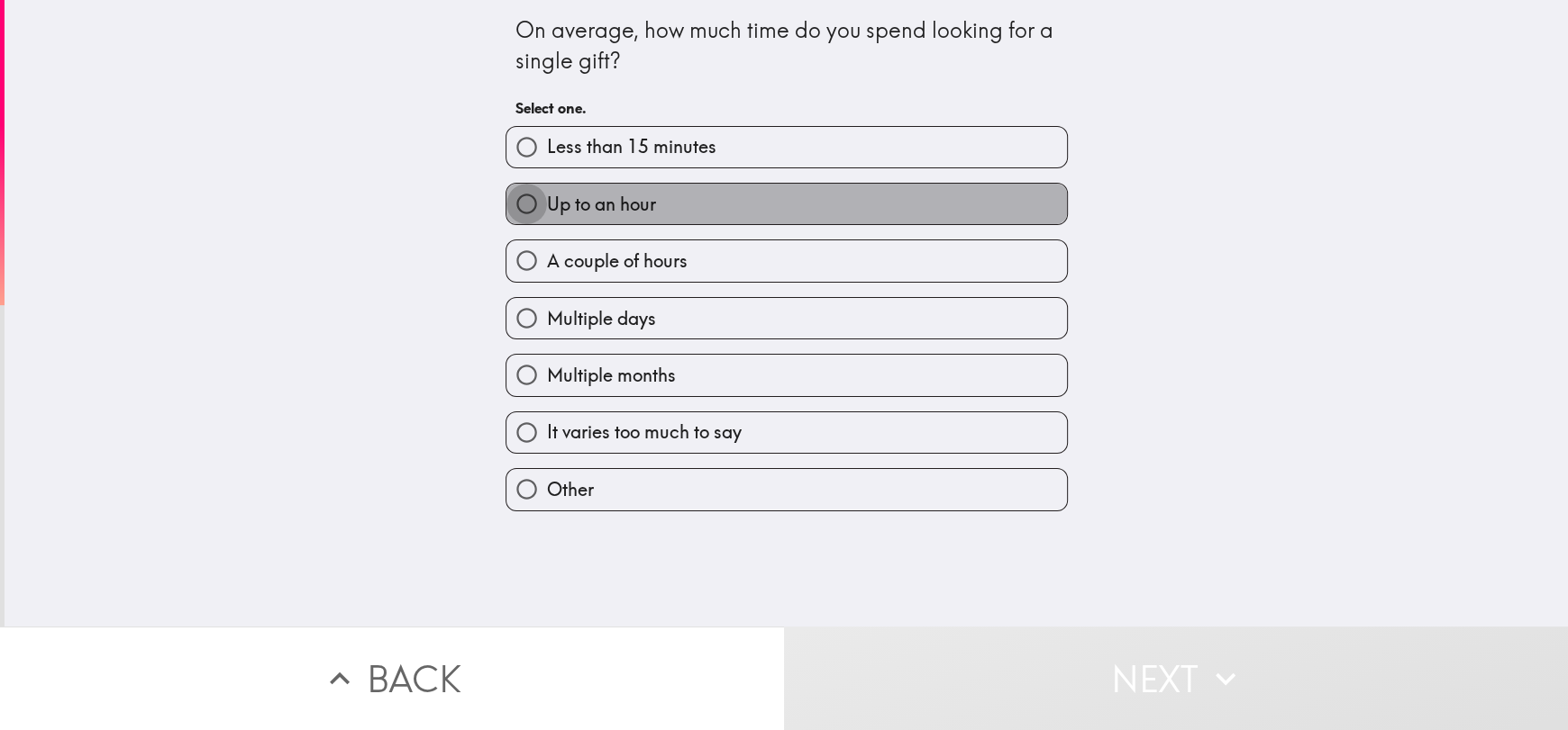
click at [519, 197] on input "Up to an hour" at bounding box center [526, 204] width 41 height 41
radio input "true"
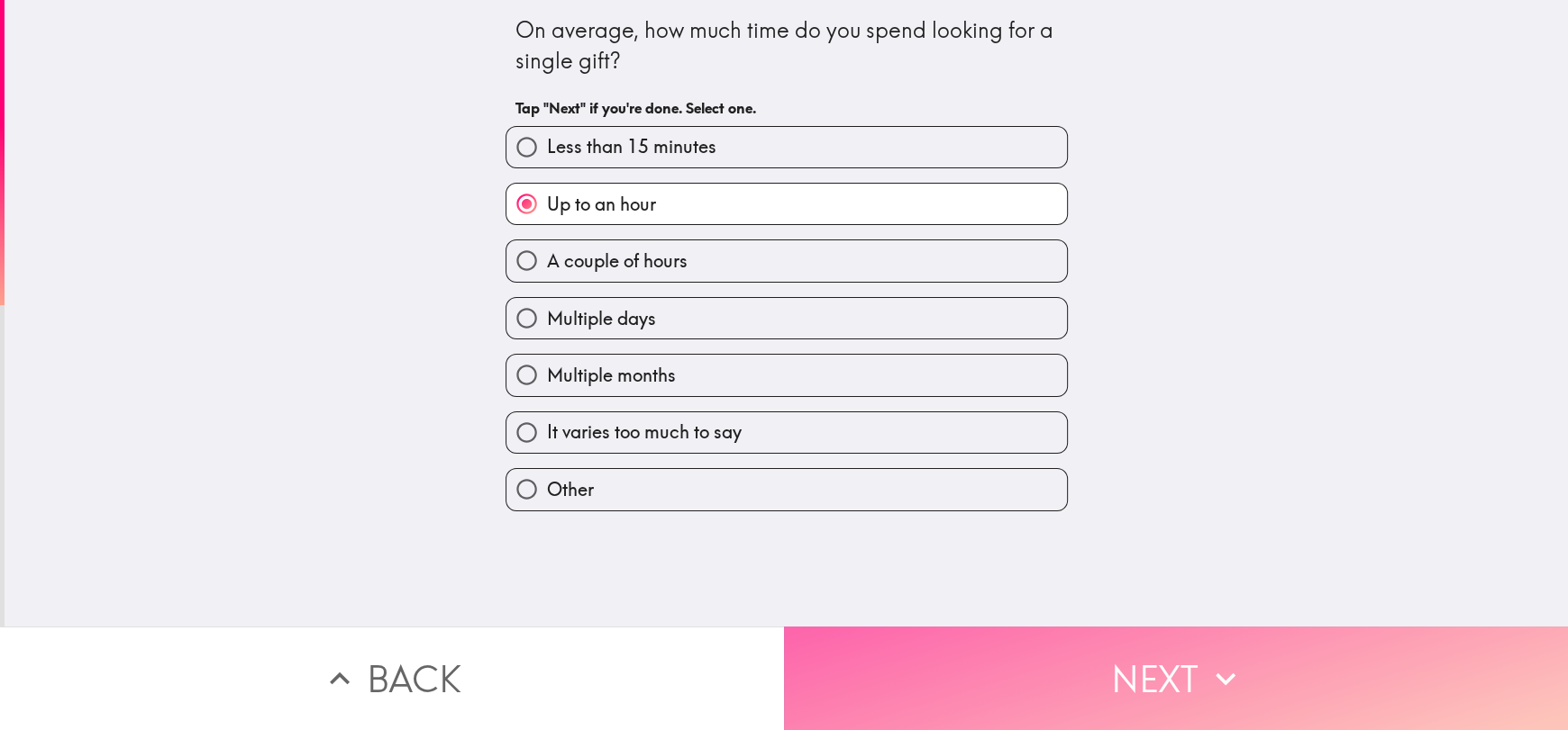
click at [1215, 673] on icon "button" at bounding box center [1224, 679] width 19 height 13
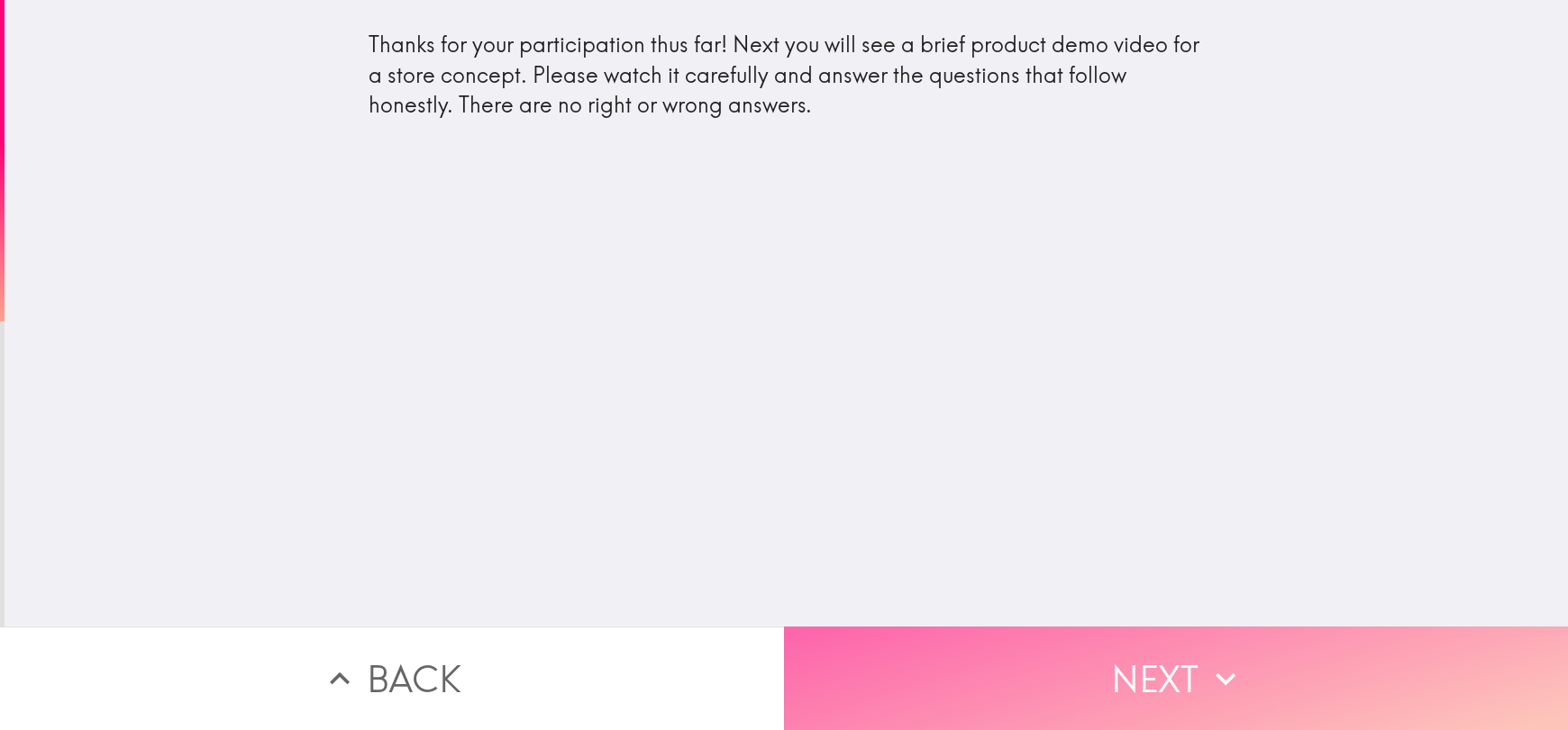
click at [1122, 659] on button "Next" at bounding box center [1176, 678] width 784 height 103
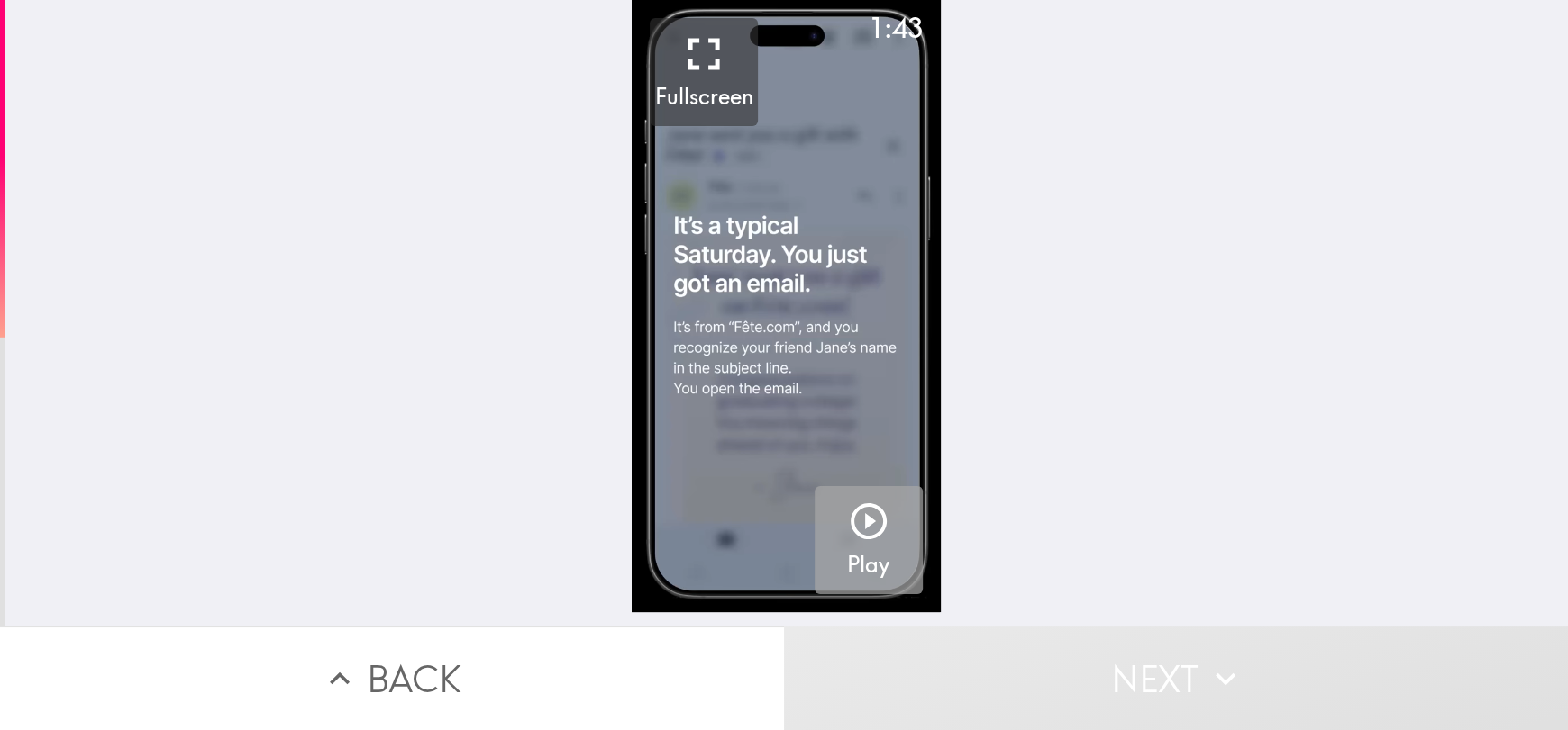
click at [865, 529] on icon "button" at bounding box center [868, 521] width 43 height 43
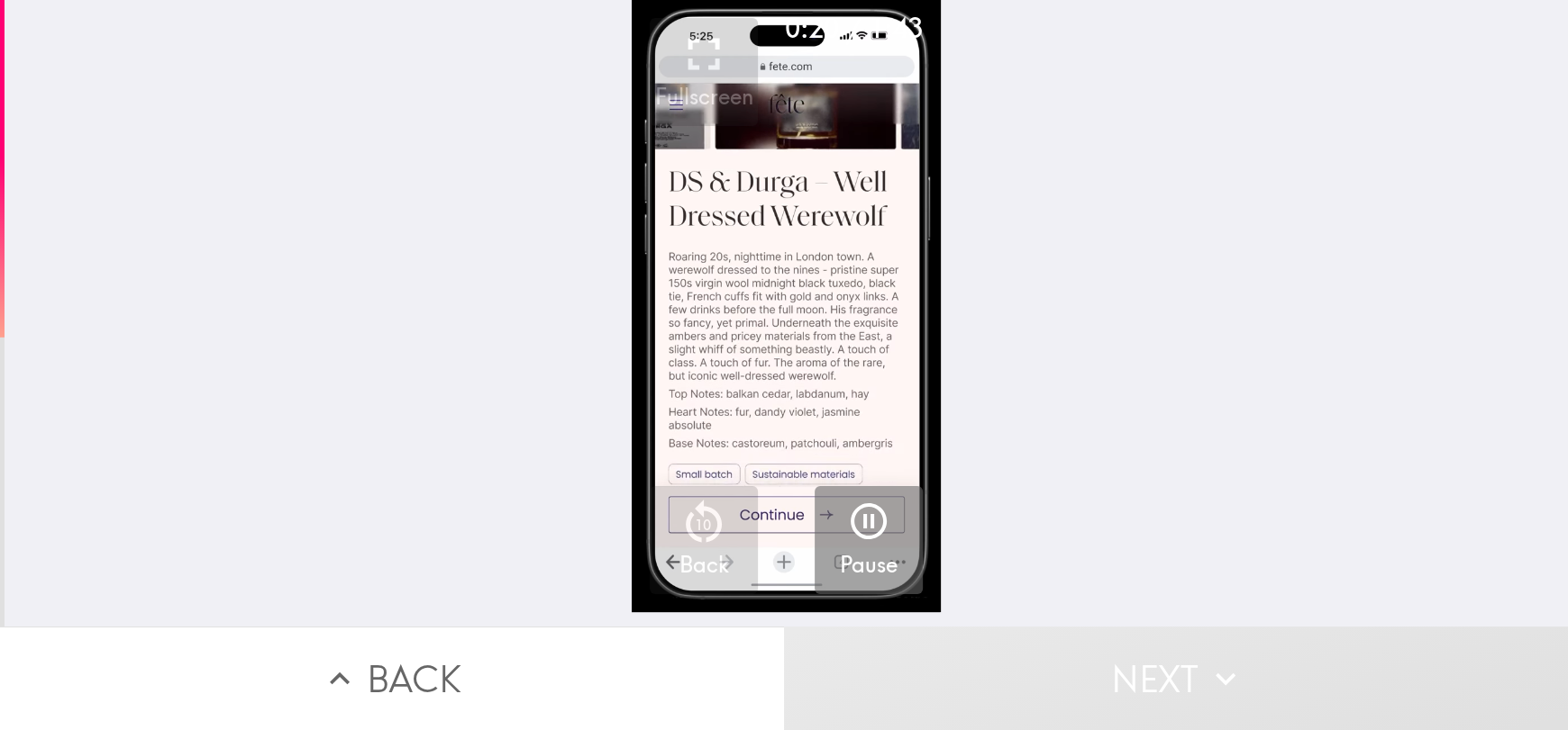
click at [1322, 379] on div "0:20 / 1:43 Fullscreen 10 Back Pause" at bounding box center [786, 313] width 1563 height 627
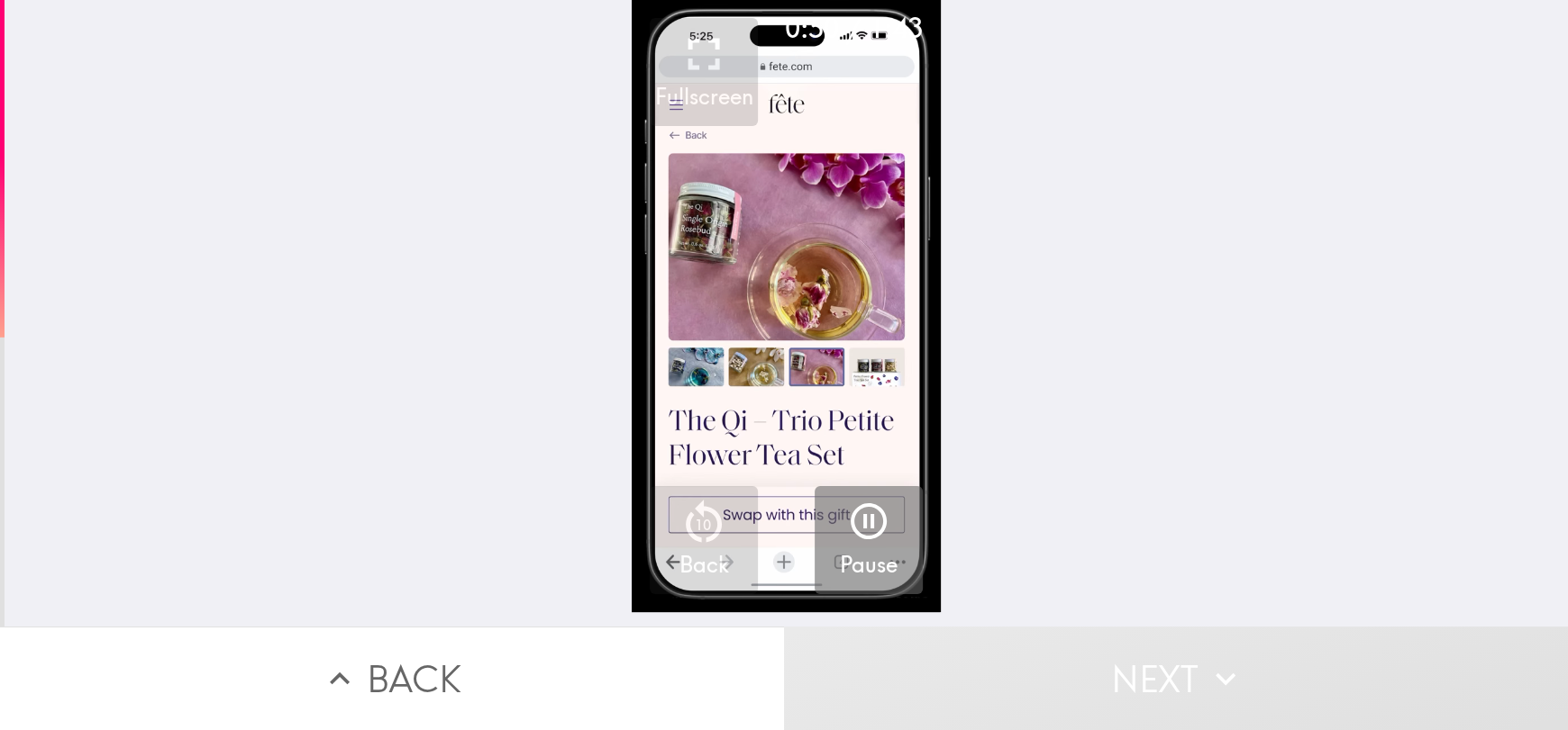
drag, startPoint x: 1286, startPoint y: 337, endPoint x: 464, endPoint y: 341, distance: 822.0
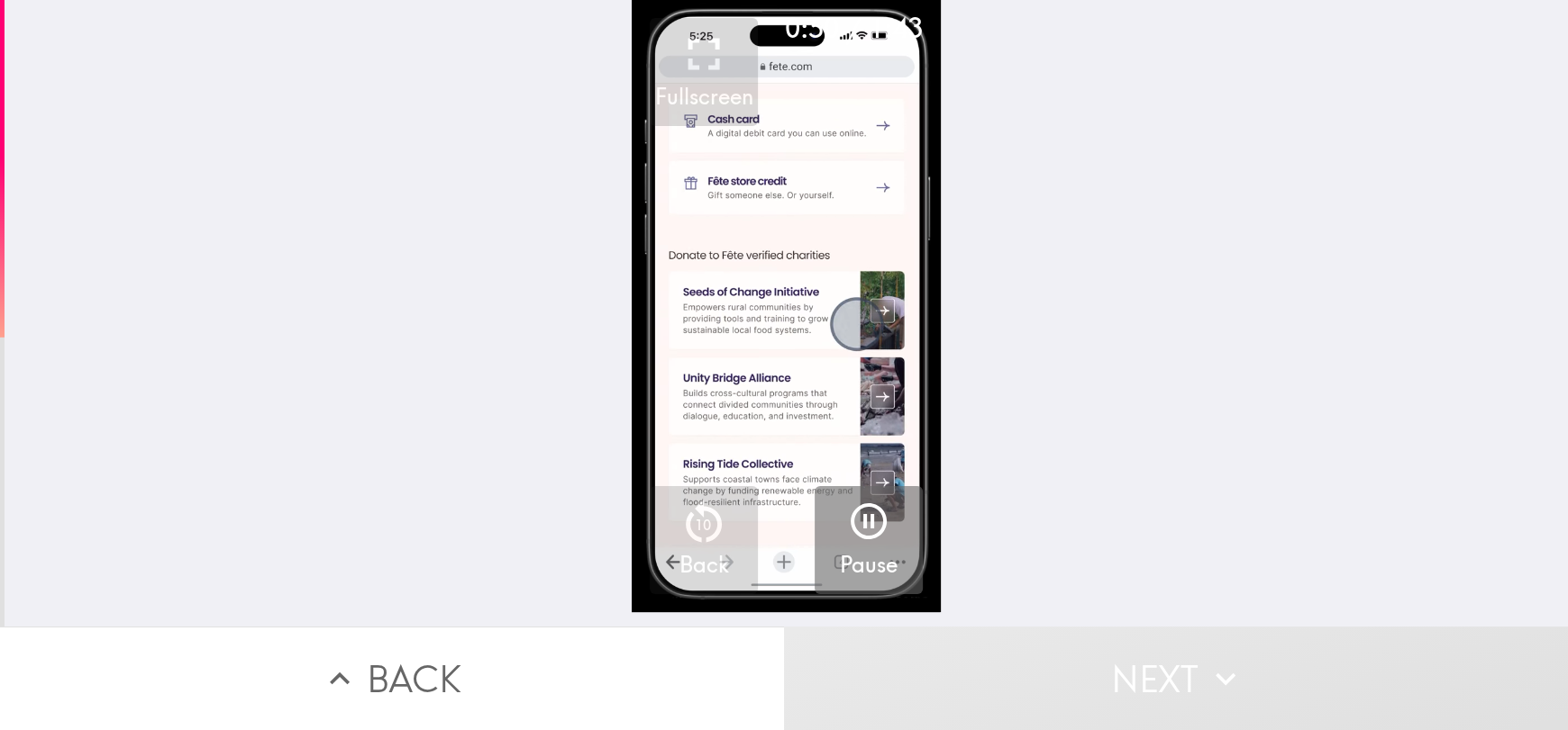
click at [464, 341] on div "0:50 / 1:43 Fullscreen 10 Back Pause" at bounding box center [786, 313] width 1563 height 627
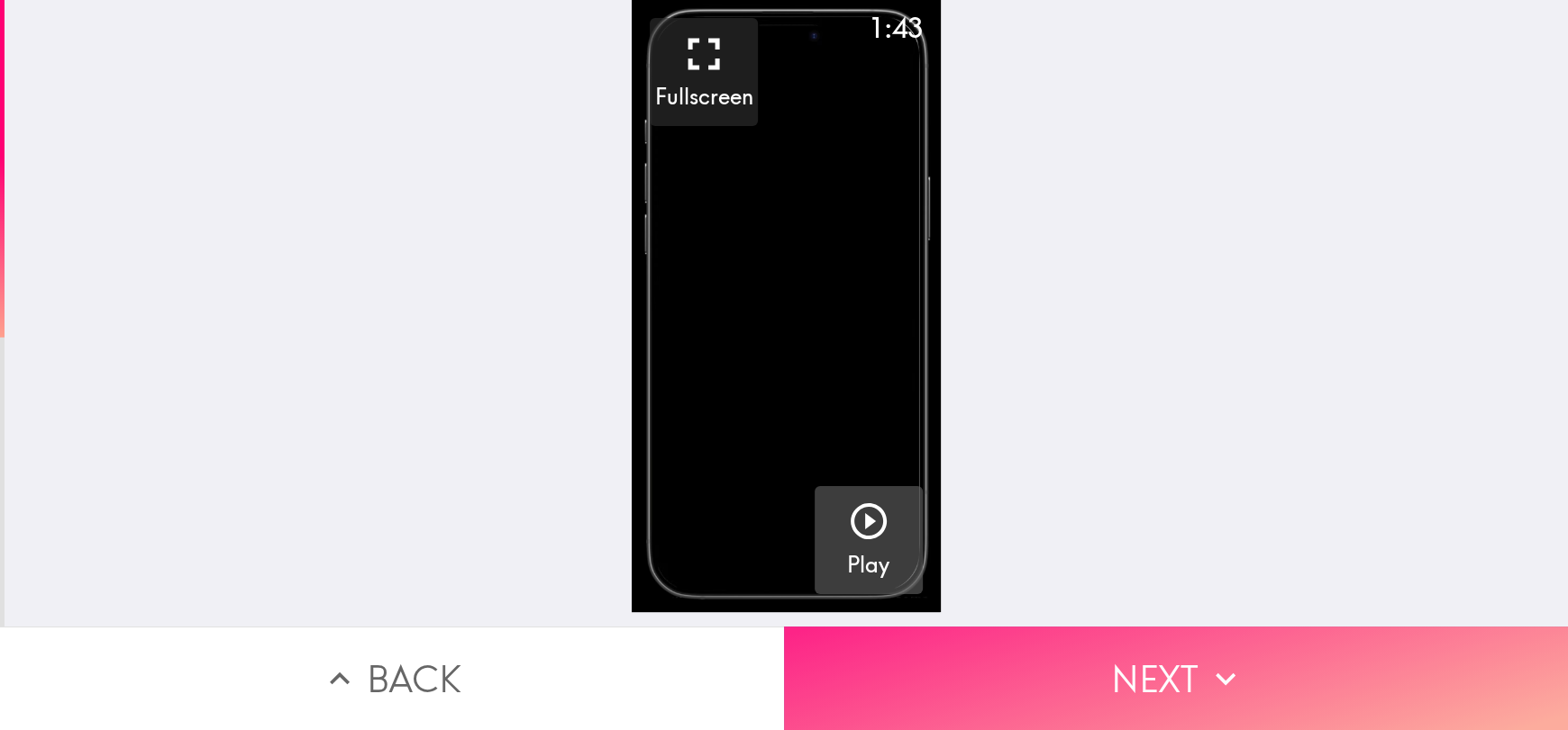
click at [1188, 670] on button "Next" at bounding box center [1176, 678] width 784 height 103
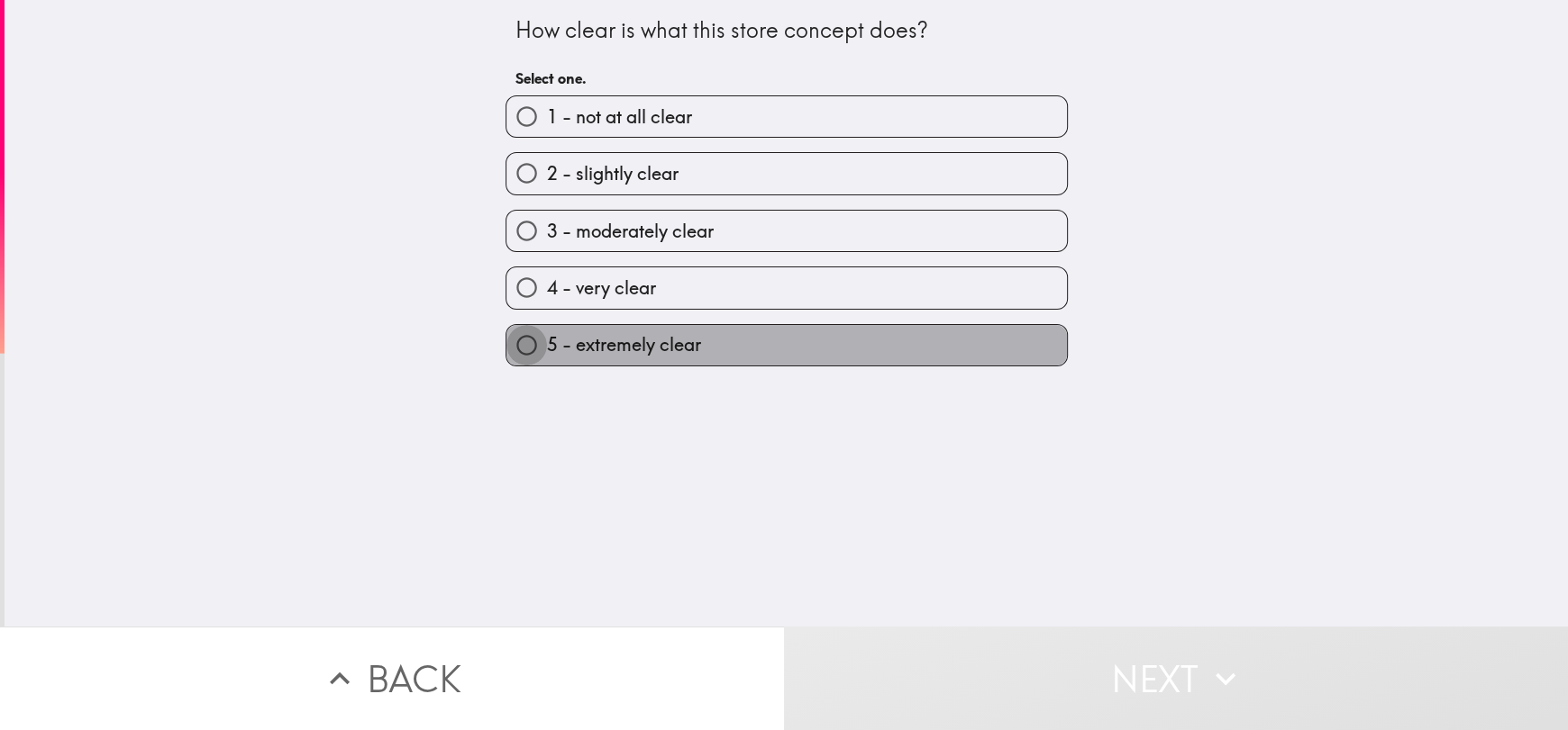
click at [519, 352] on input "5 - extremely clear" at bounding box center [526, 345] width 41 height 41
radio input "true"
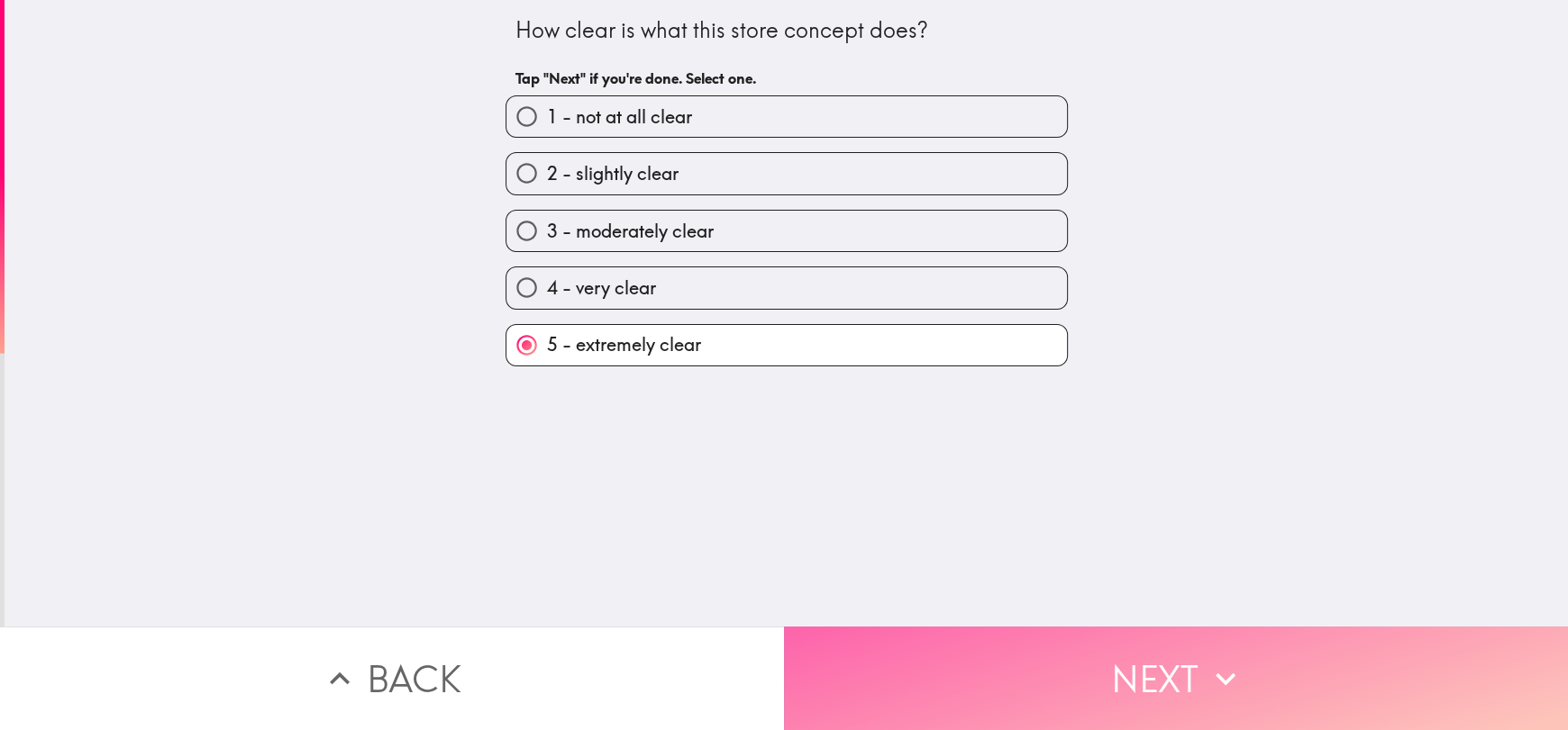
click at [1240, 656] on button "Next" at bounding box center [1176, 678] width 784 height 103
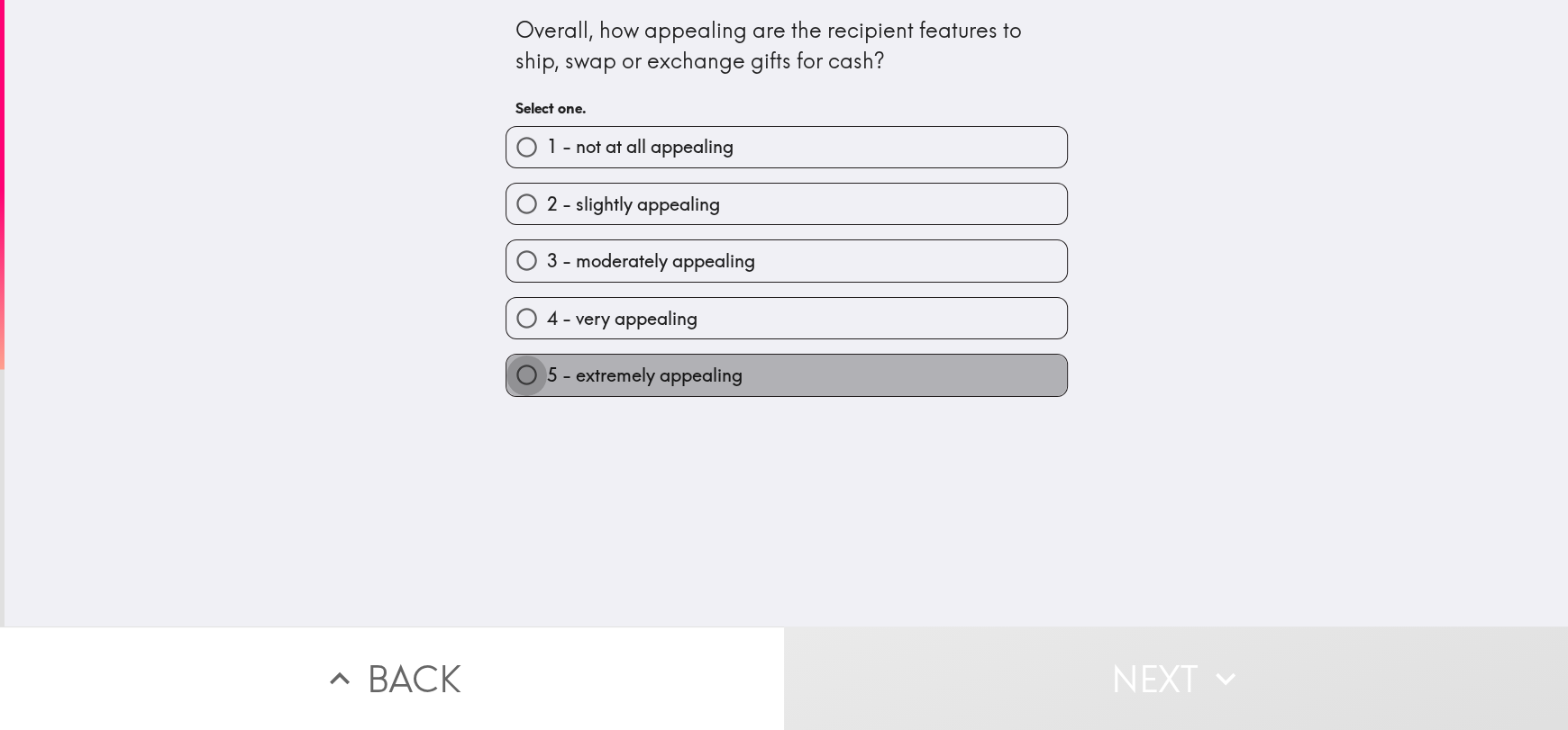
click at [520, 365] on input "5 - extremely appealing" at bounding box center [526, 375] width 41 height 41
radio input "true"
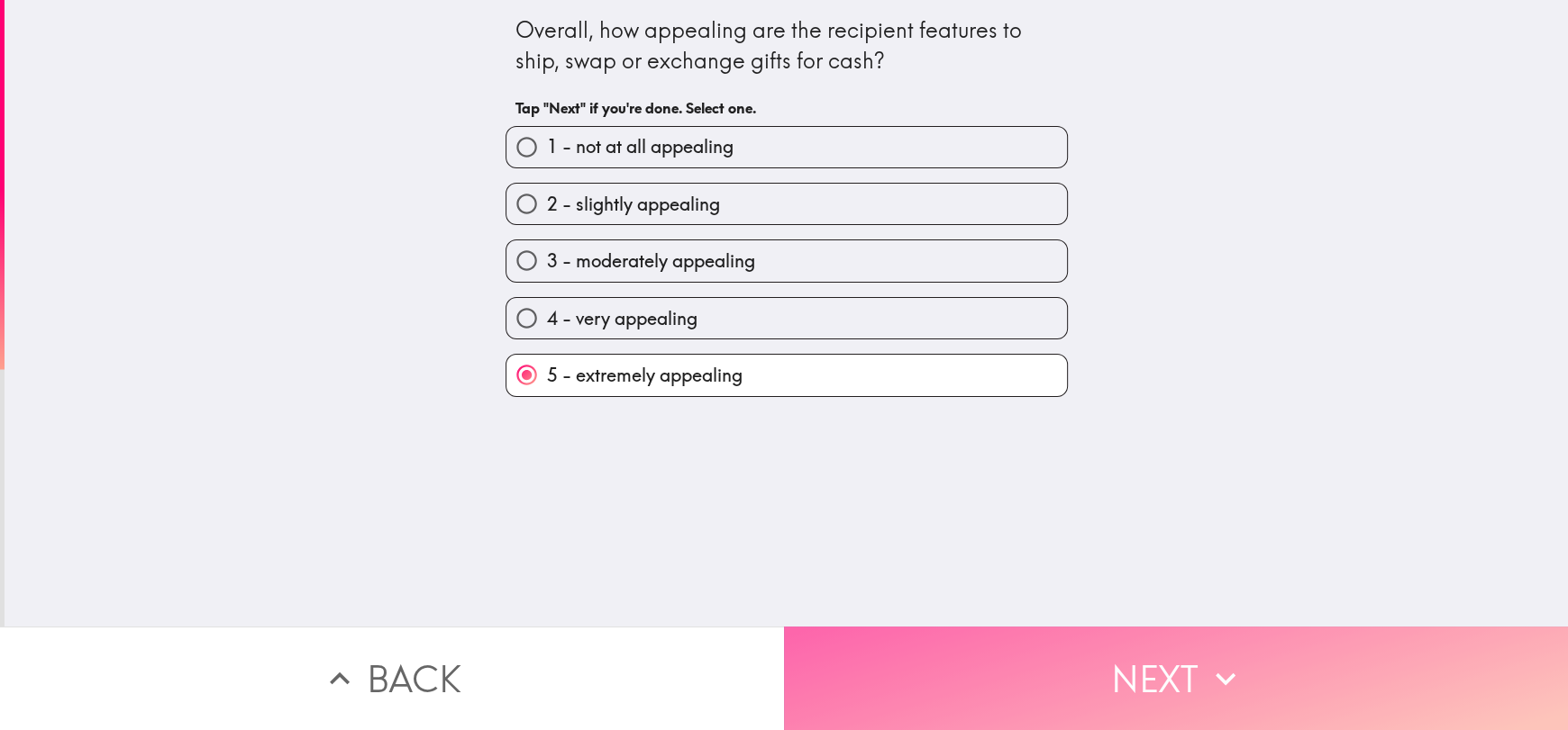
click at [1206, 675] on icon "button" at bounding box center [1225, 678] width 40 height 40
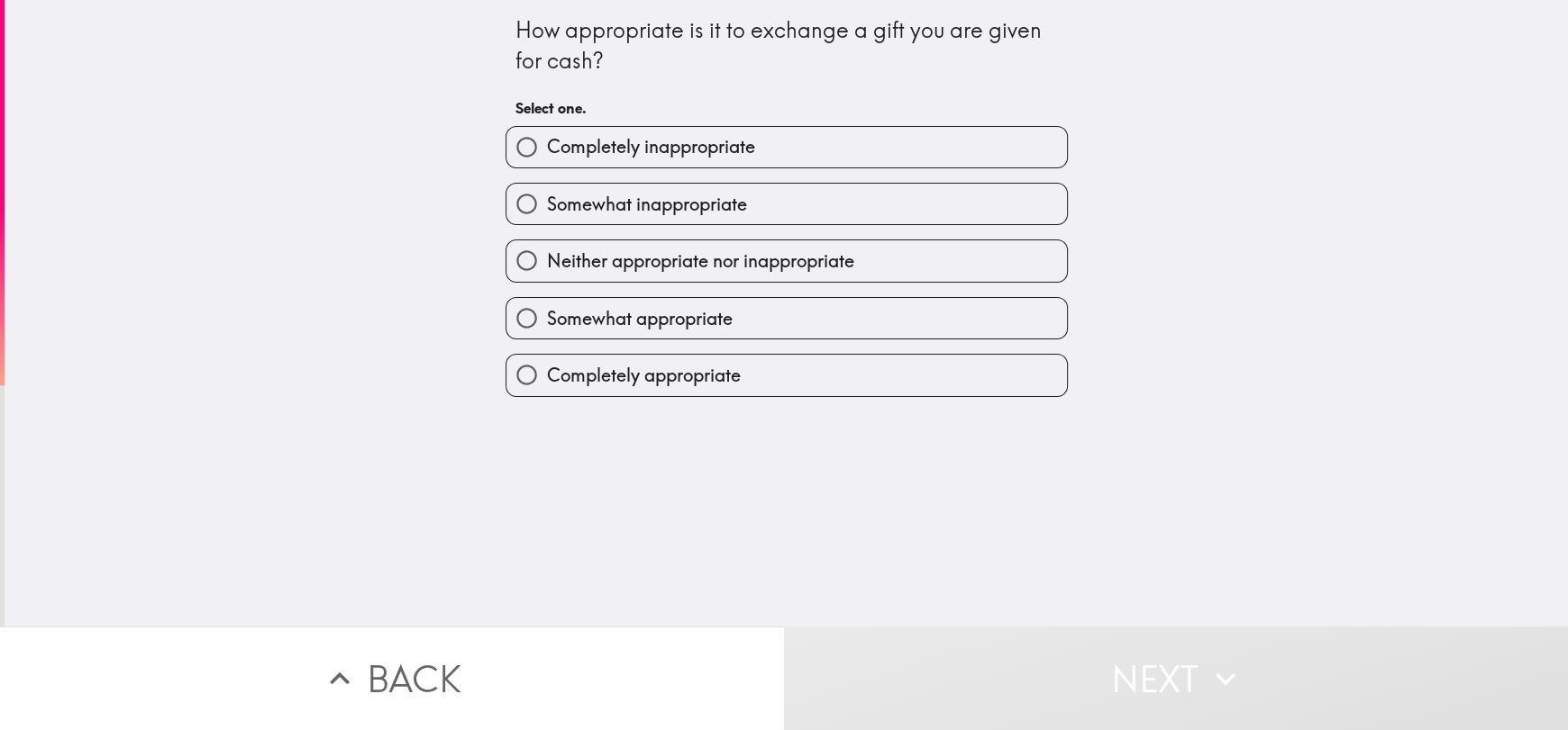
click at [532, 377] on input "Completely appropriate" at bounding box center [526, 375] width 41 height 41
radio input "true"
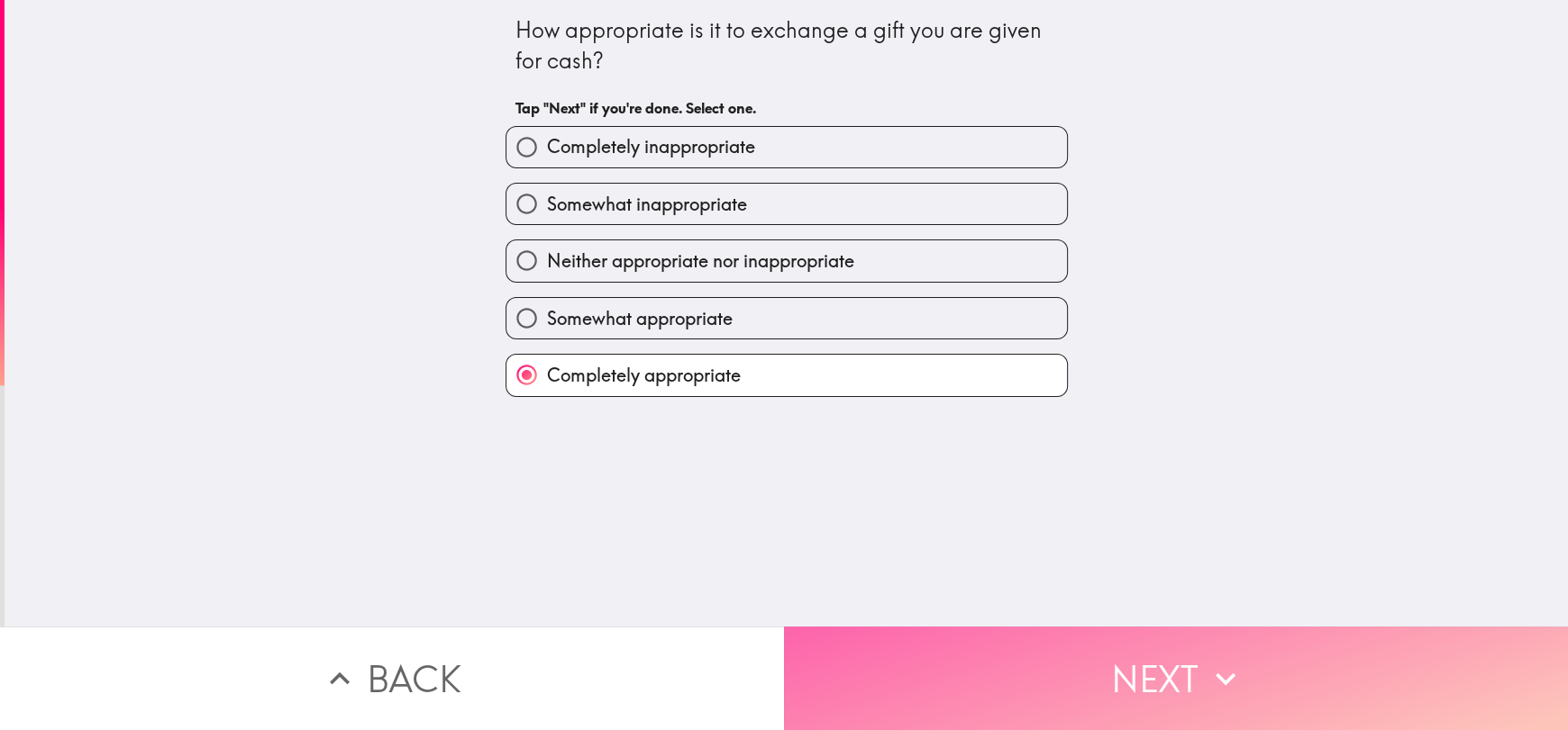
click at [1192, 660] on button "Next" at bounding box center [1176, 678] width 784 height 103
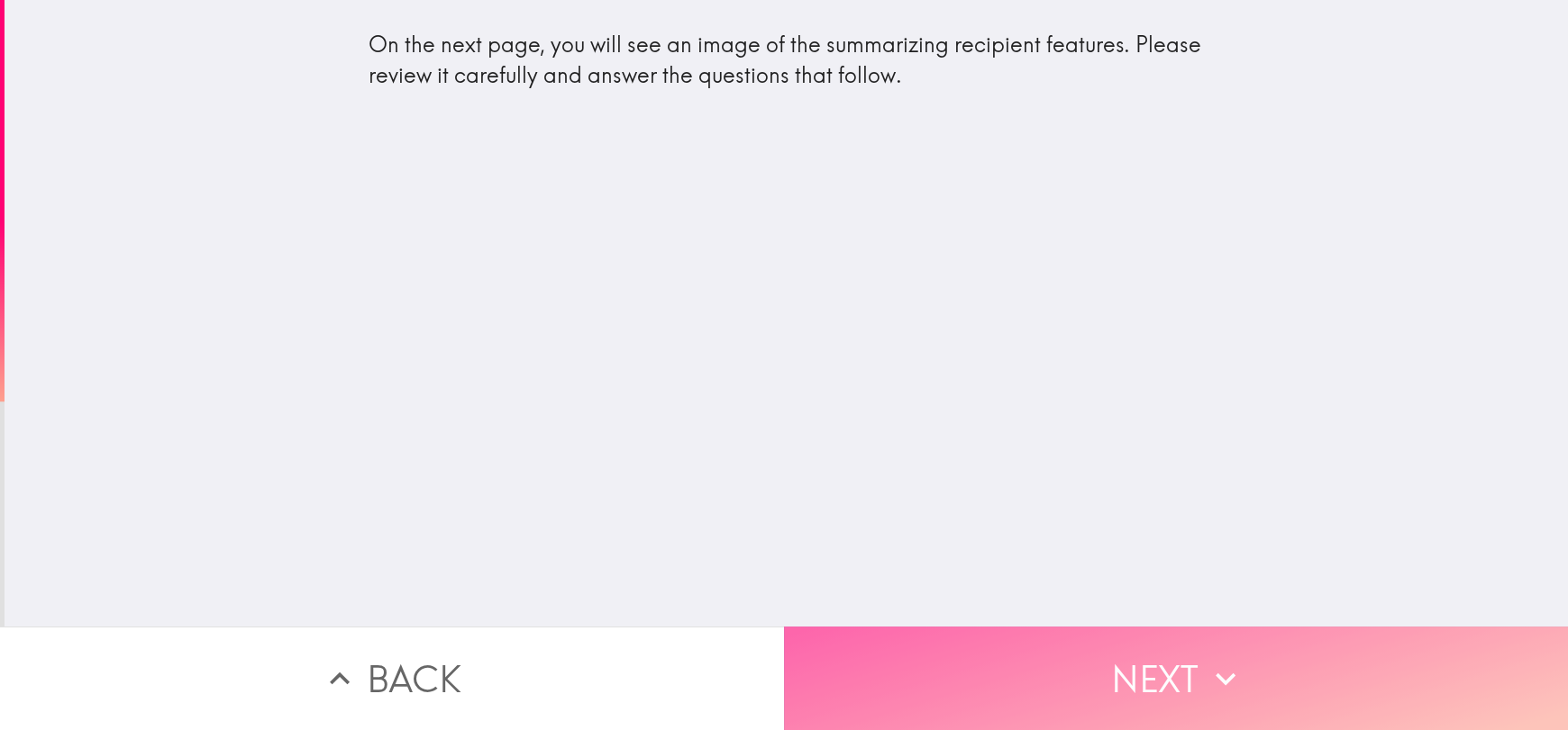
click at [1188, 660] on button "Next" at bounding box center [1176, 678] width 784 height 103
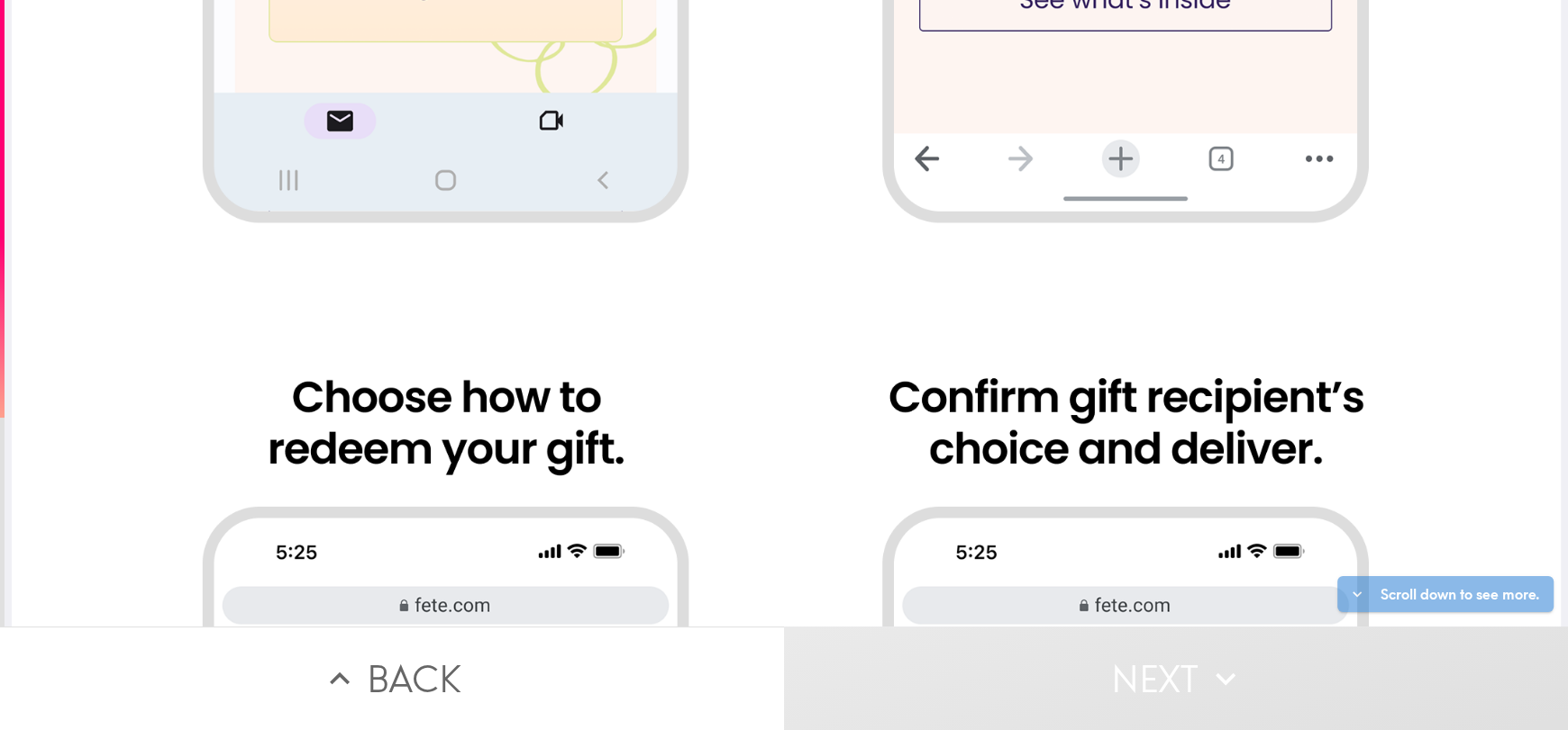
scroll to position [1571, 0]
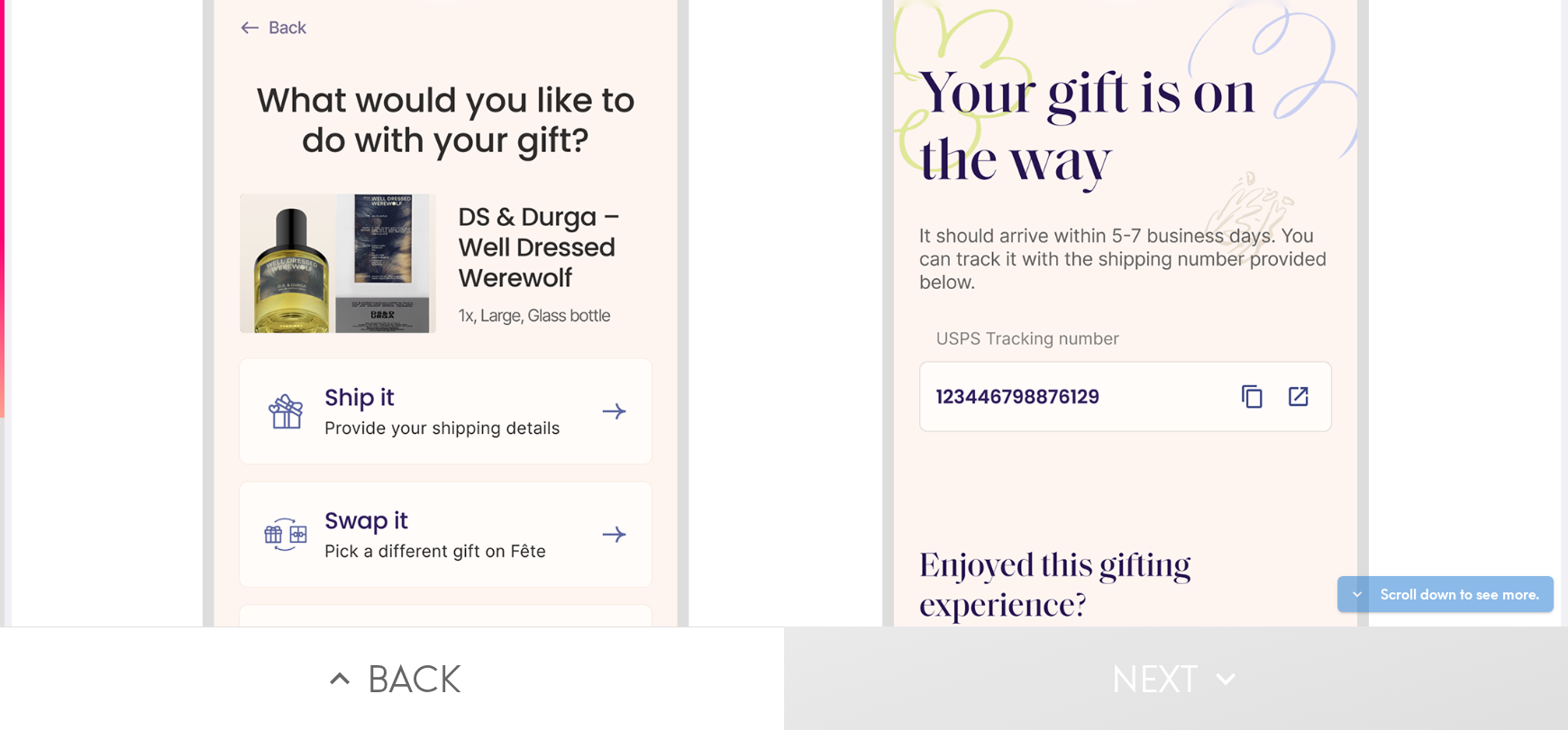
scroll to position [2476, 0]
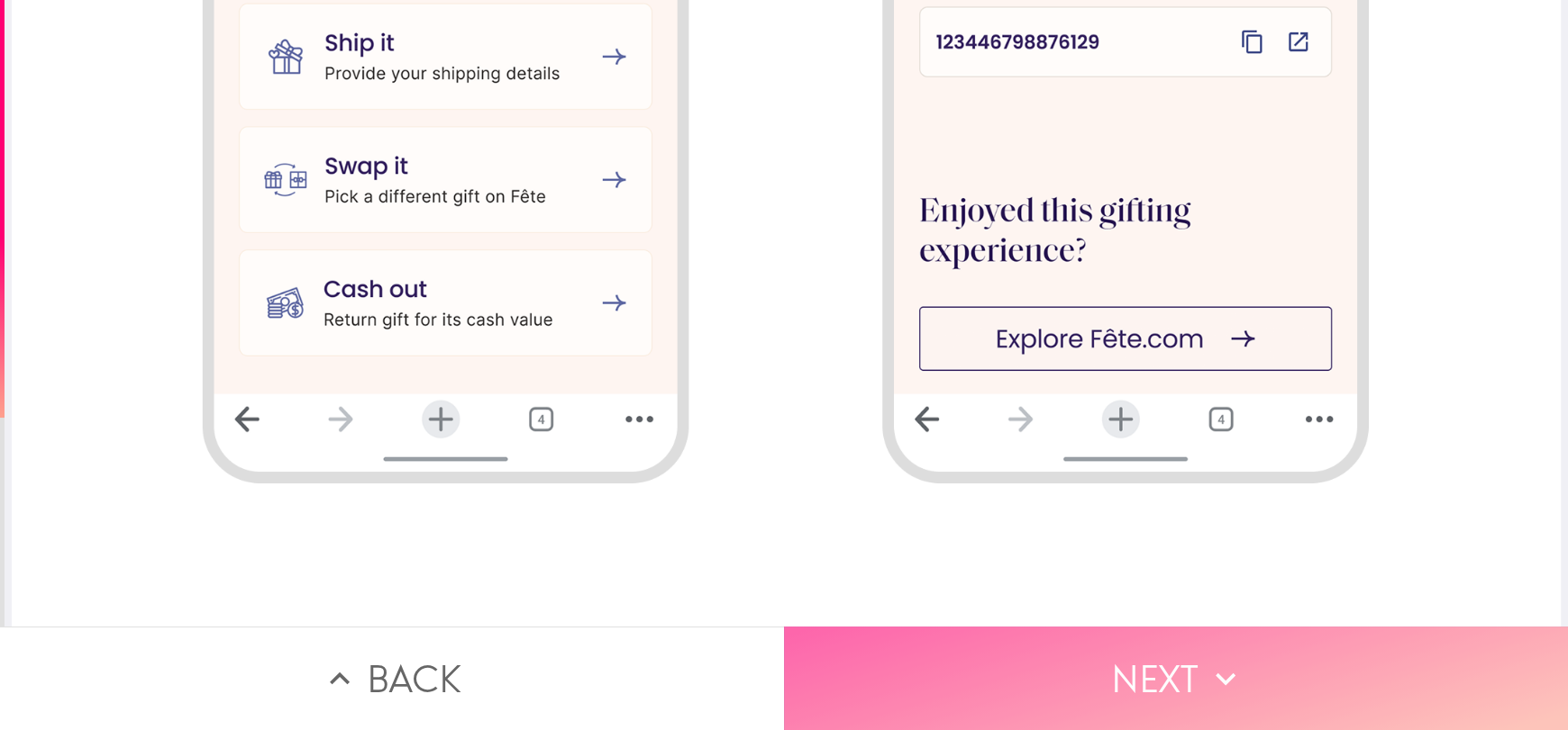
click at [1236, 679] on icon "button" at bounding box center [1225, 678] width 40 height 40
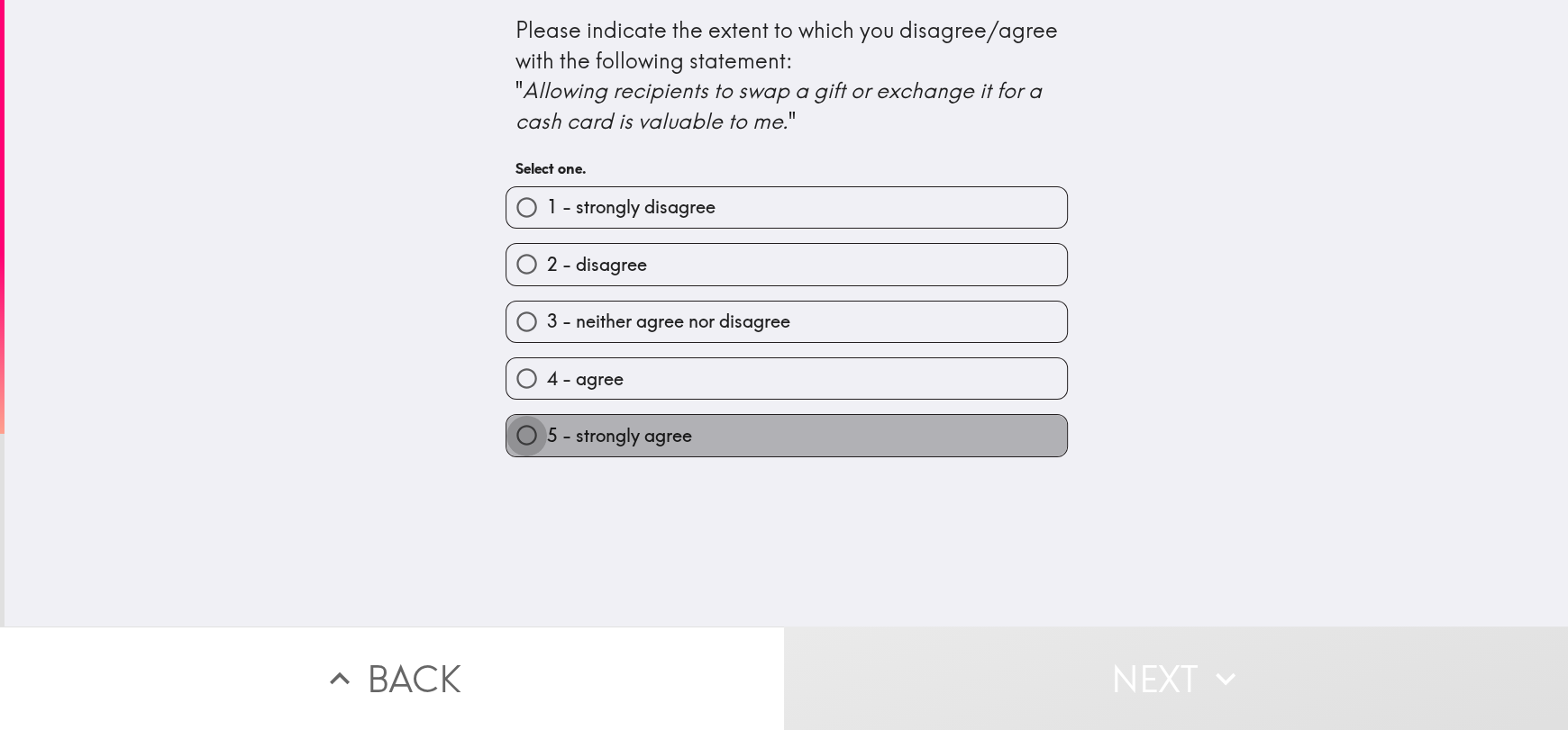
click at [513, 440] on input "5 - strongly agree" at bounding box center [526, 436] width 41 height 41
radio input "true"
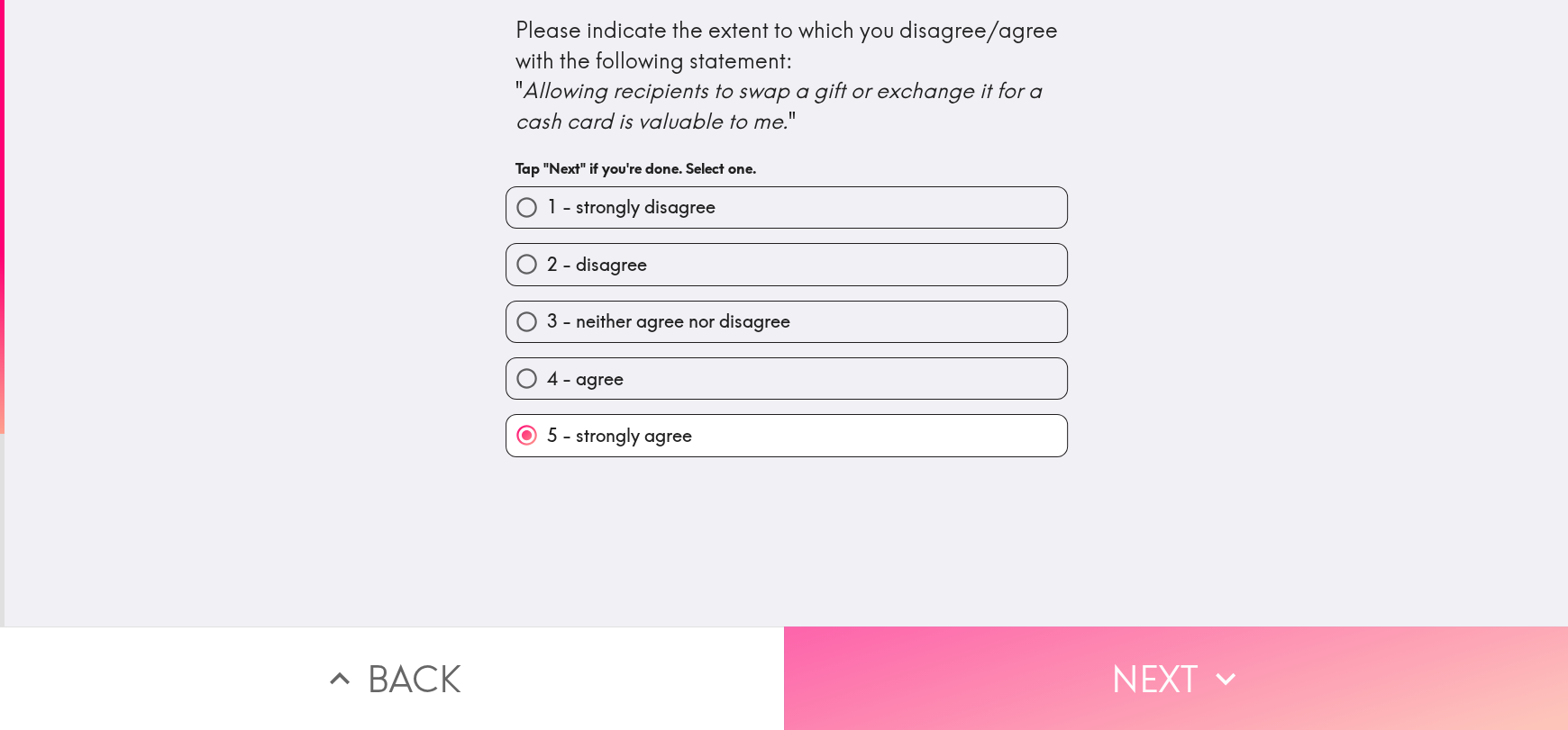
click at [1176, 668] on button "Next" at bounding box center [1176, 678] width 784 height 103
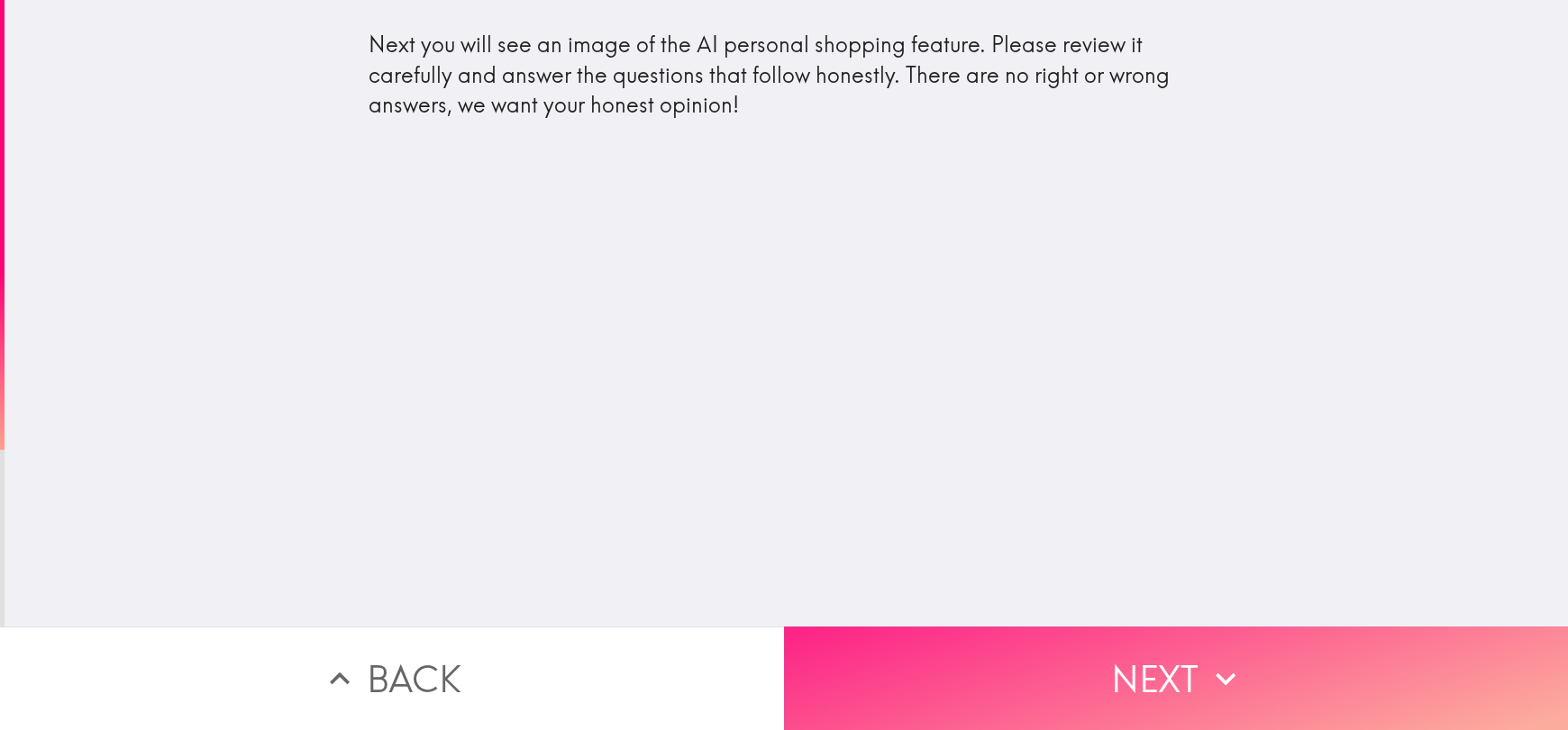
click at [1206, 676] on icon "button" at bounding box center [1225, 678] width 40 height 40
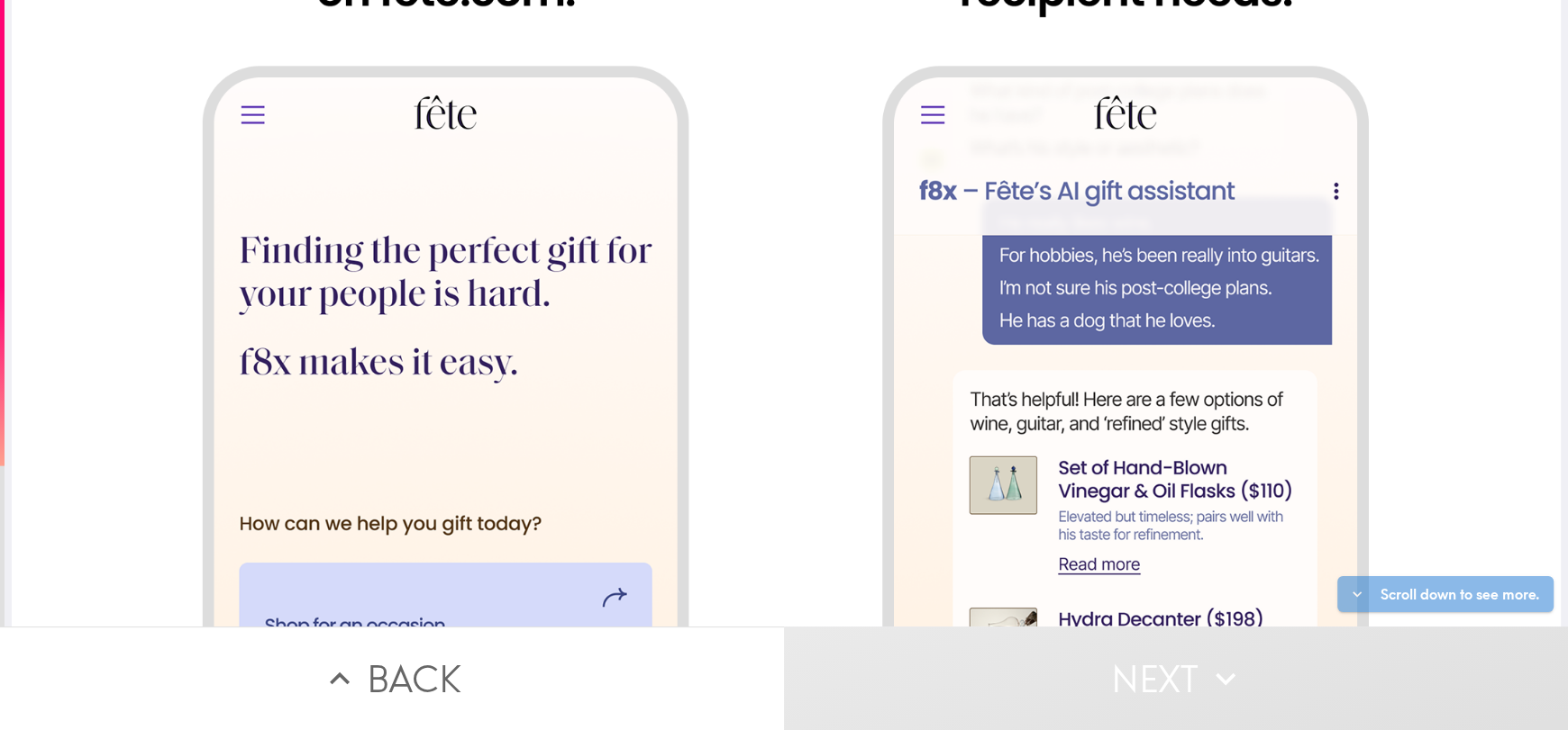
scroll to position [873, 0]
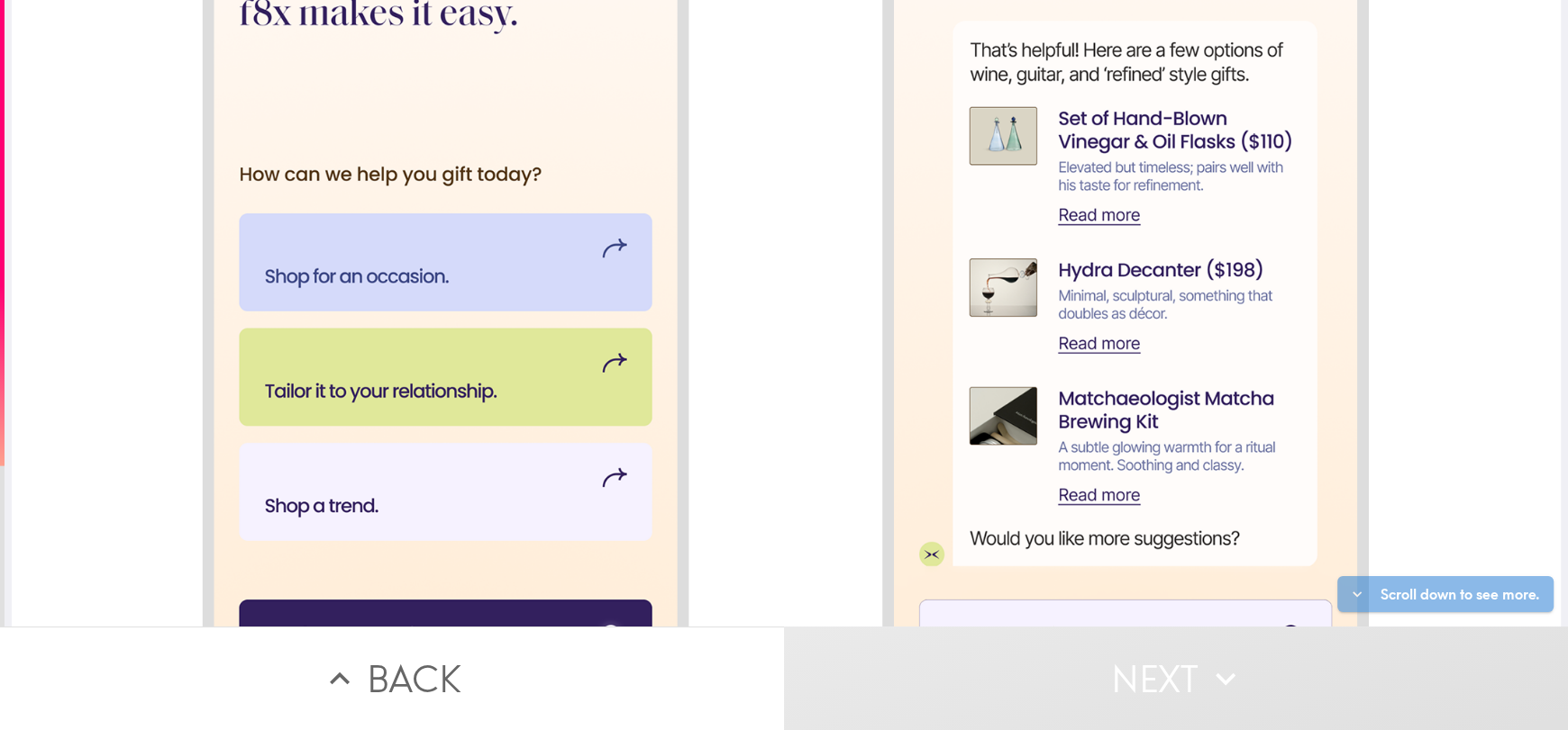
click at [1531, 440] on div at bounding box center [786, 664] width 1549 height 3075
click at [1526, 501] on div at bounding box center [786, 664] width 1549 height 3075
click at [1531, 428] on div at bounding box center [786, 664] width 1549 height 3075
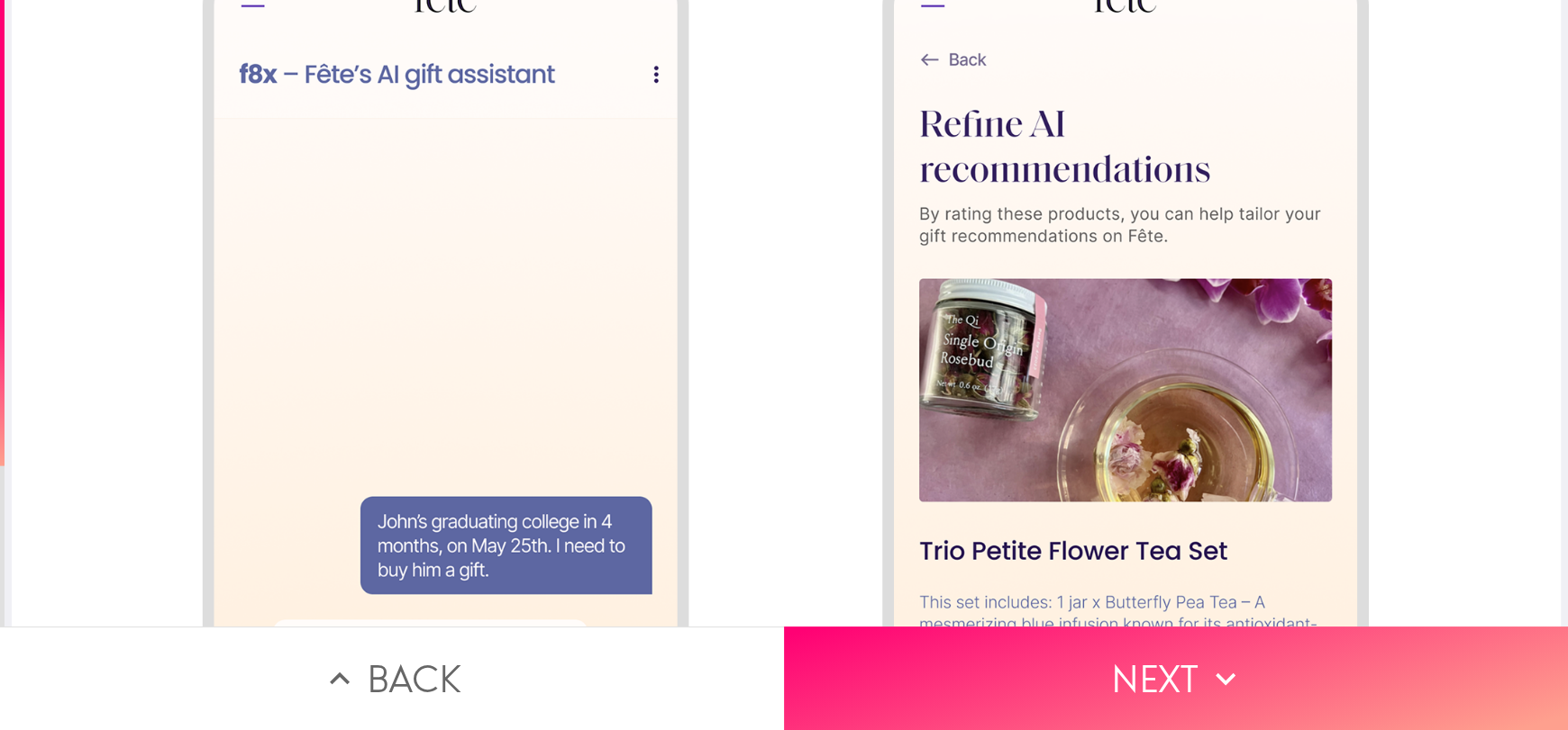
scroll to position [2476, 0]
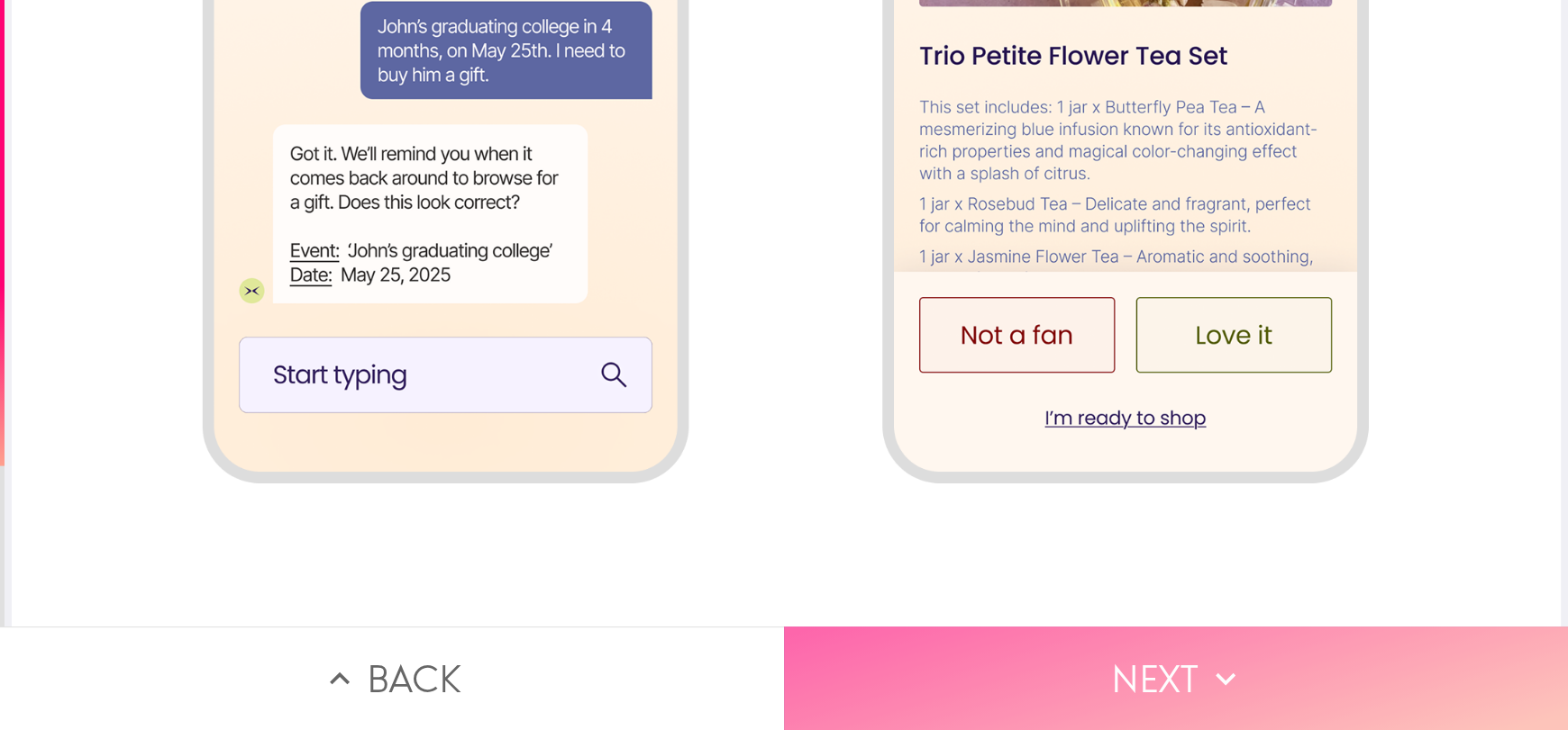
click at [1261, 679] on button "Next" at bounding box center [1176, 678] width 784 height 103
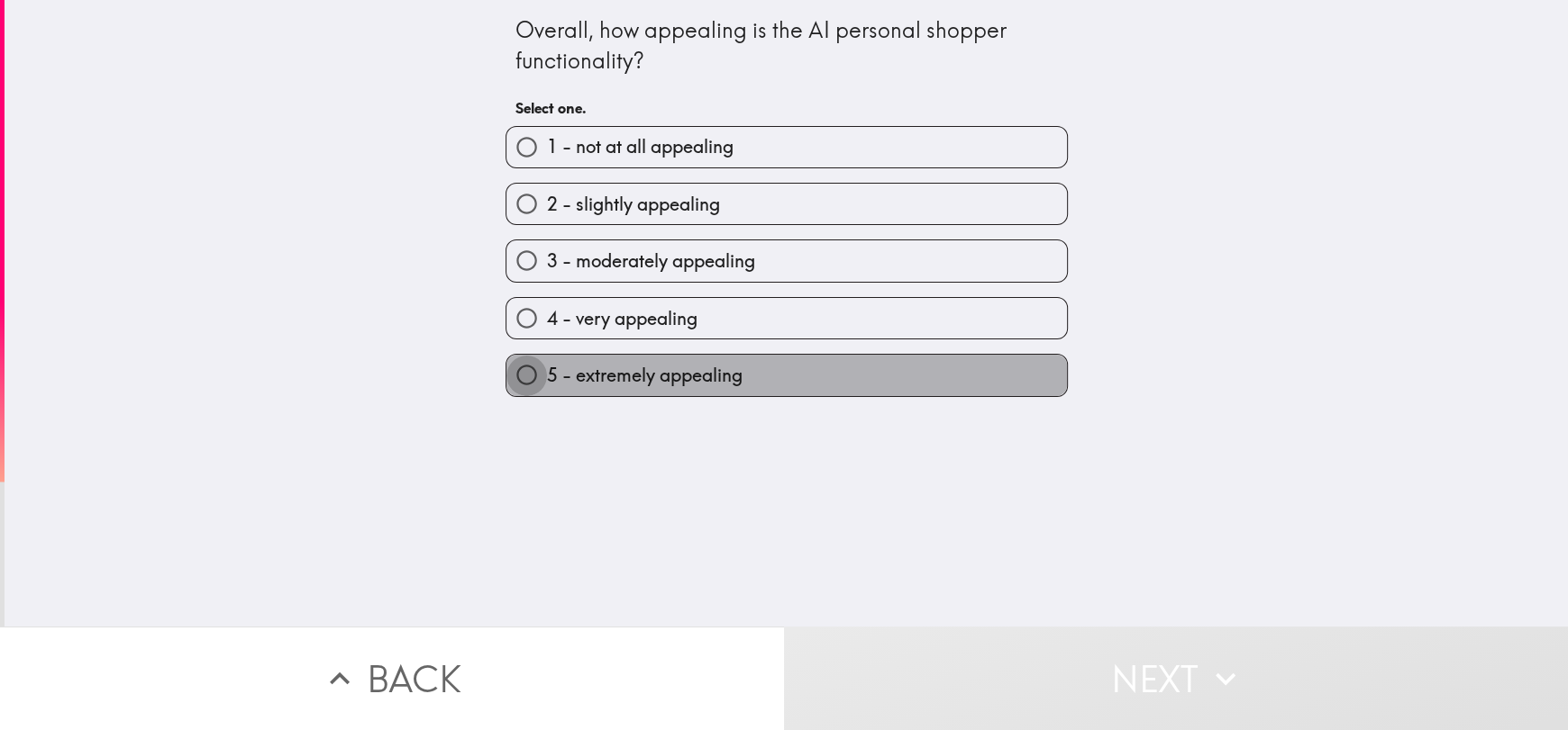
click at [506, 363] on input "5 - extremely appealing" at bounding box center [526, 375] width 41 height 41
radio input "true"
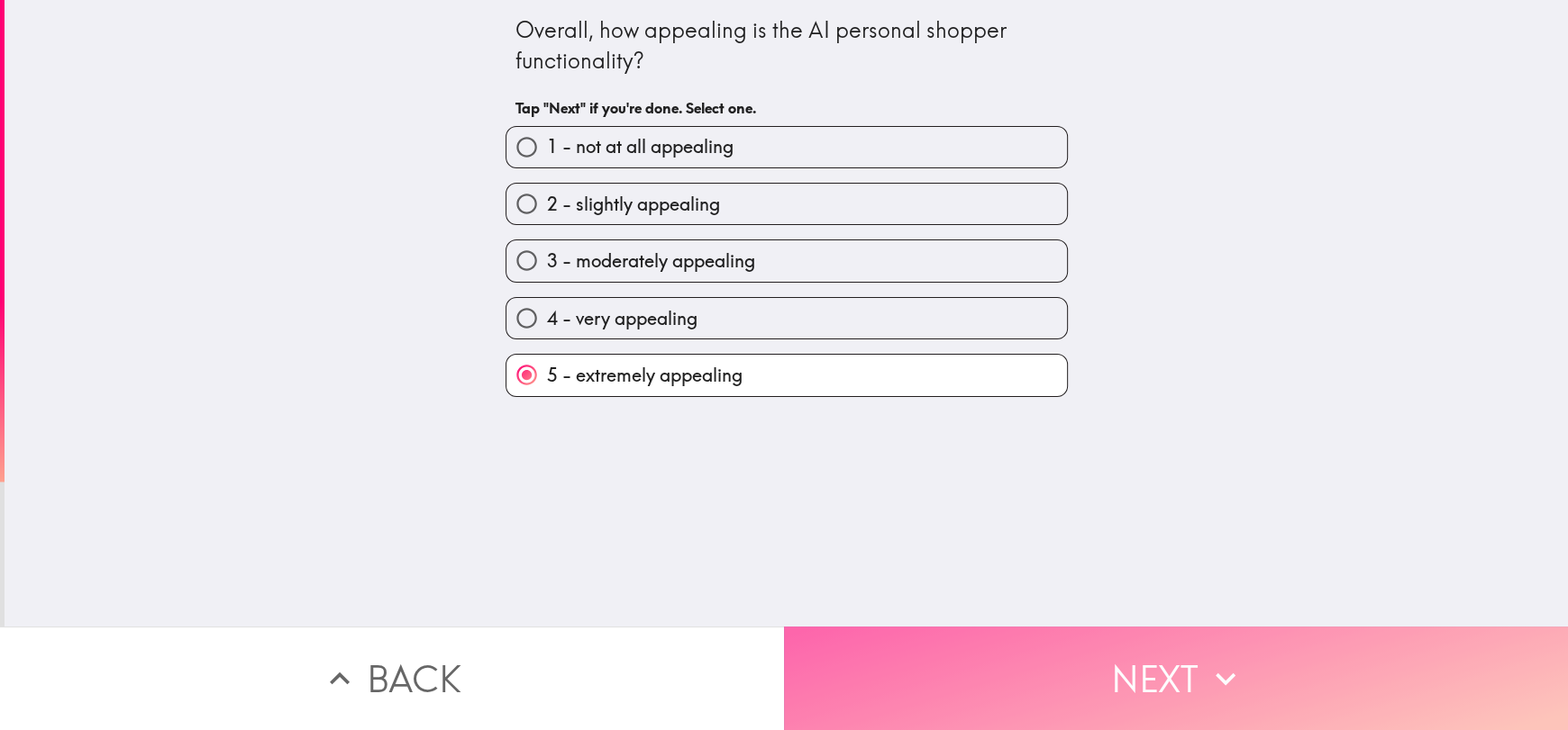
click at [1194, 688] on button "Next" at bounding box center [1176, 678] width 784 height 103
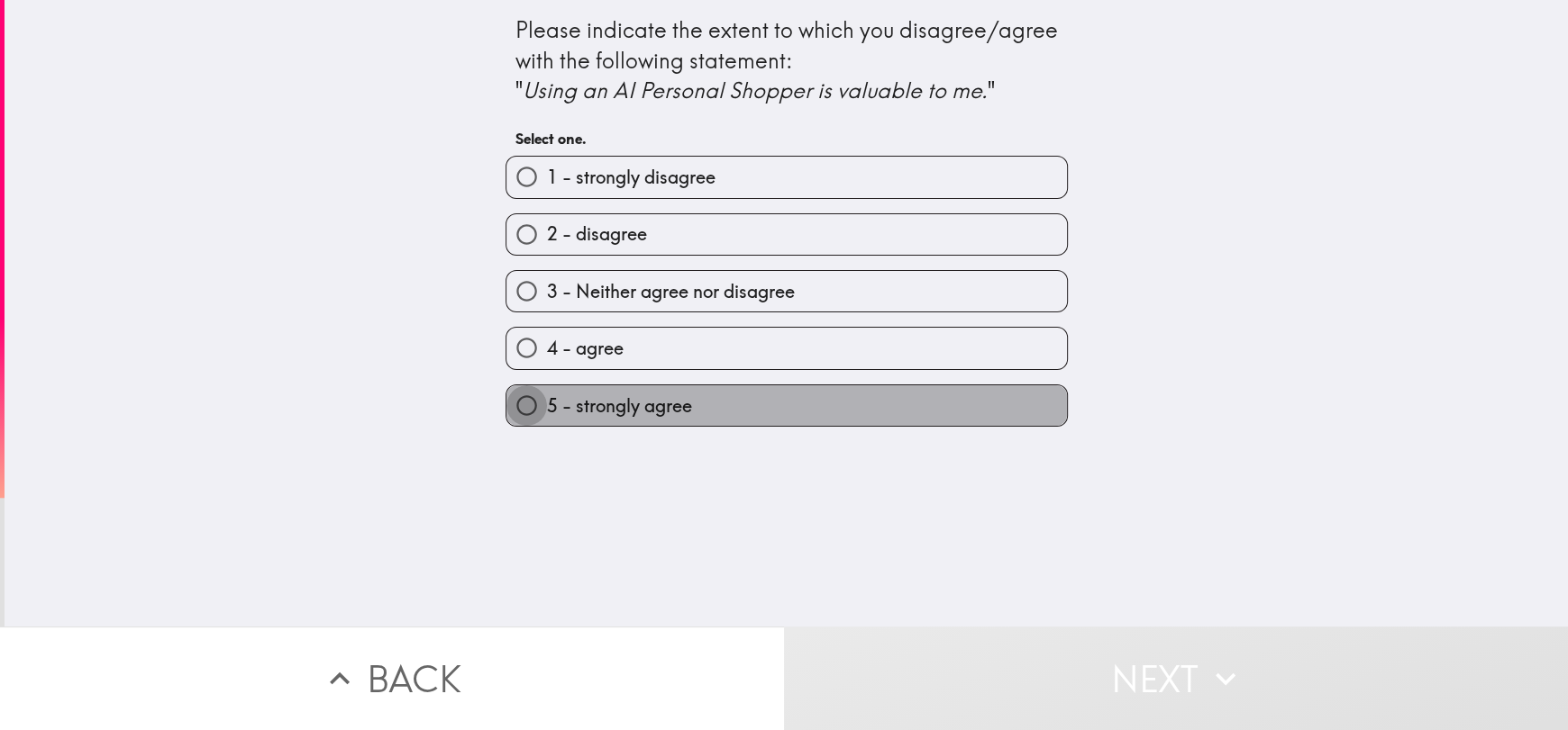
click at [516, 402] on input "5 - strongly agree" at bounding box center [526, 406] width 41 height 41
radio input "true"
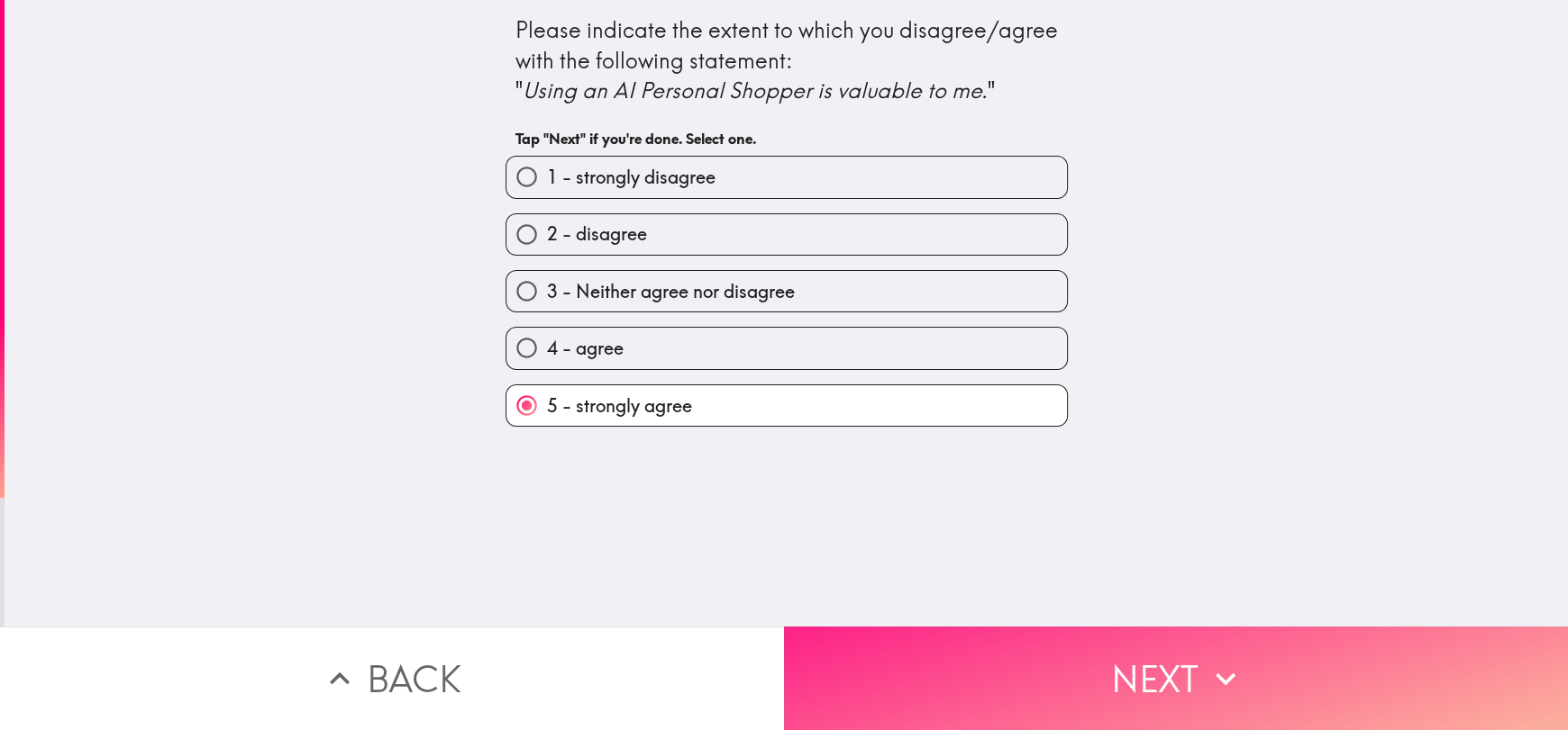
click at [1212, 692] on button "Next" at bounding box center [1176, 678] width 784 height 103
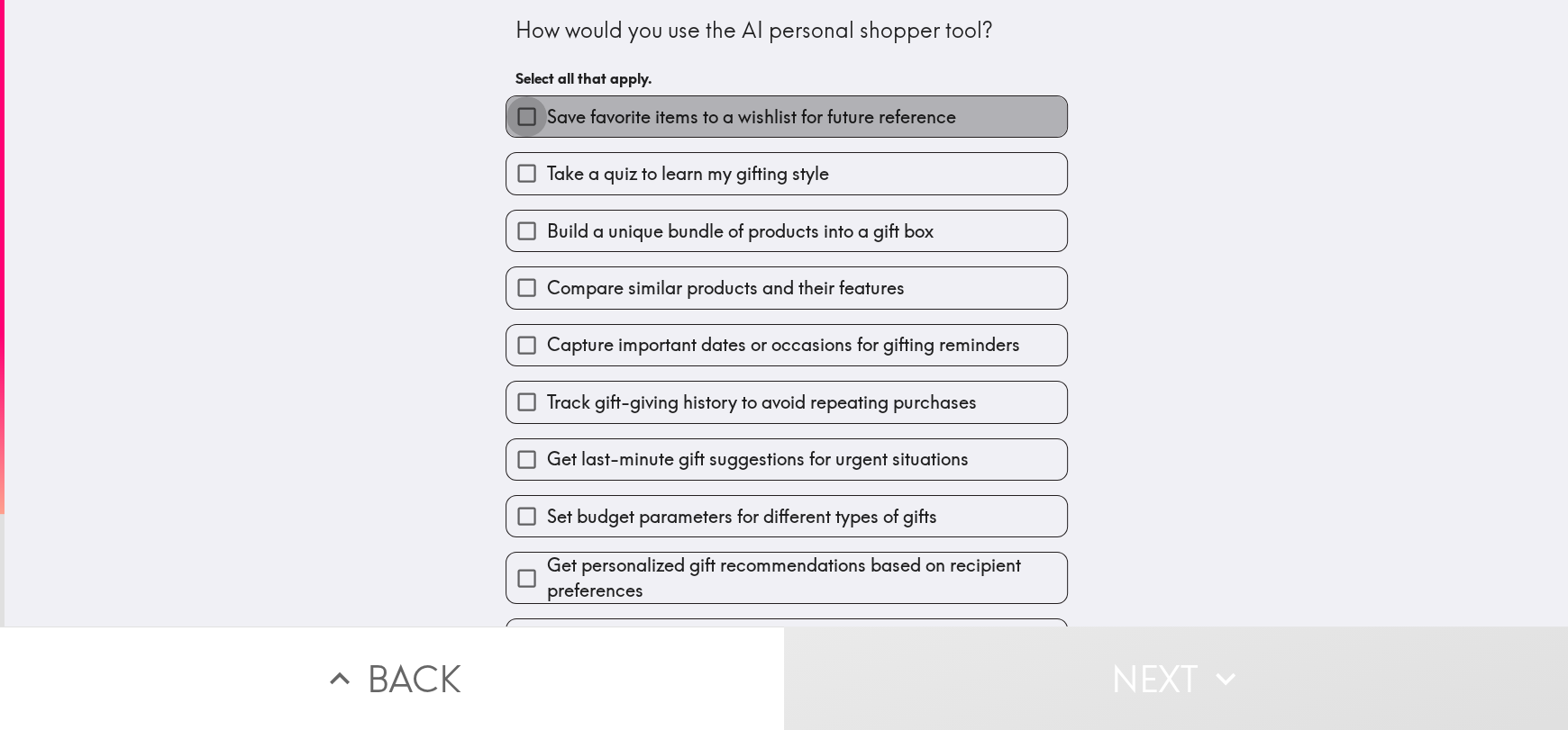
click at [512, 120] on input "Save favorite items to a wishlist for future reference" at bounding box center [526, 116] width 41 height 41
checkbox input "true"
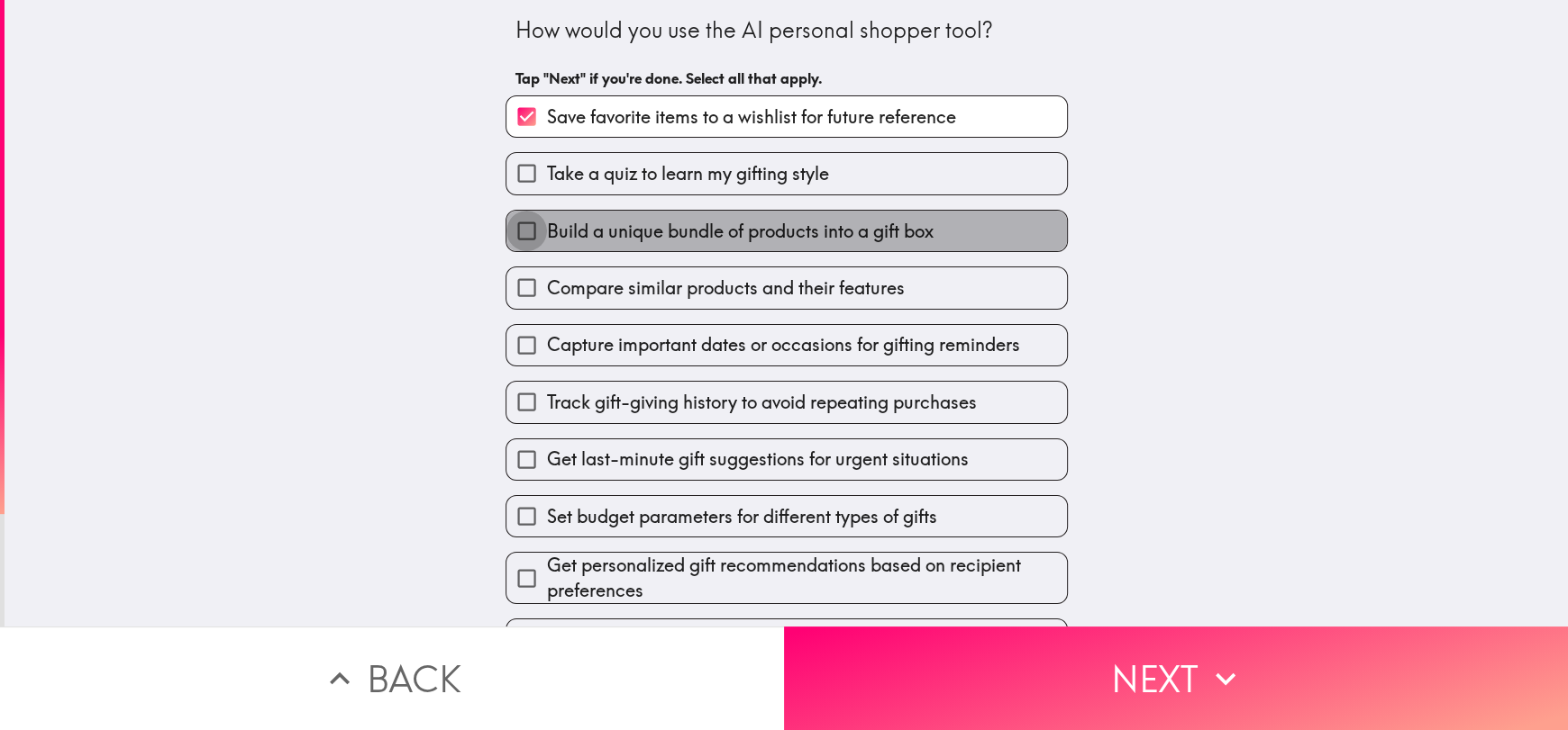
click at [511, 227] on input "Build a unique bundle of products into a gift box" at bounding box center [526, 231] width 41 height 41
checkbox input "true"
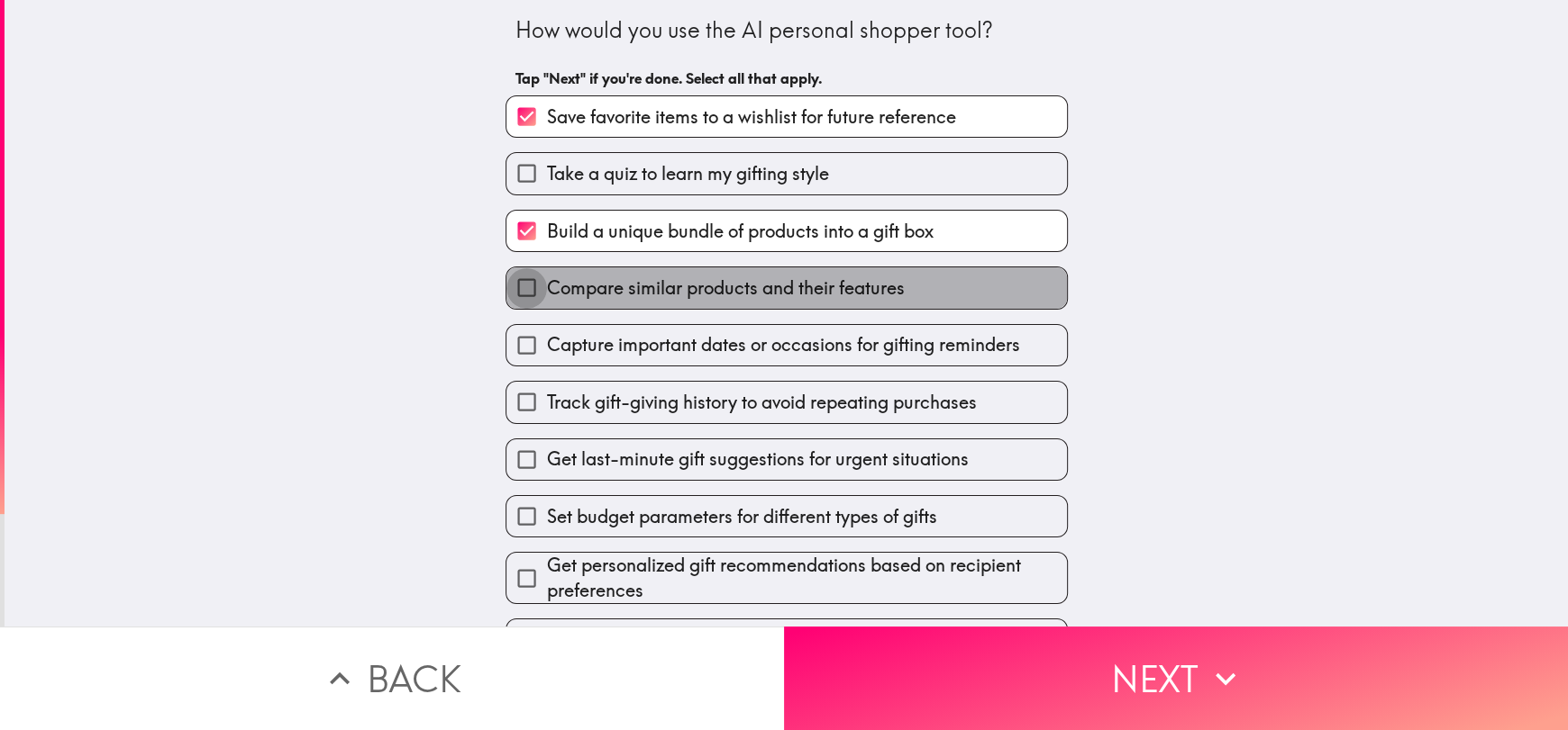
click at [529, 281] on input "Compare similar products and their features" at bounding box center [526, 288] width 41 height 41
checkbox input "true"
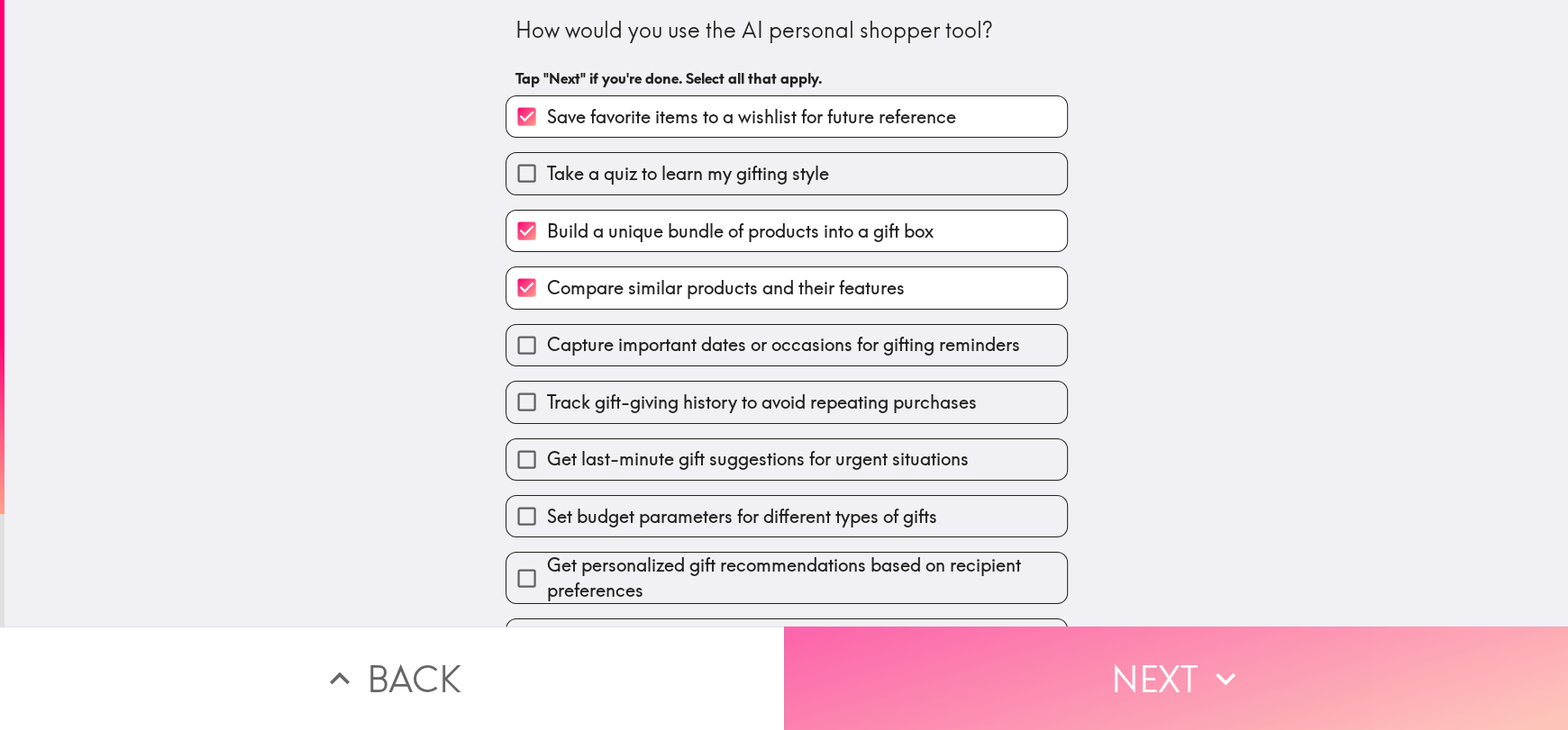
click at [1226, 682] on icon "button" at bounding box center [1225, 678] width 40 height 40
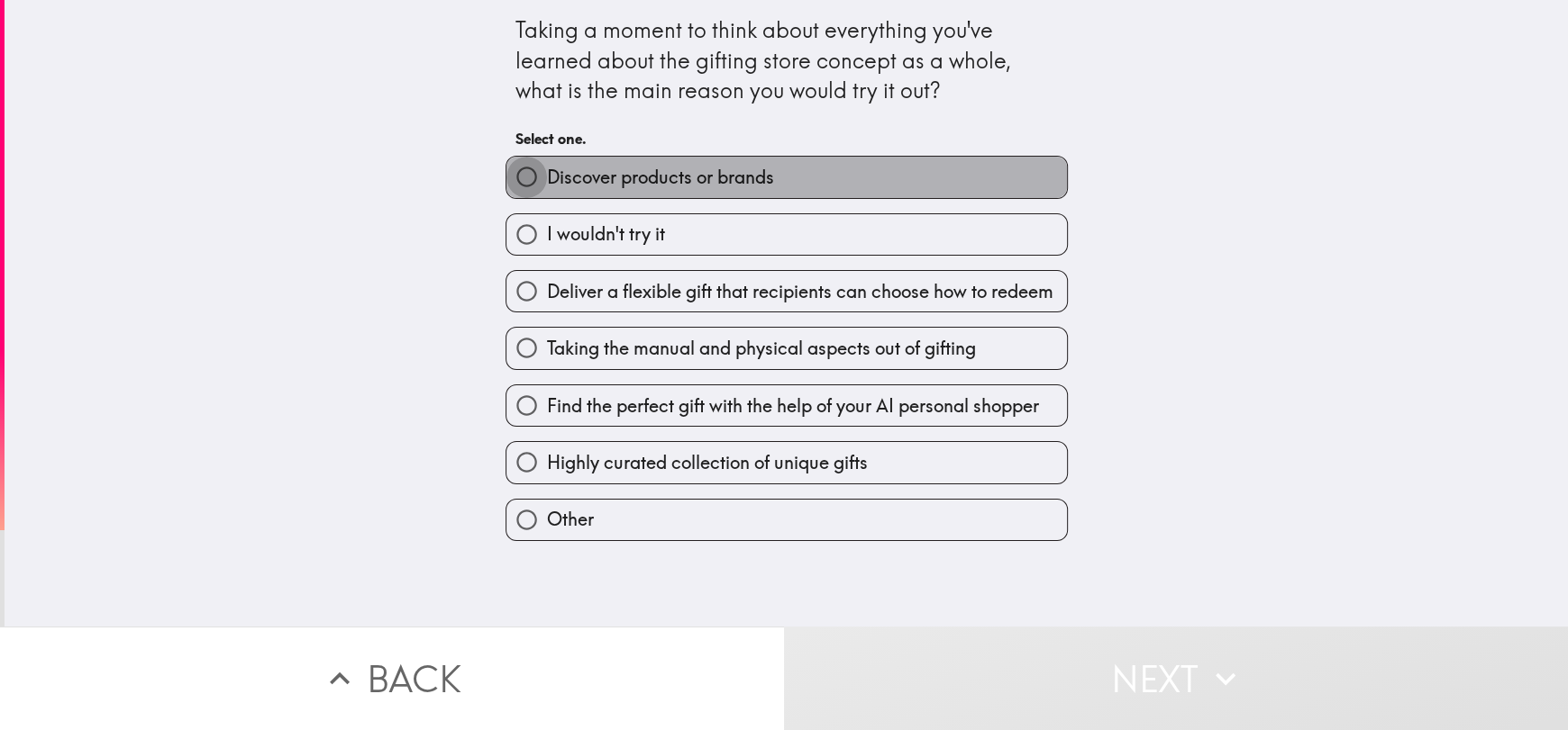
click at [525, 185] on input "Discover products or brands" at bounding box center [526, 177] width 41 height 41
radio input "true"
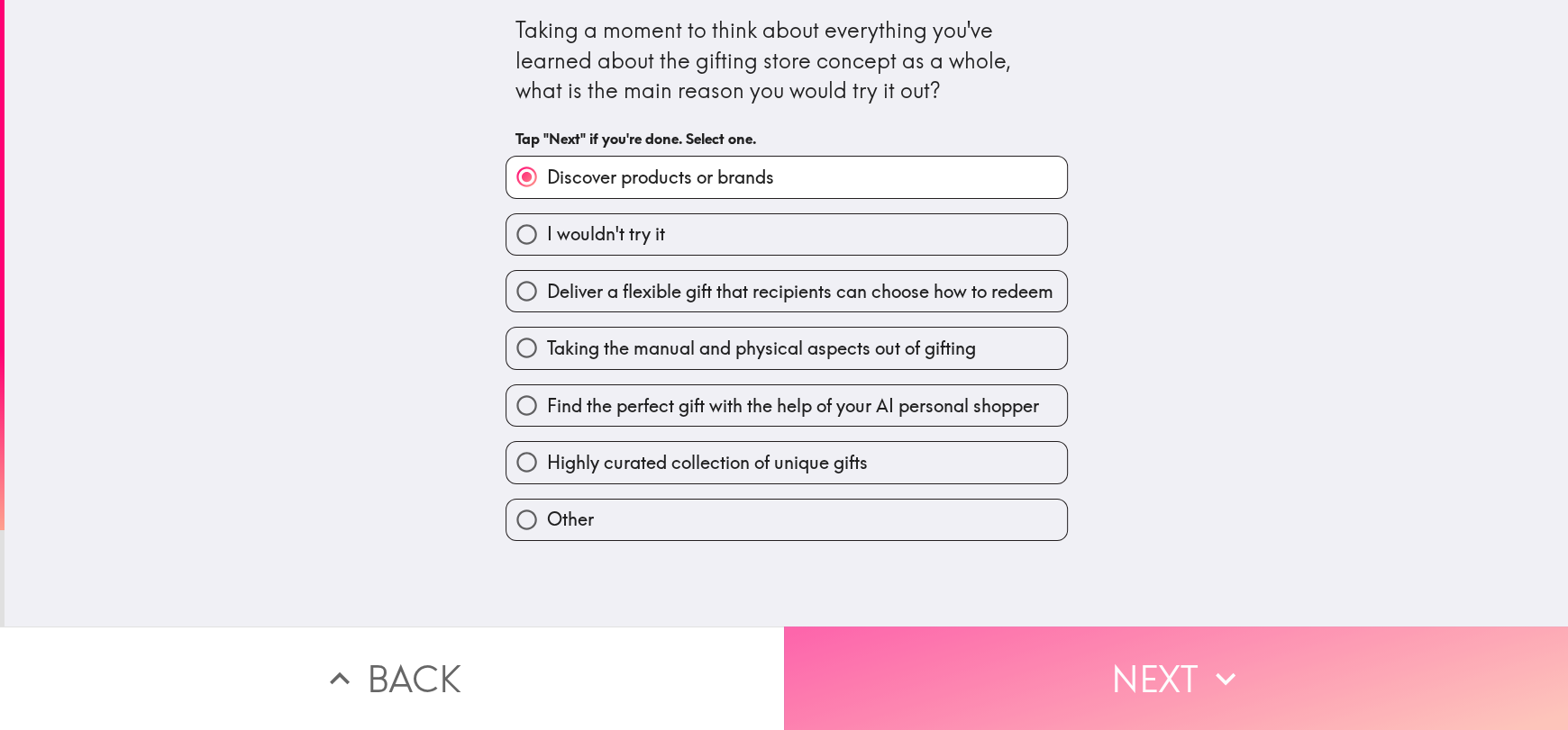
click at [1214, 681] on icon "button" at bounding box center [1225, 678] width 40 height 40
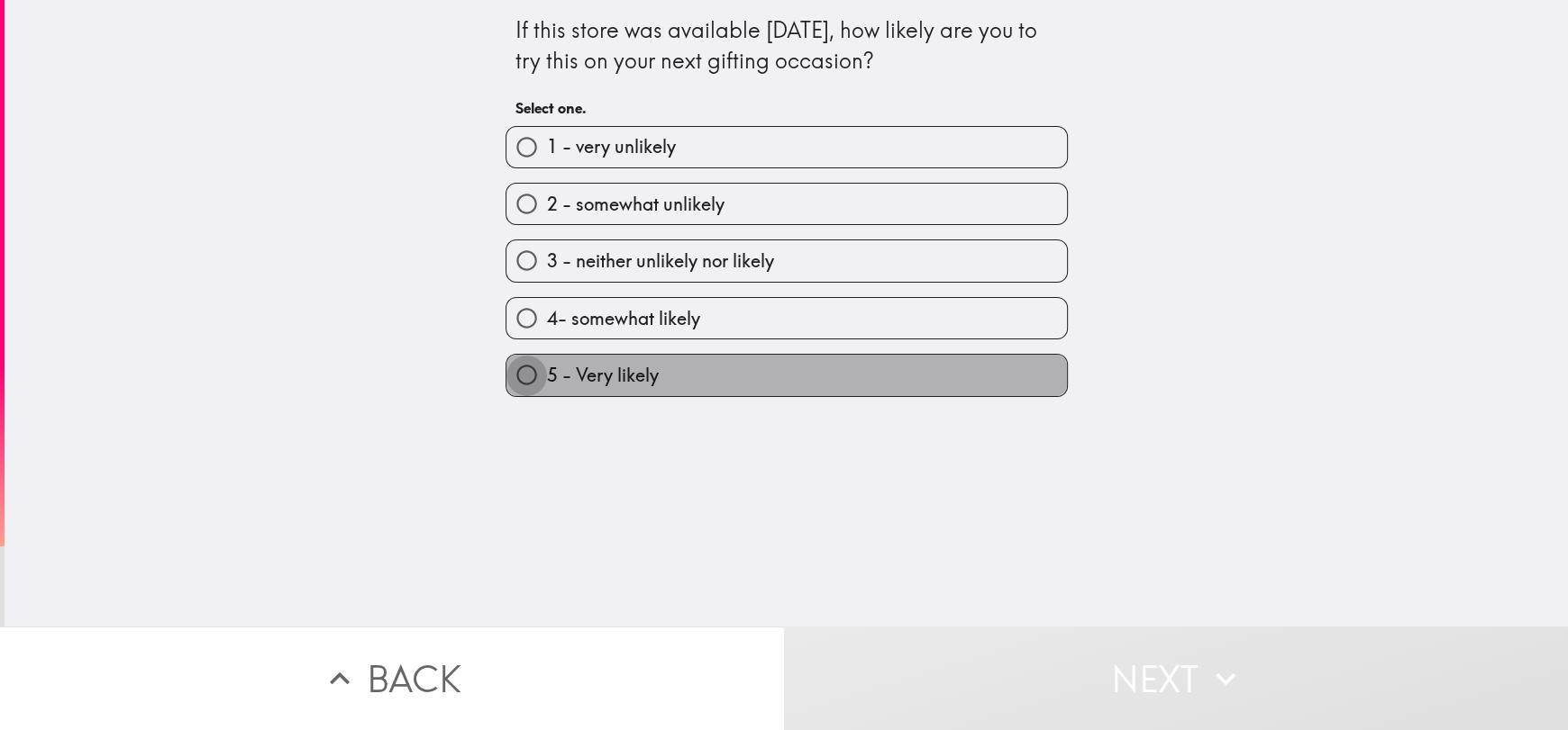
click at [513, 366] on input "5 - Very likely" at bounding box center [526, 375] width 41 height 41
radio input "true"
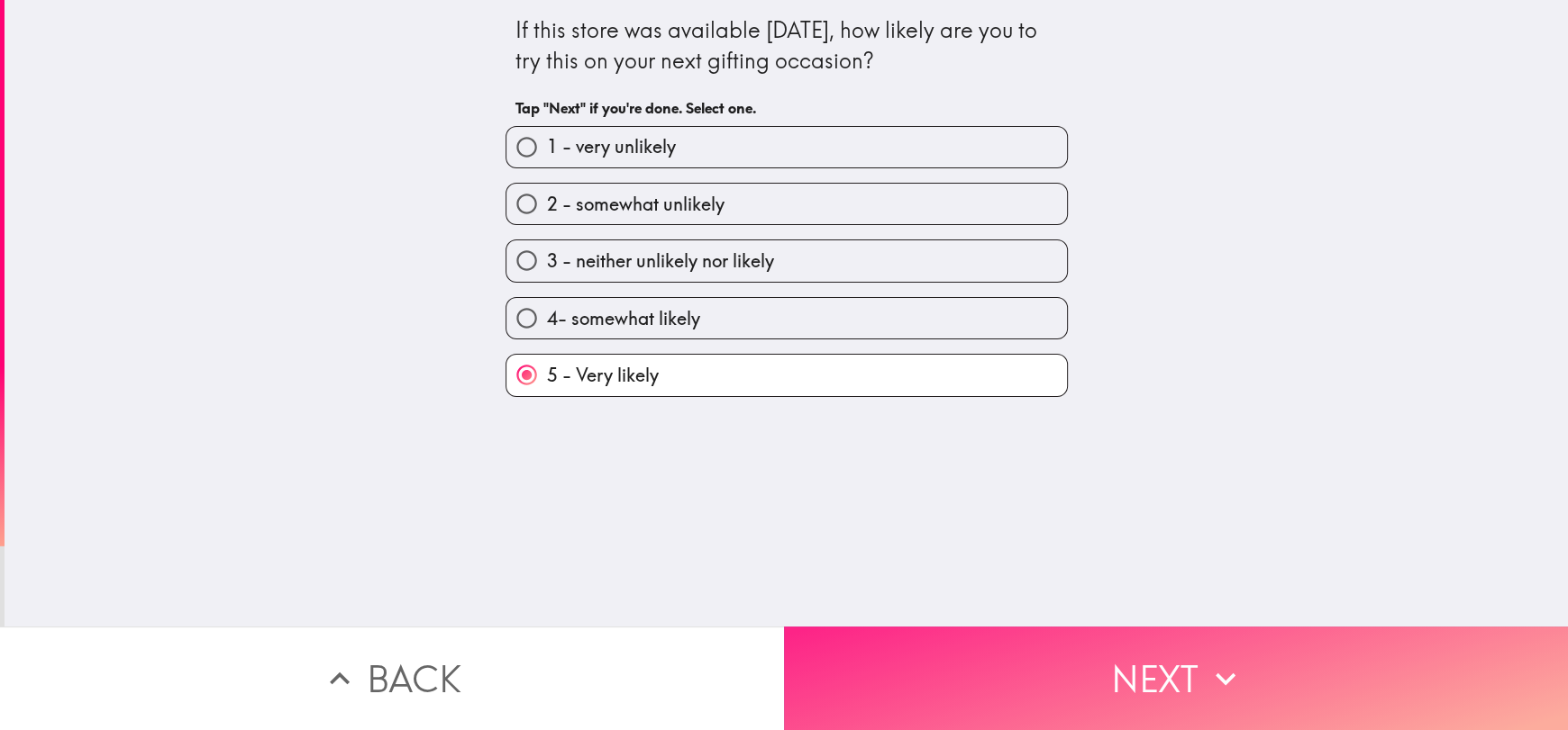
click at [1219, 673] on icon "button" at bounding box center [1224, 679] width 19 height 13
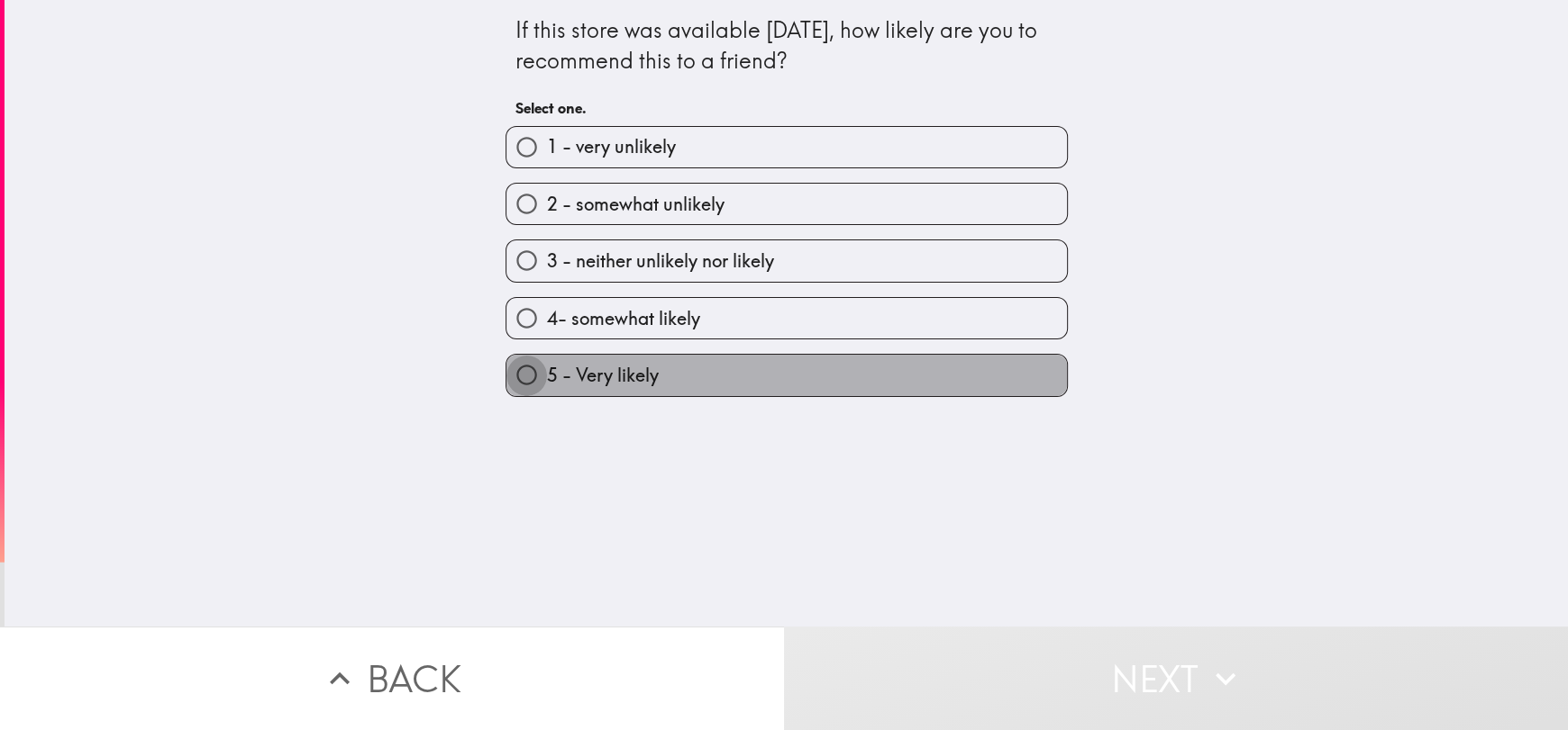
click at [506, 366] on input "5 - Very likely" at bounding box center [526, 375] width 41 height 41
radio input "true"
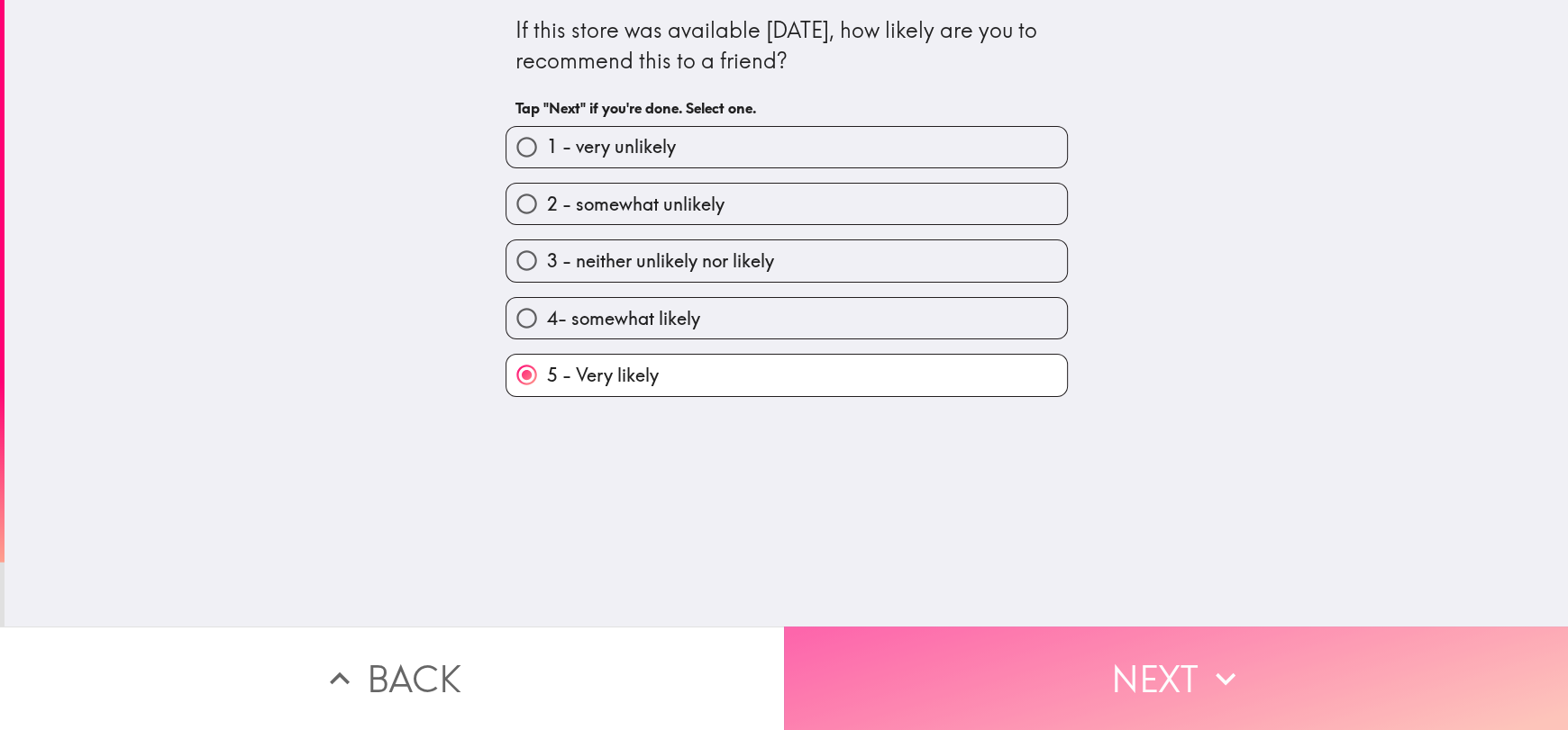
click at [1195, 653] on button "Next" at bounding box center [1176, 678] width 784 height 103
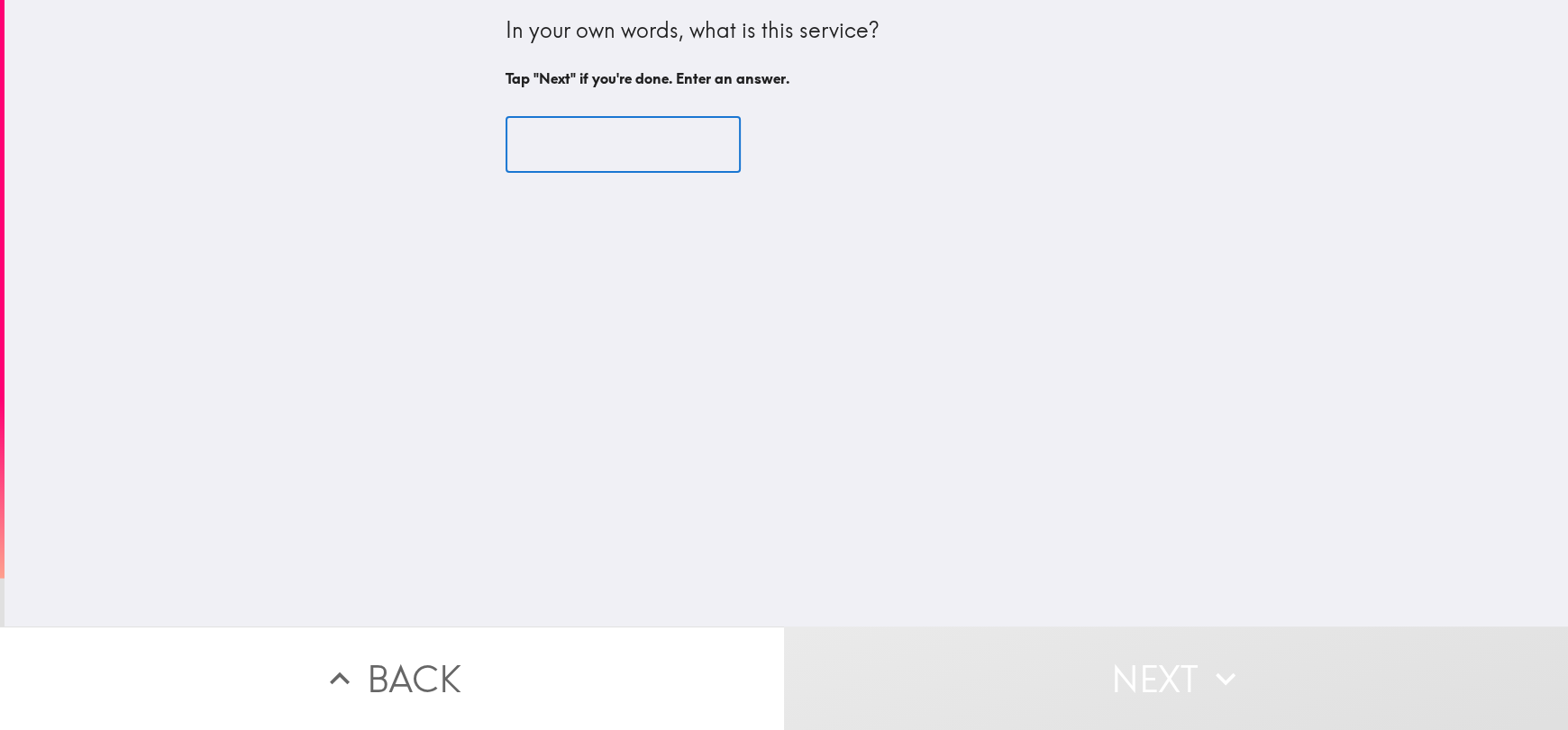
click at [544, 124] on input "text" at bounding box center [622, 145] width 235 height 55
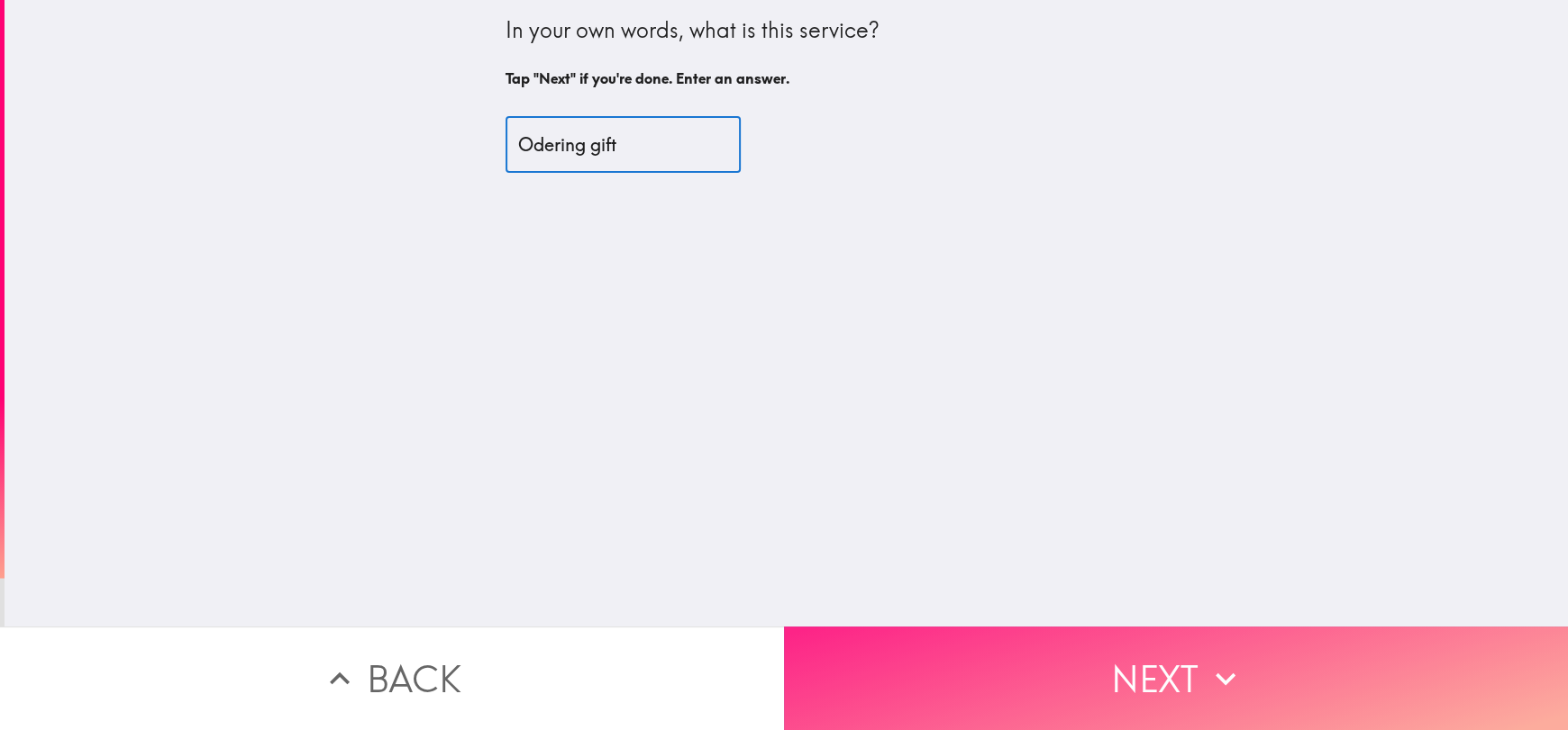
type input "Odering gift"
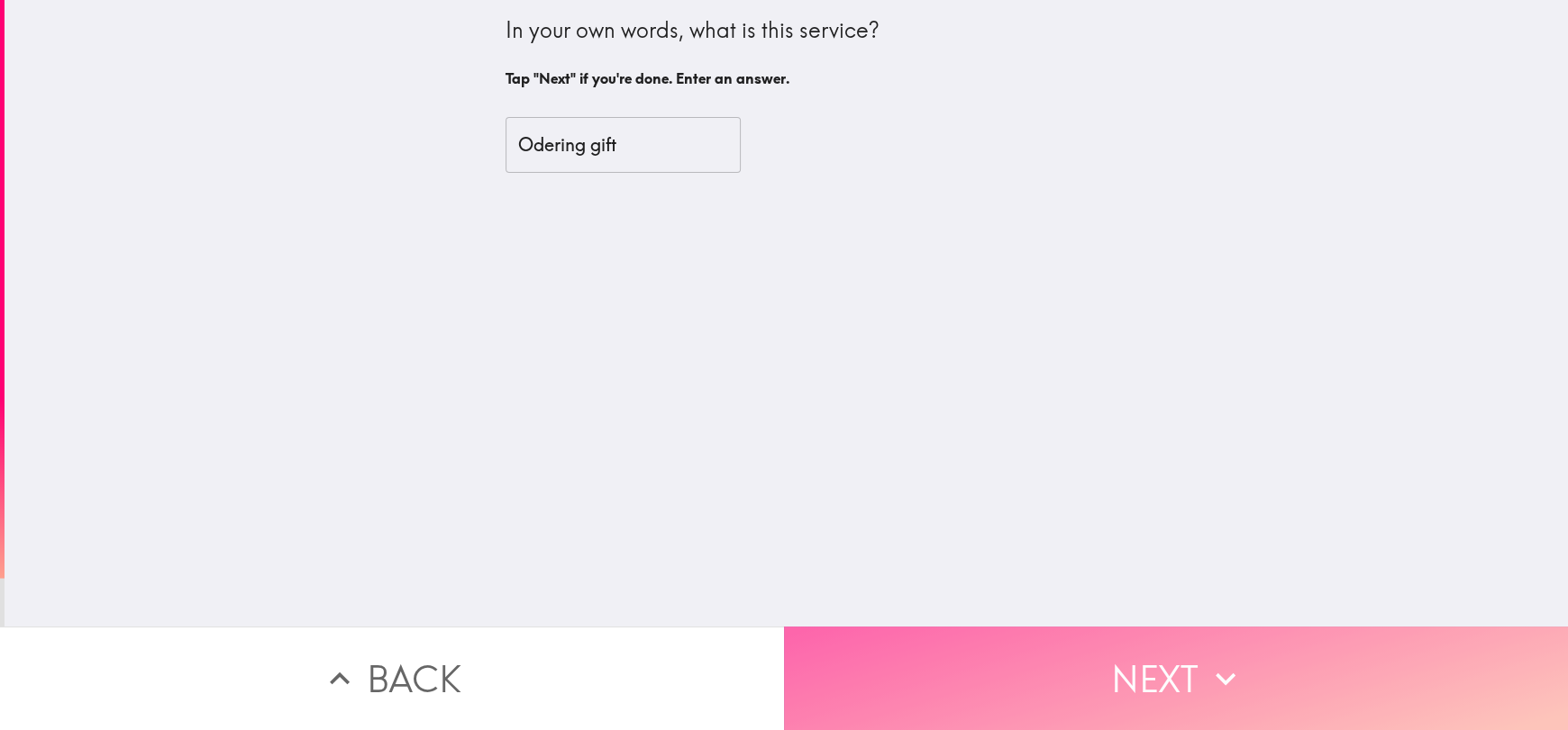
click at [1131, 659] on button "Next" at bounding box center [1176, 678] width 784 height 103
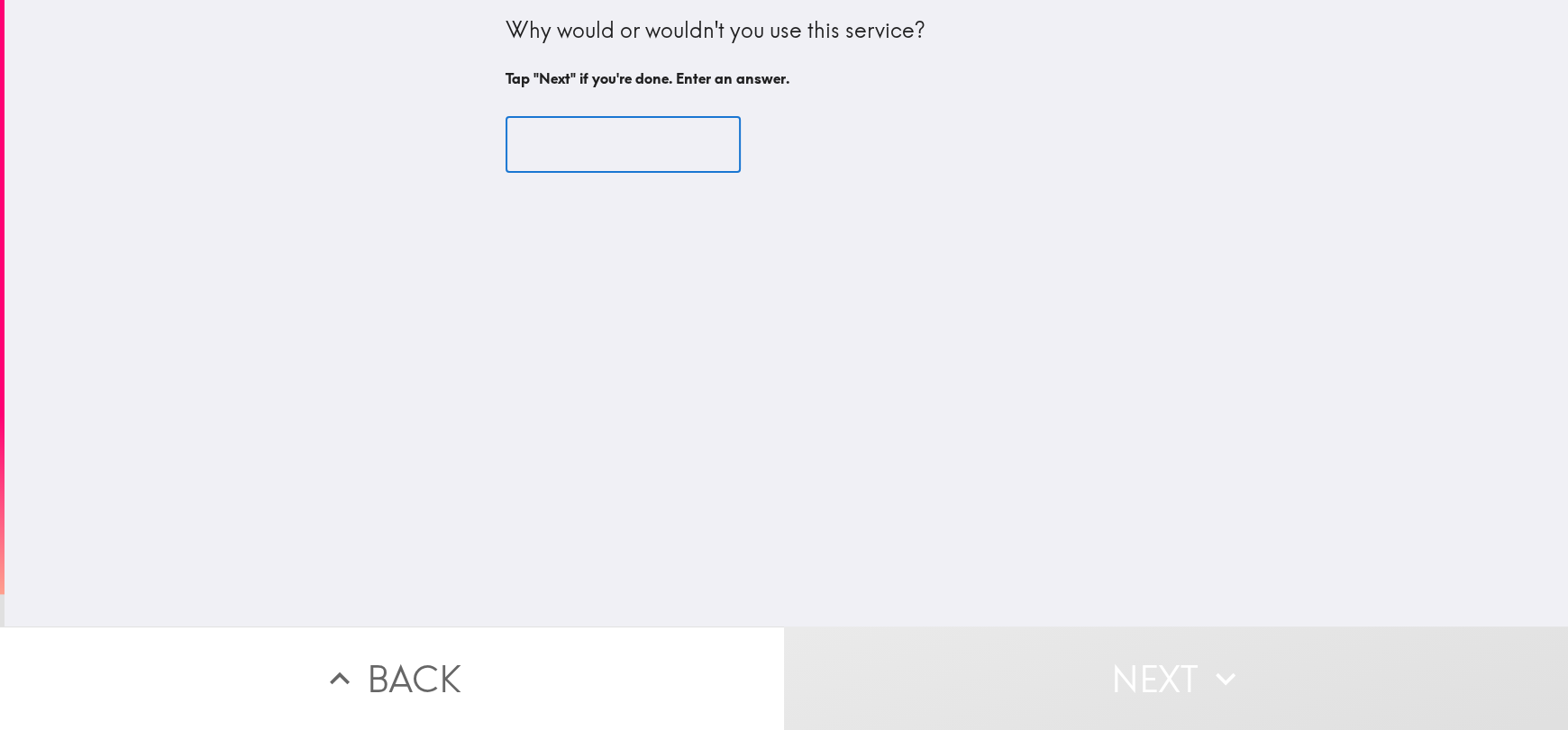
click at [553, 141] on input "text" at bounding box center [622, 145] width 235 height 55
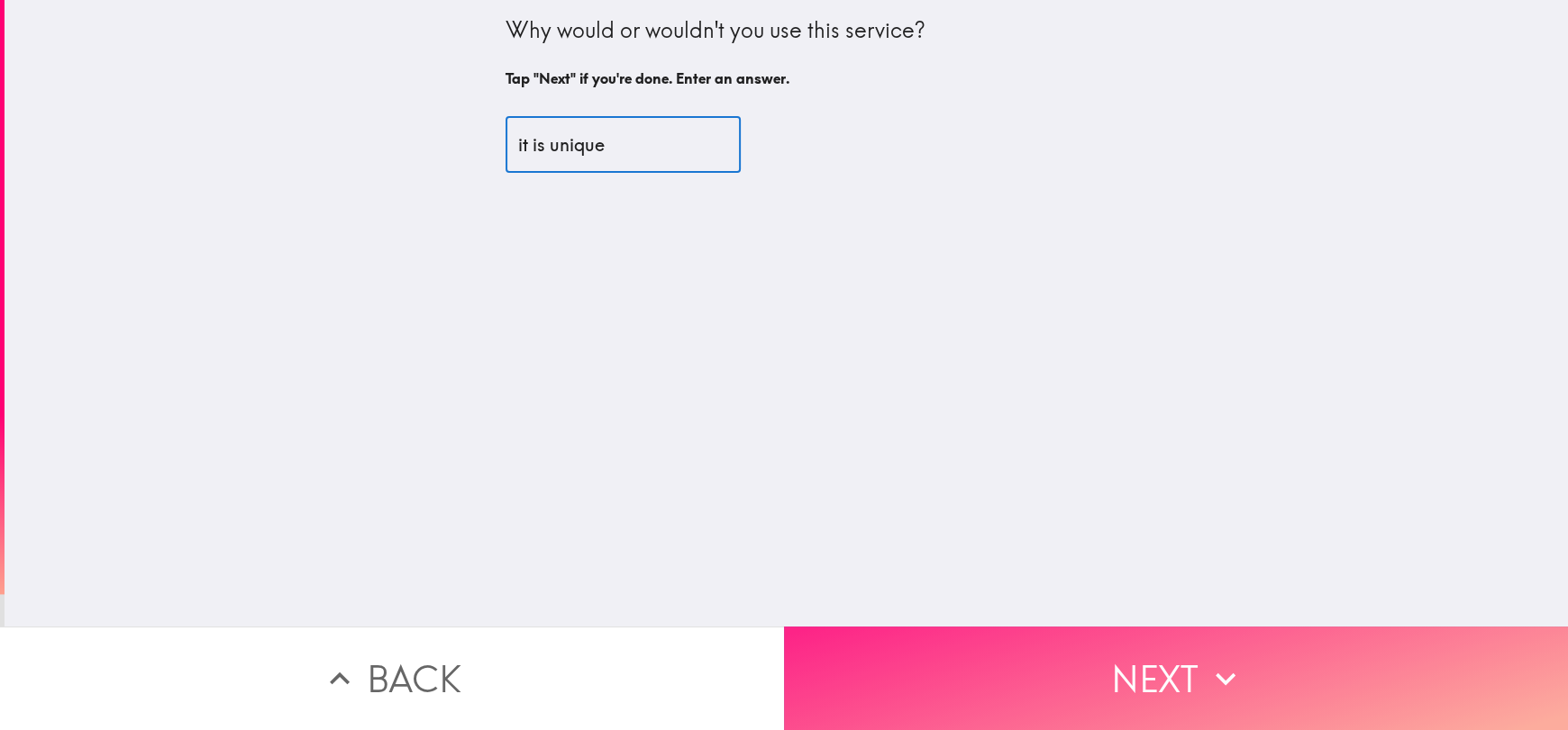
type input "it is unique"
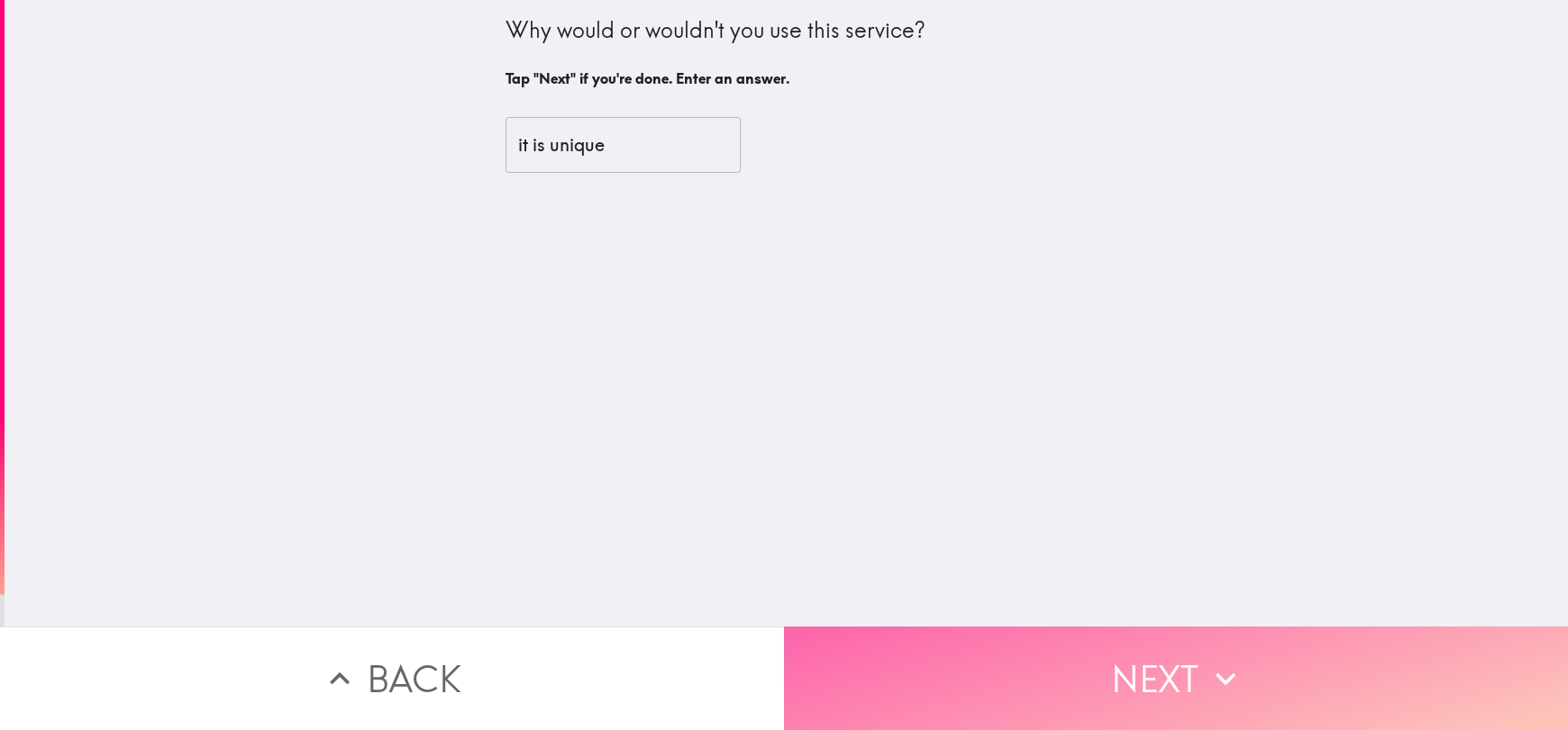
click at [1188, 655] on button "Next" at bounding box center [1176, 678] width 784 height 103
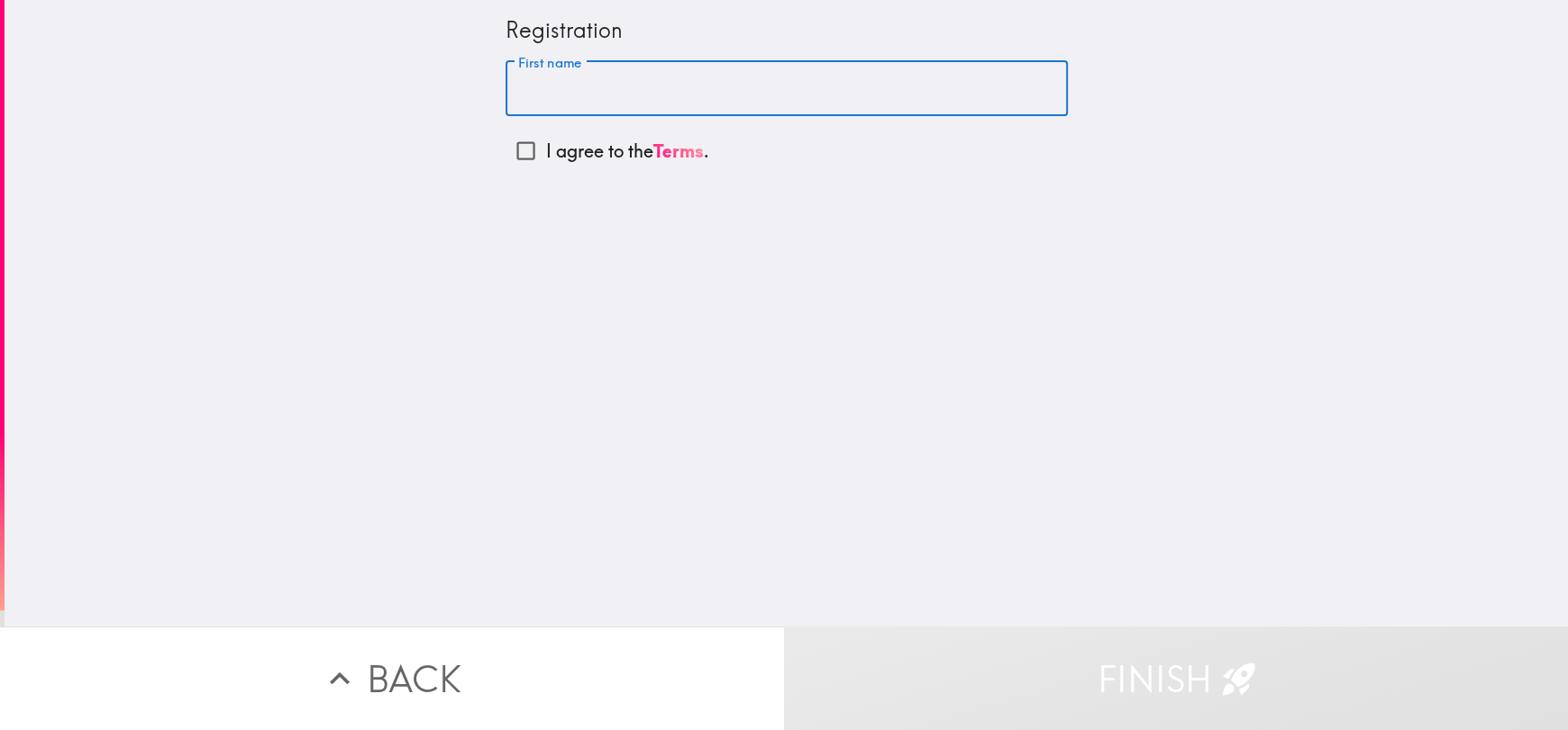
click at [547, 102] on input "First name" at bounding box center [786, 89] width 562 height 55
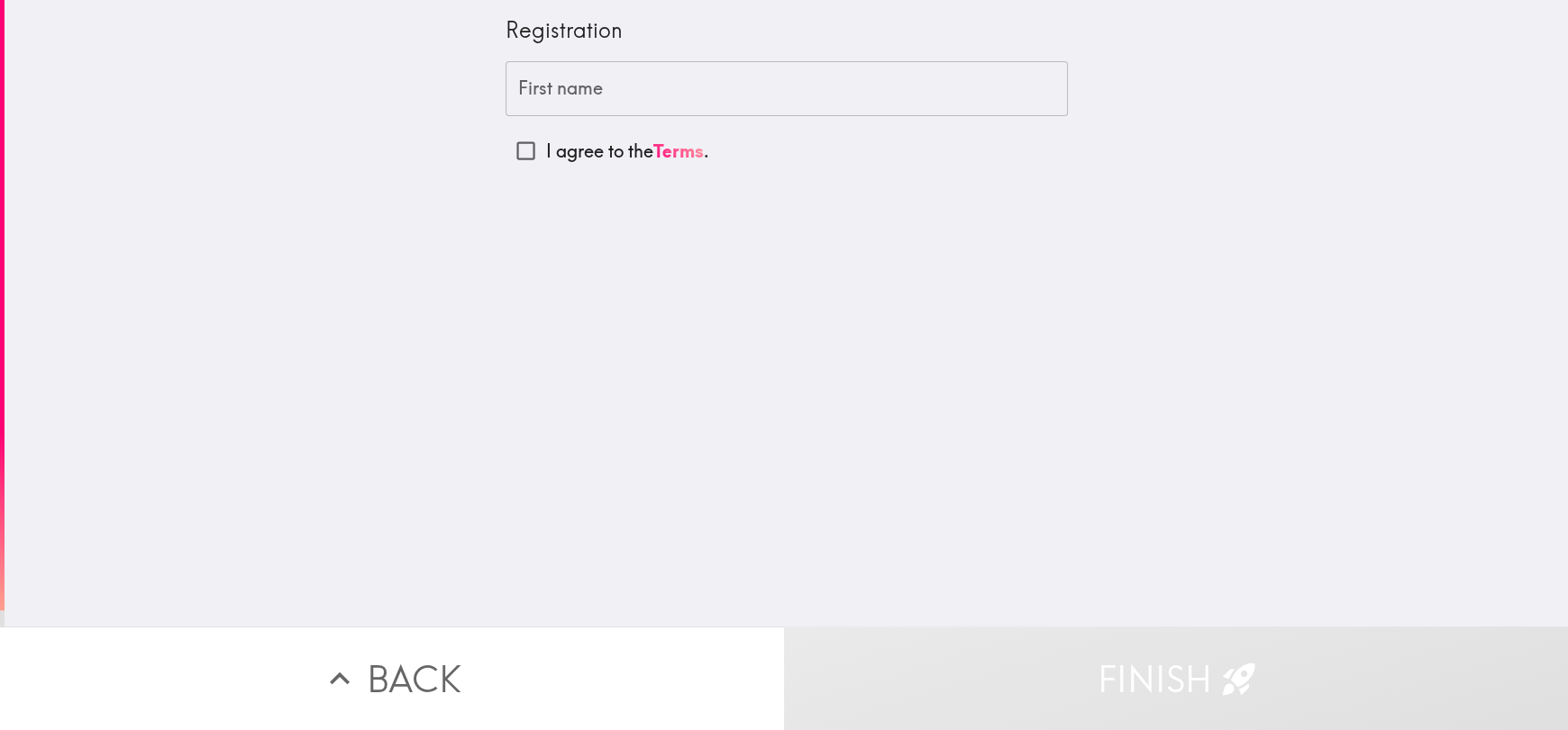
click at [546, 141] on p "I agree to the Terms ." at bounding box center [627, 150] width 163 height 25
click at [538, 141] on input "I agree to the Terms ." at bounding box center [525, 150] width 41 height 41
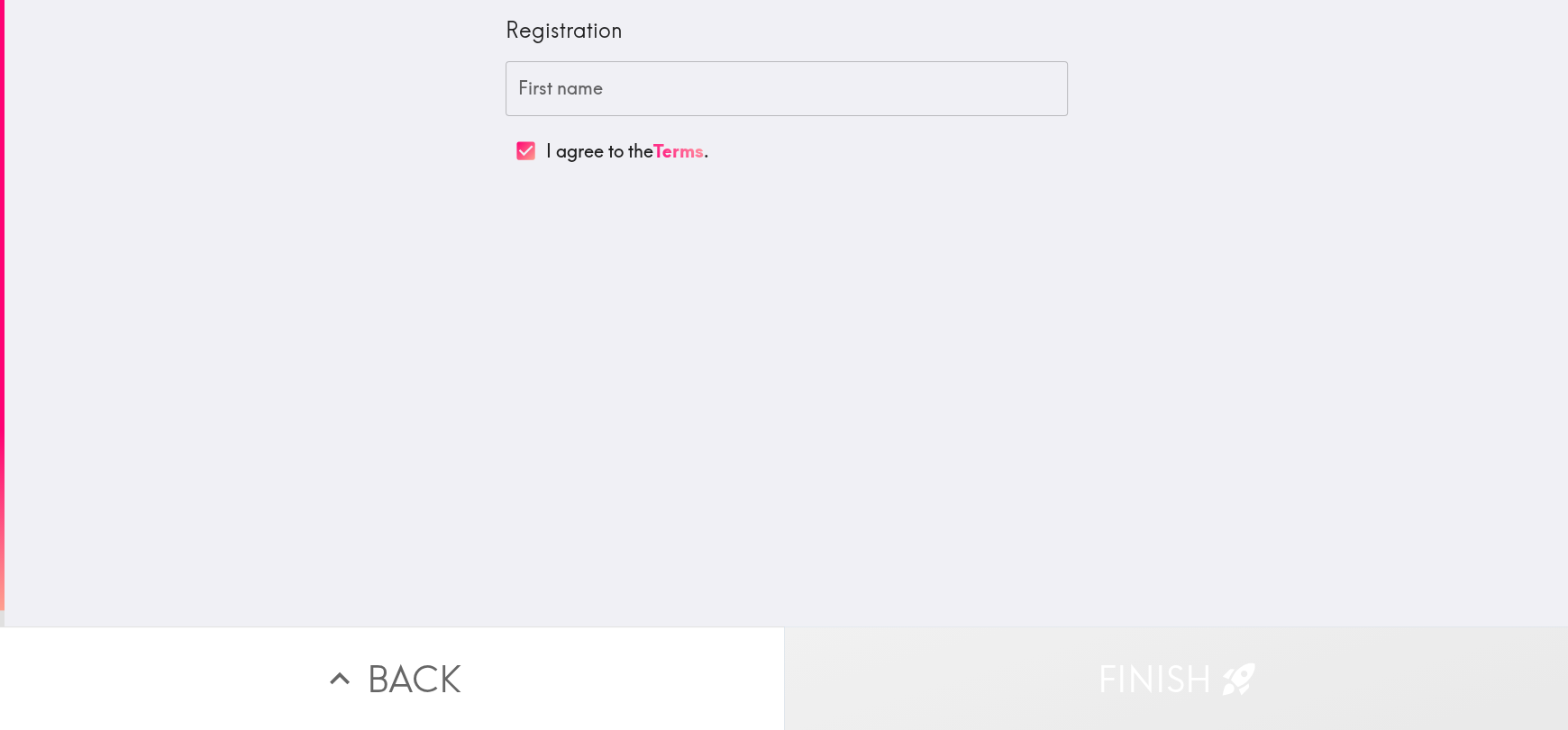
click at [1210, 677] on button "Finish" at bounding box center [1176, 678] width 784 height 103
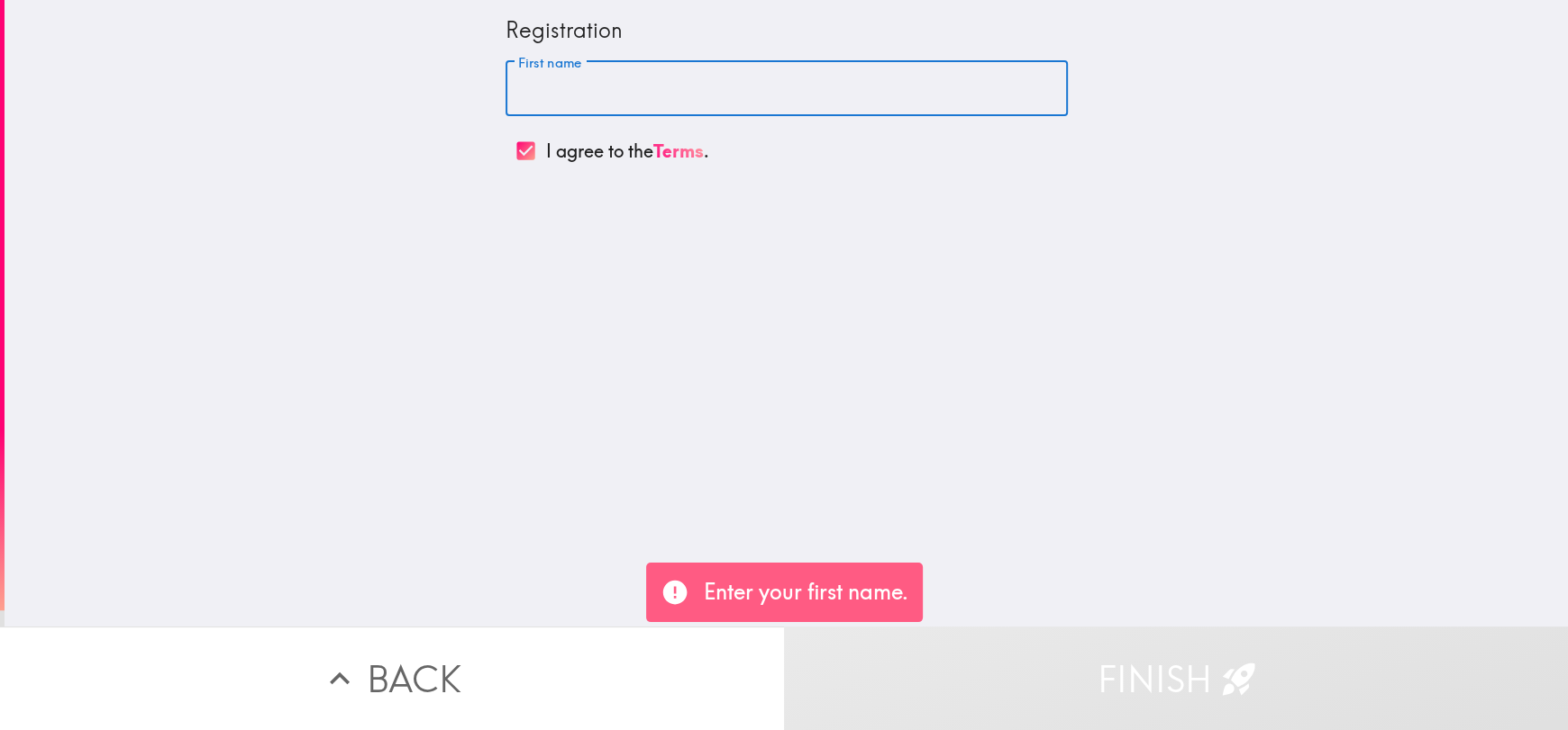
click at [539, 103] on input "First name" at bounding box center [786, 89] width 562 height 55
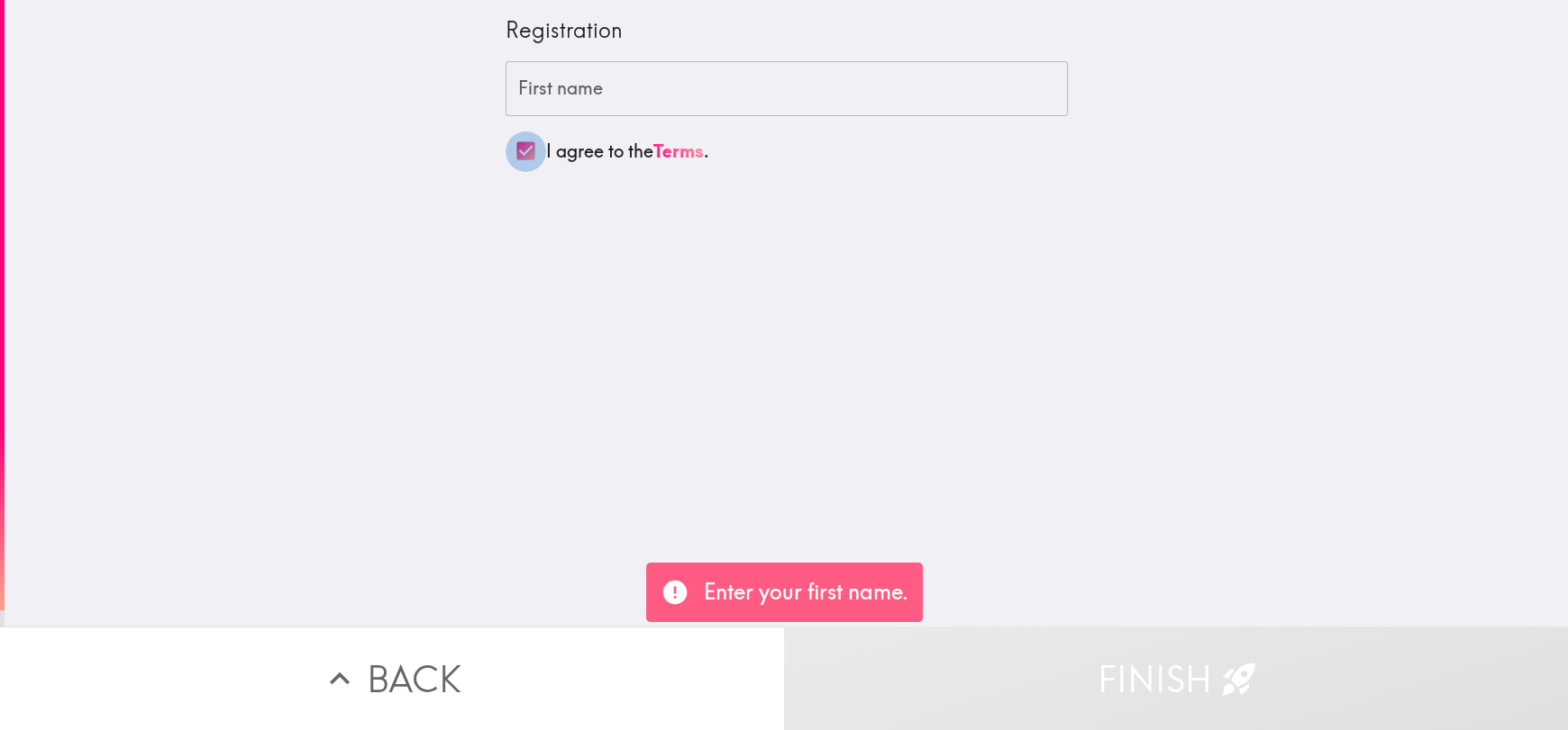
click at [525, 138] on input "I agree to the Terms ." at bounding box center [525, 150] width 41 height 41
checkbox input "false"
click at [249, 380] on div "Registration First name First name I agree to the Terms ." at bounding box center [786, 313] width 1563 height 627
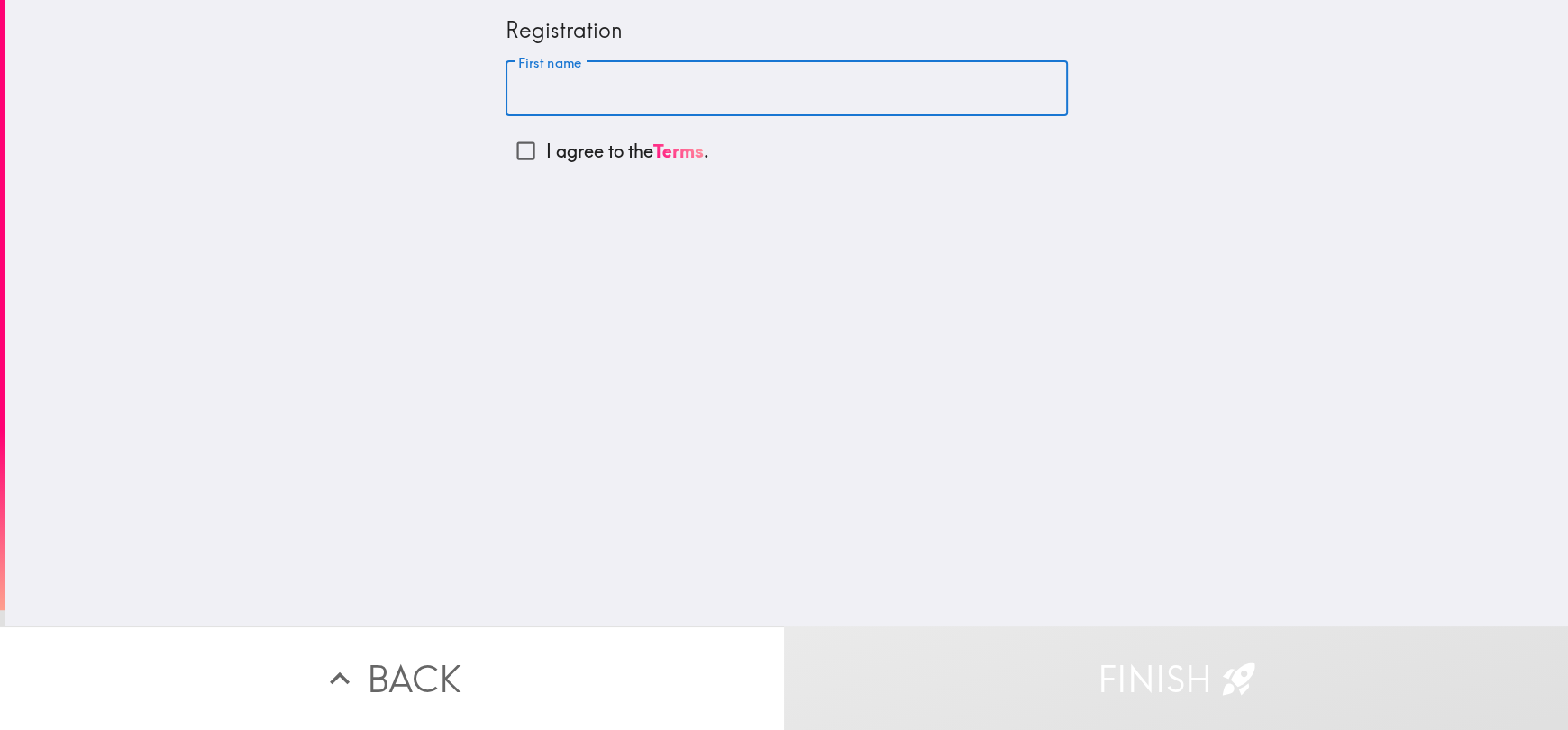
click at [559, 66] on div "First name First name" at bounding box center [786, 89] width 562 height 55
click at [549, 91] on input "First name" at bounding box center [786, 89] width 562 height 55
type input "W.A"
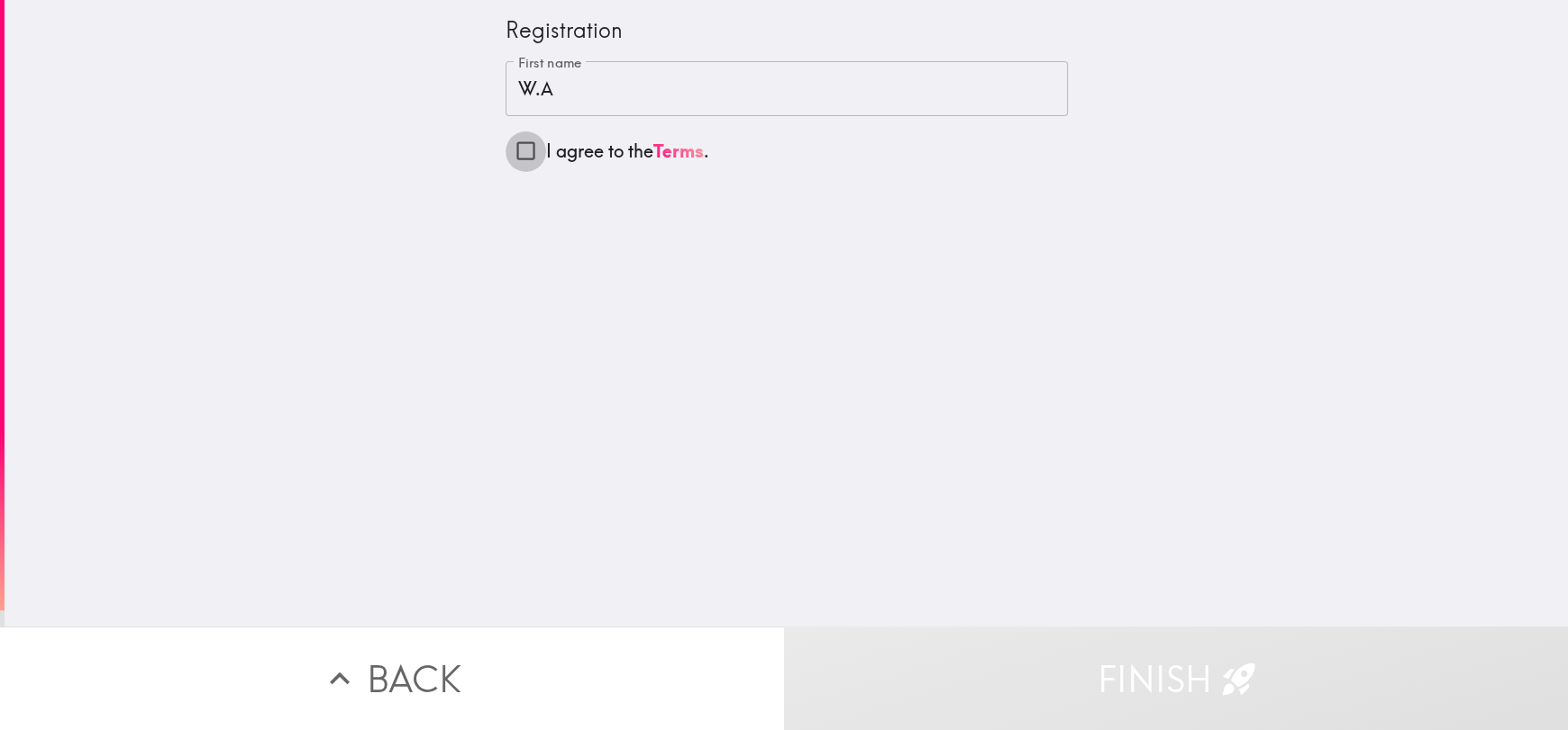
click at [517, 150] on input "I agree to the Terms ." at bounding box center [525, 150] width 41 height 41
checkbox input "true"
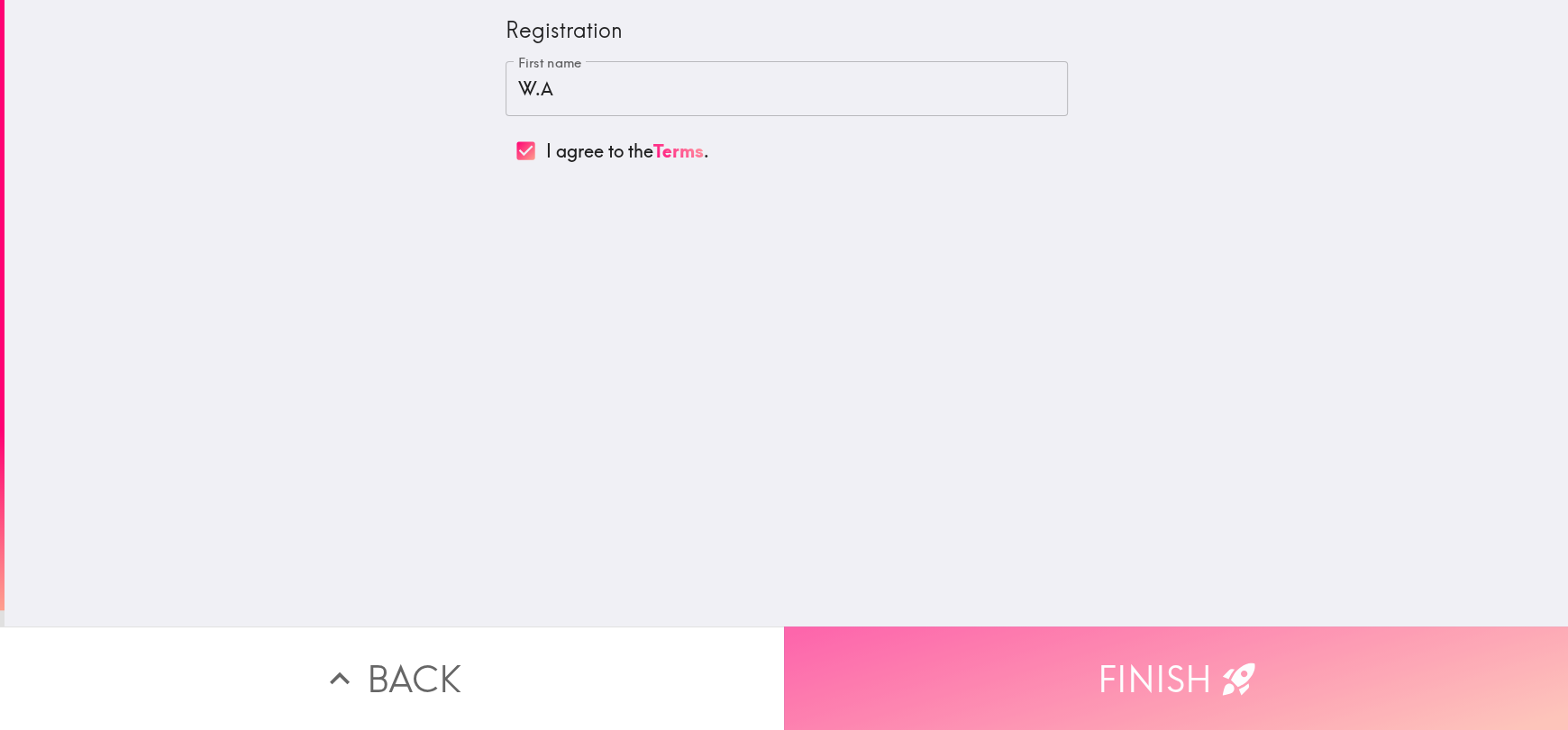
click at [1290, 672] on button "Finish" at bounding box center [1176, 678] width 784 height 103
